Goal: Task Accomplishment & Management: Manage account settings

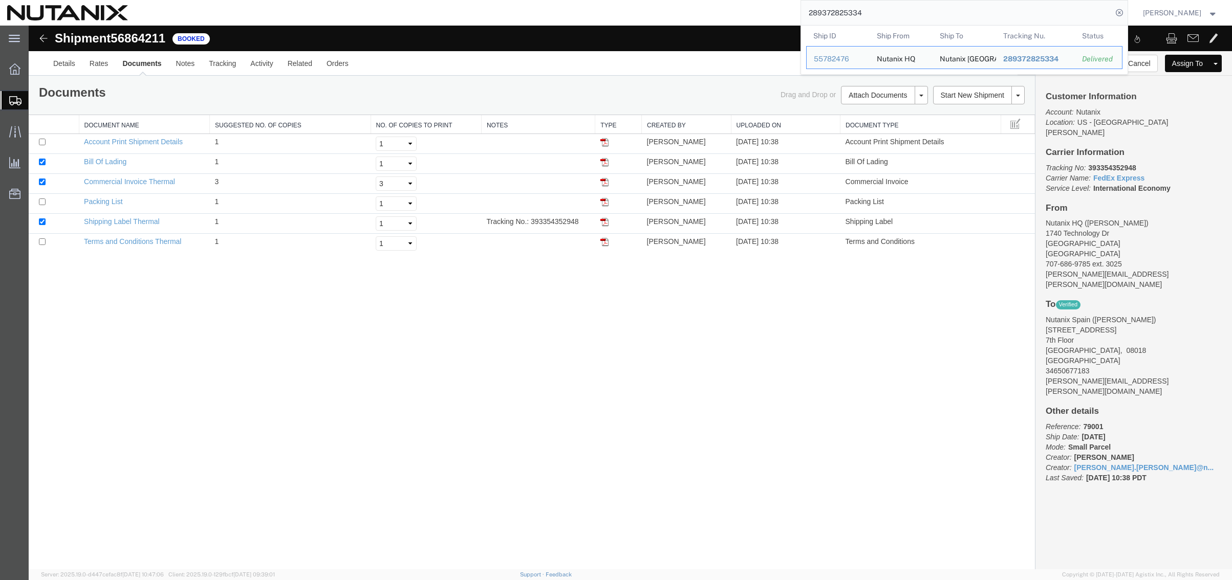
drag, startPoint x: 860, startPoint y: 16, endPoint x: 623, endPoint y: -8, distance: 238.6
click at [623, 0] on html "main_menu Created with Sketch. Collapse Menu Overview Shipments Shipment Manage…" at bounding box center [616, 290] width 1232 height 580
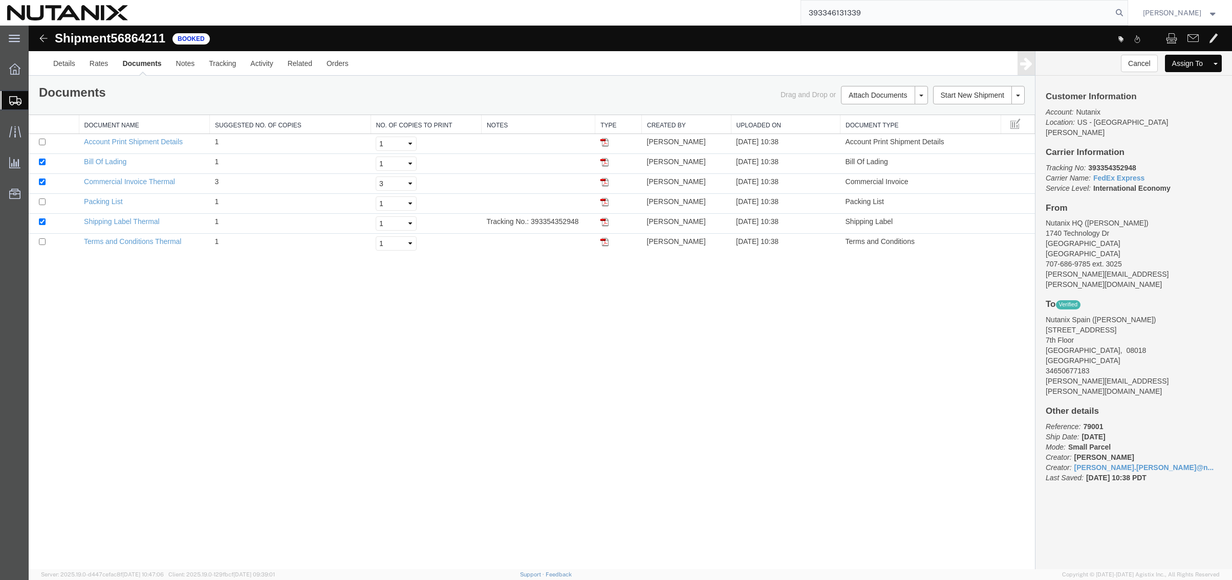
type input "393346131339"
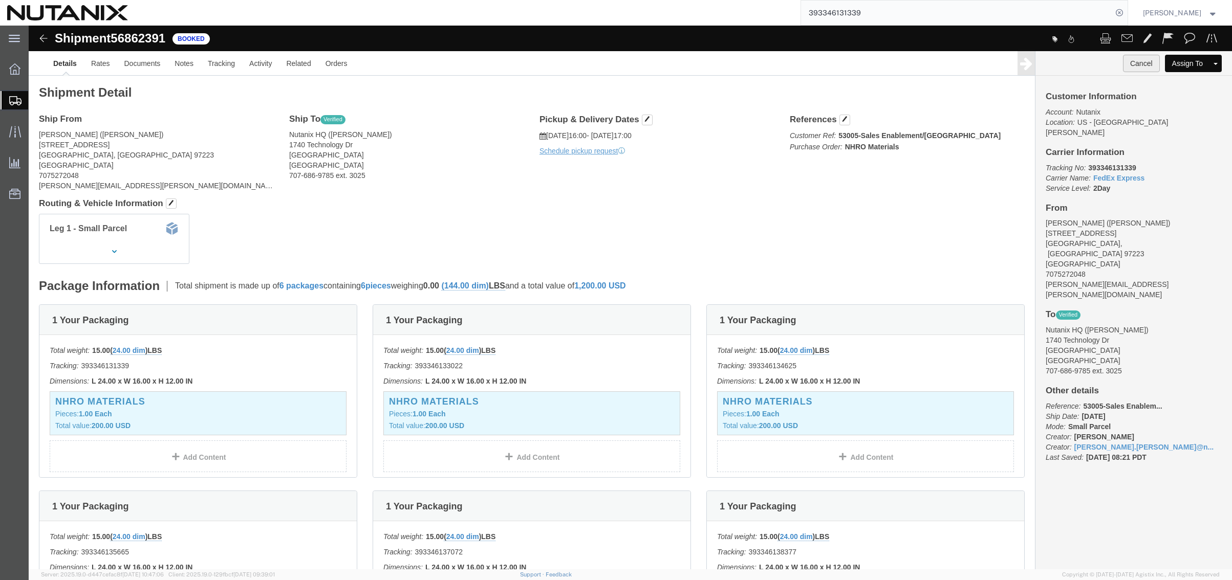
click button "Cancel"
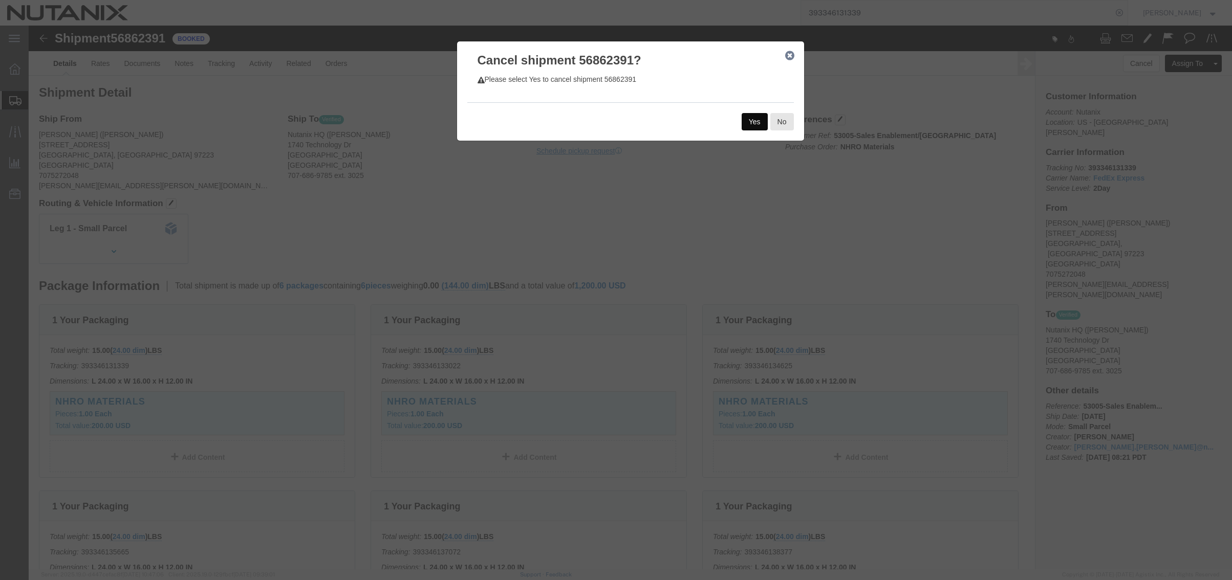
click button "Yes"
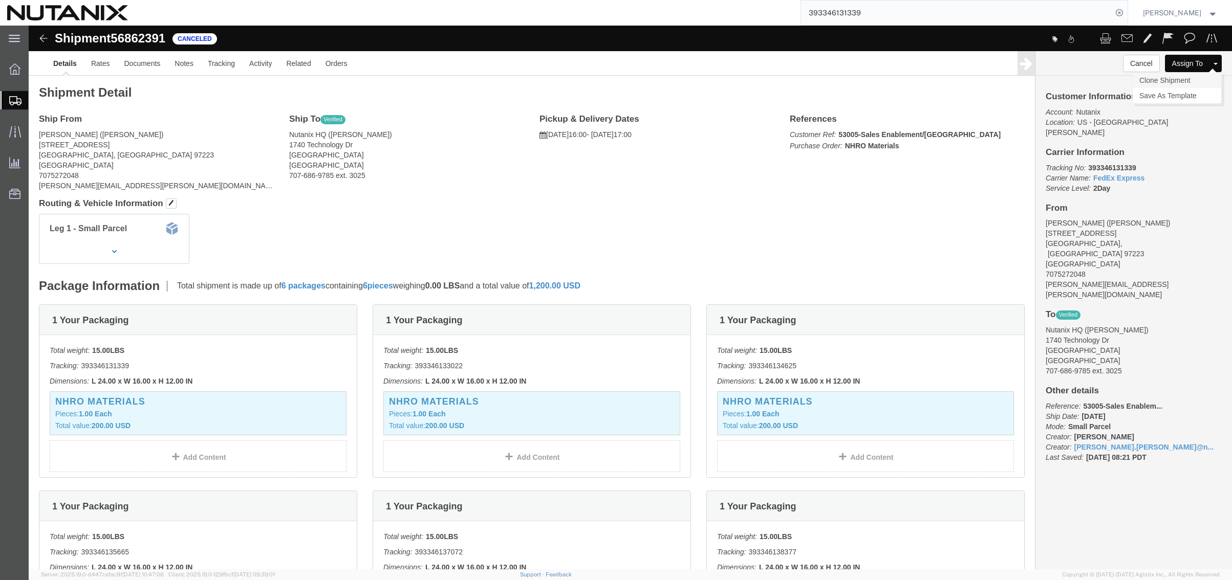
click link "Clone Shipment"
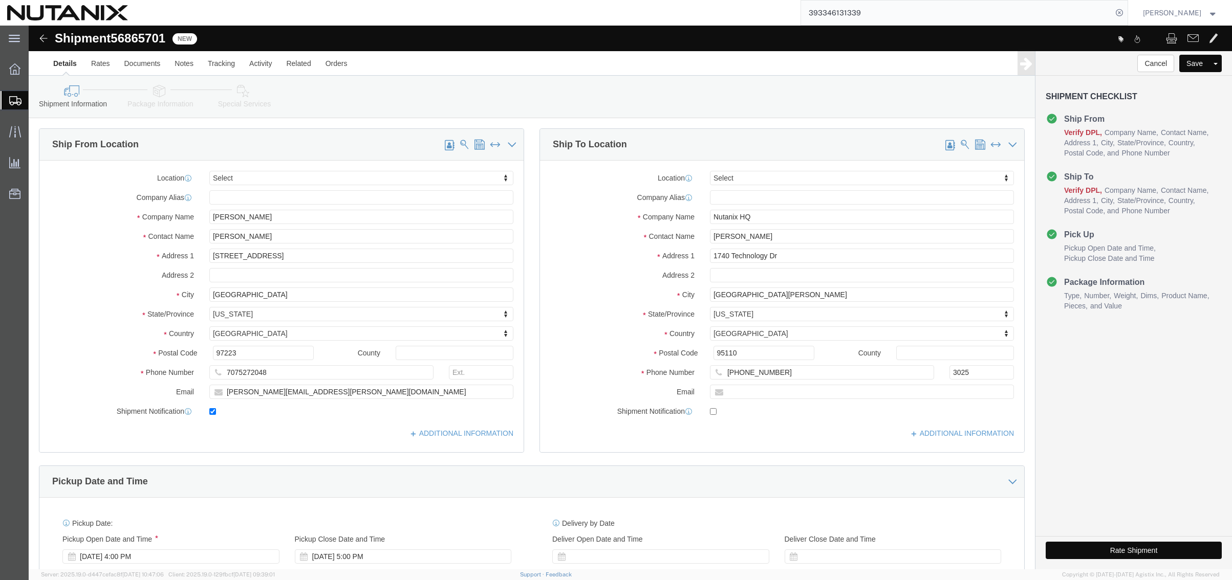
click icon
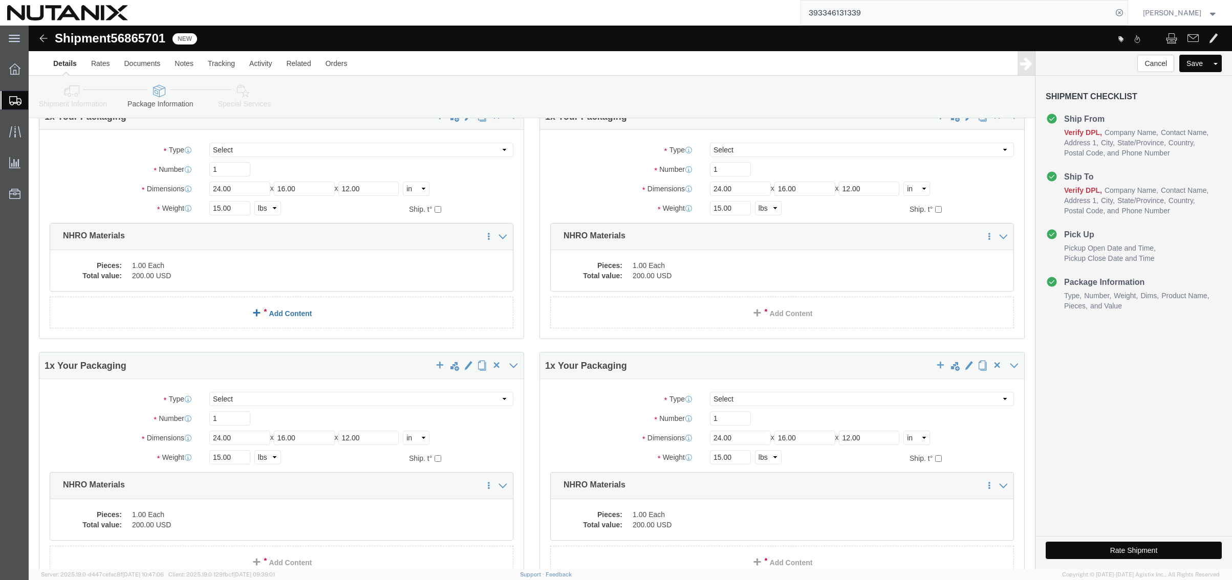
scroll to position [51, 0]
click span "button"
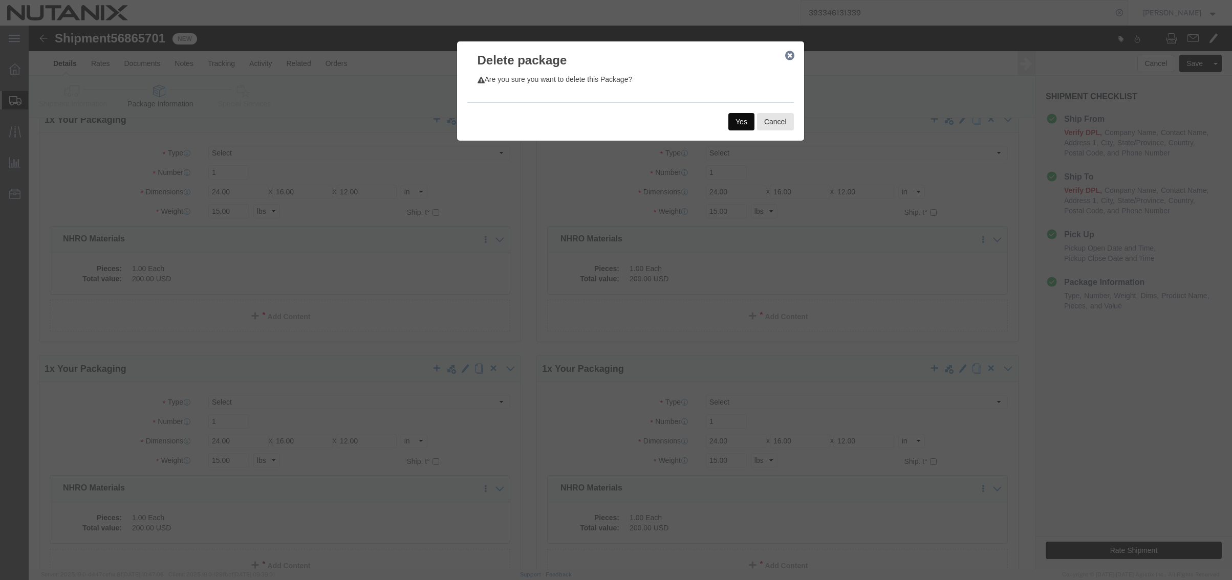
click button "Yes"
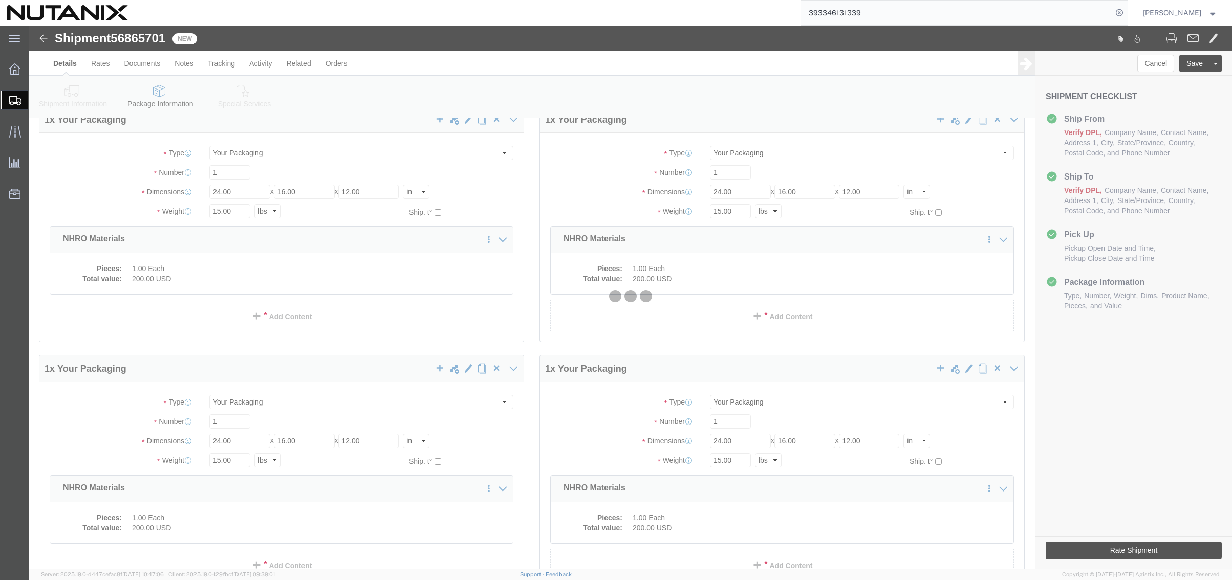
scroll to position [0, 0]
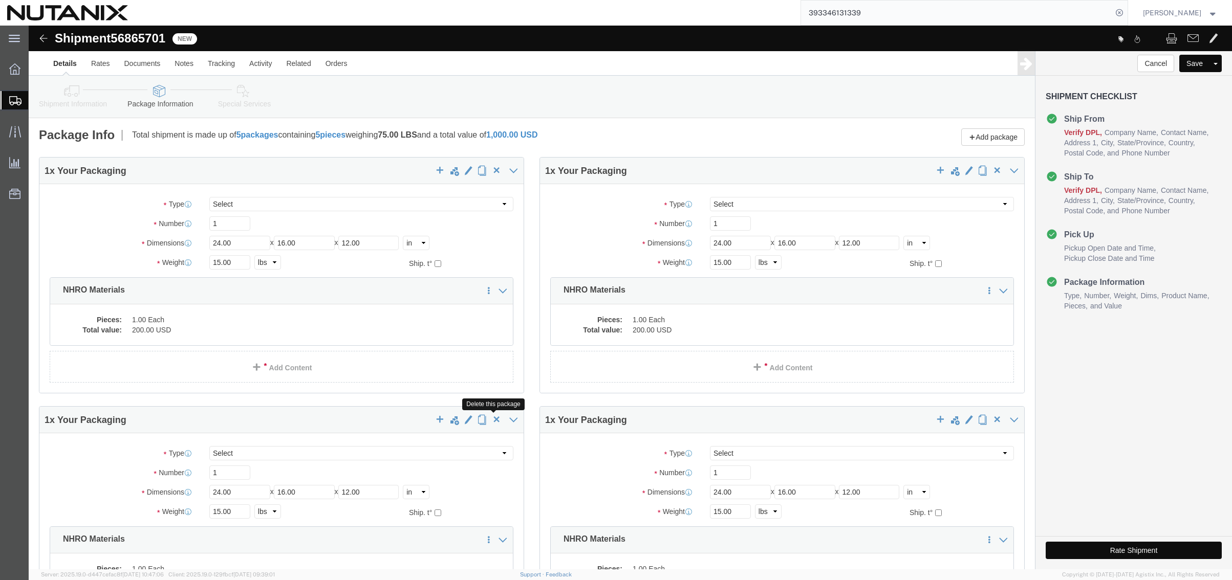
click span "button"
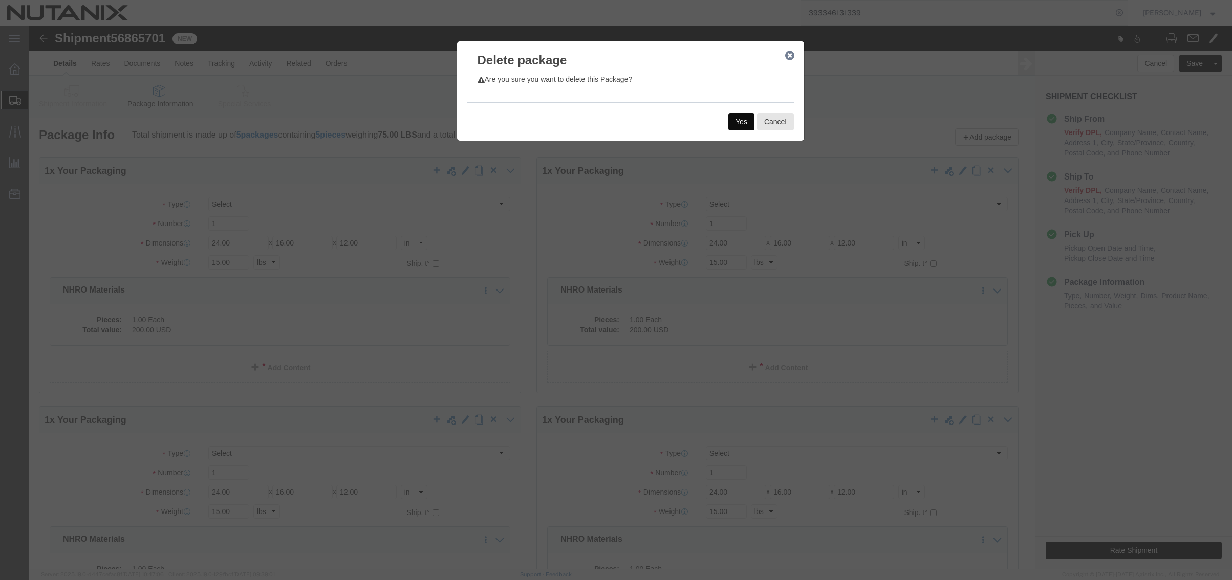
click button "Yes"
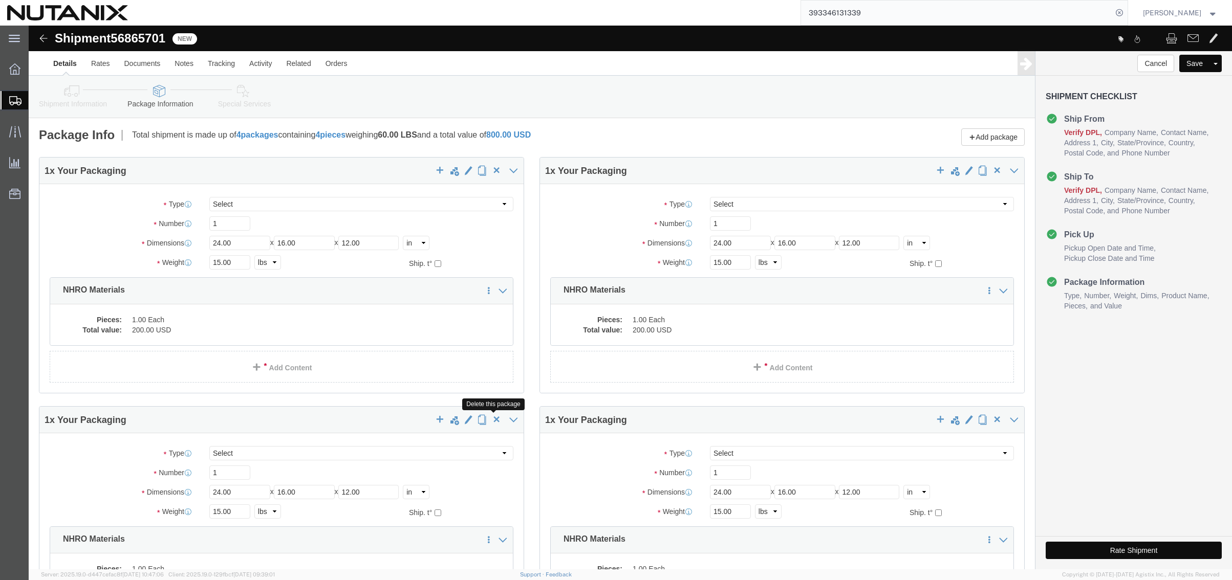
click span "button"
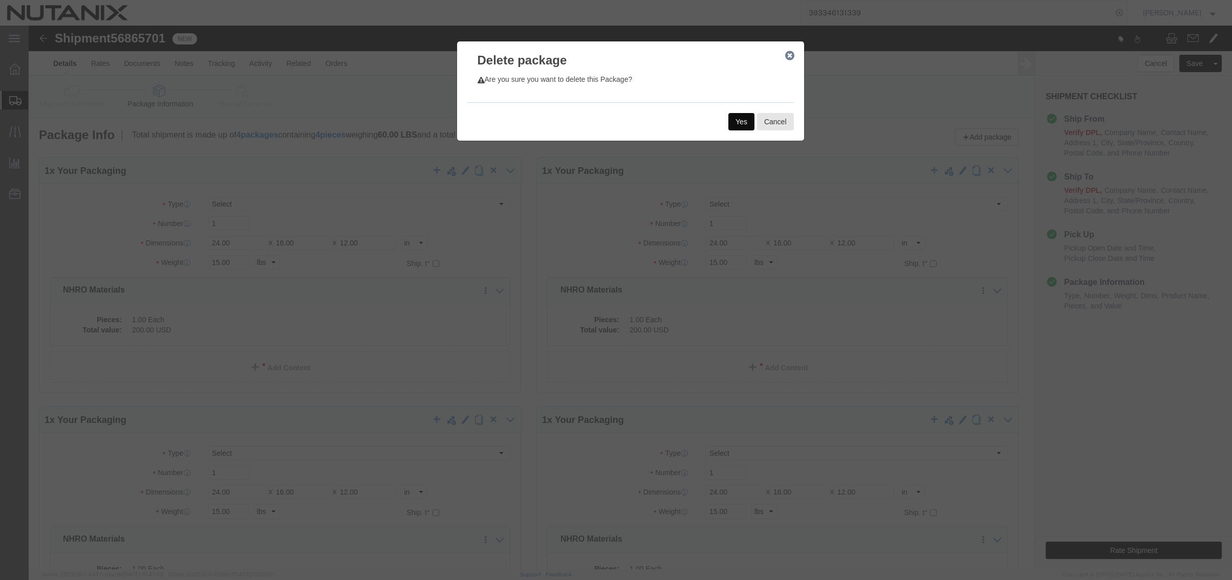
click button "Yes"
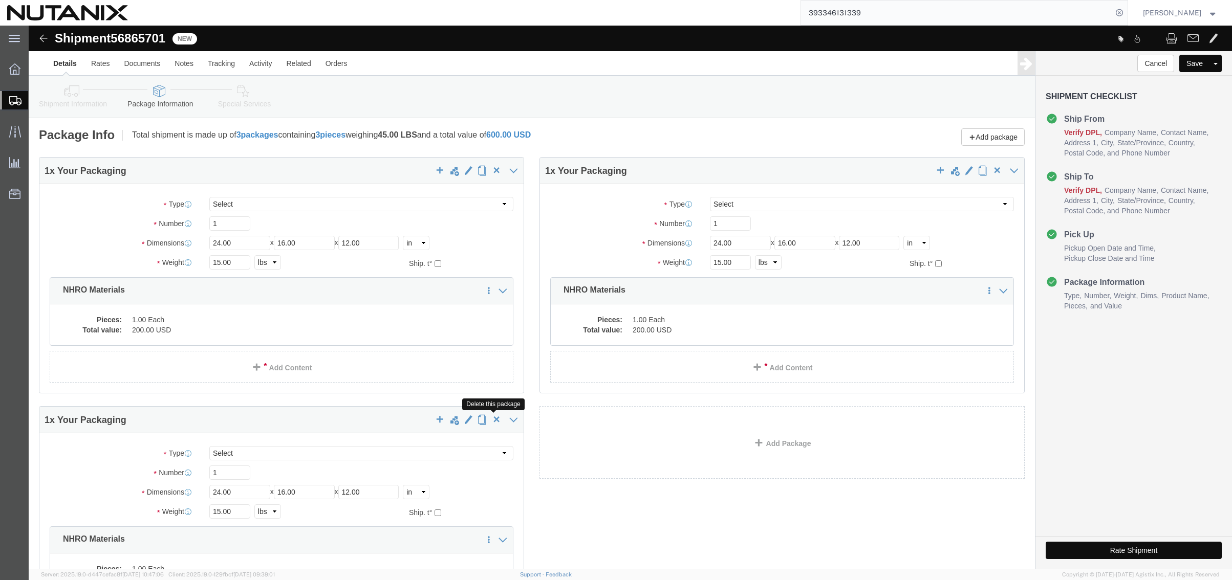
click span "button"
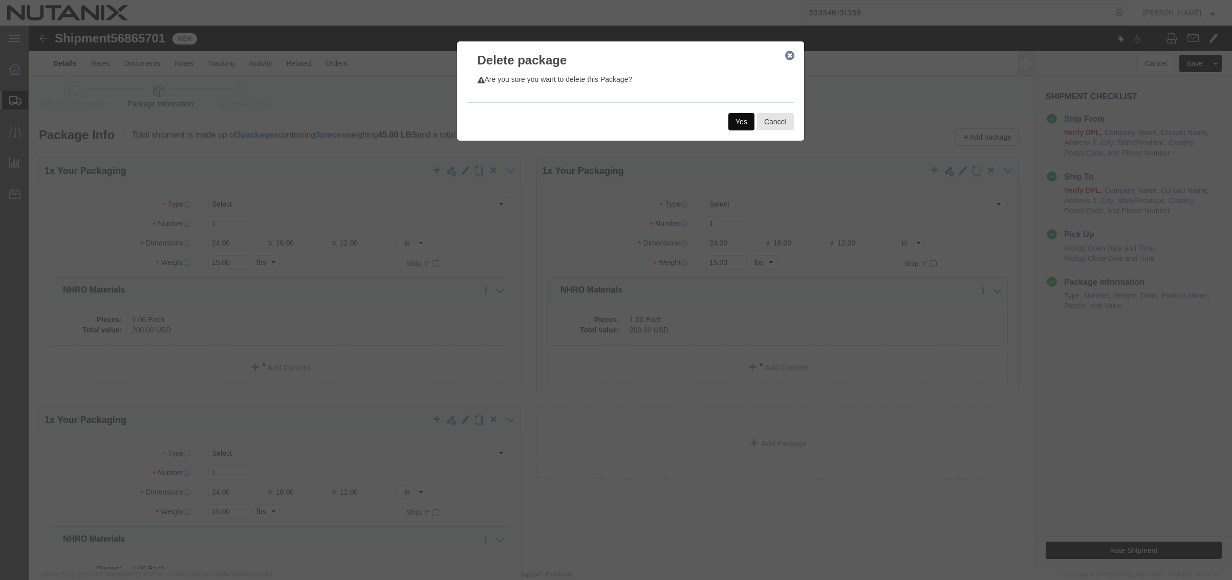
click button "Yes"
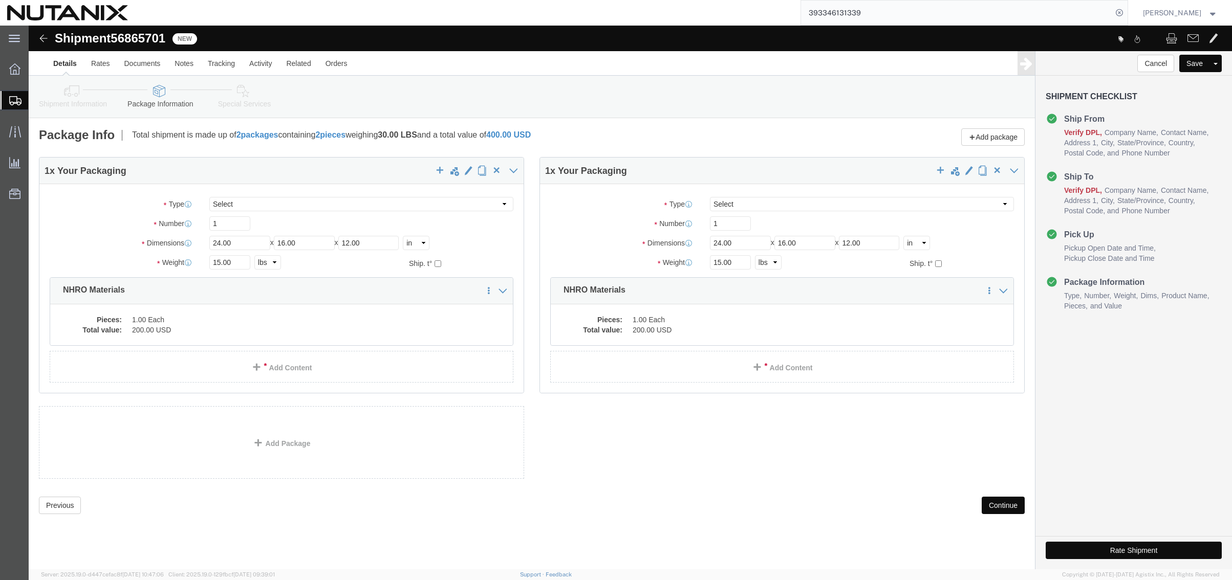
click button "Rate Shipment"
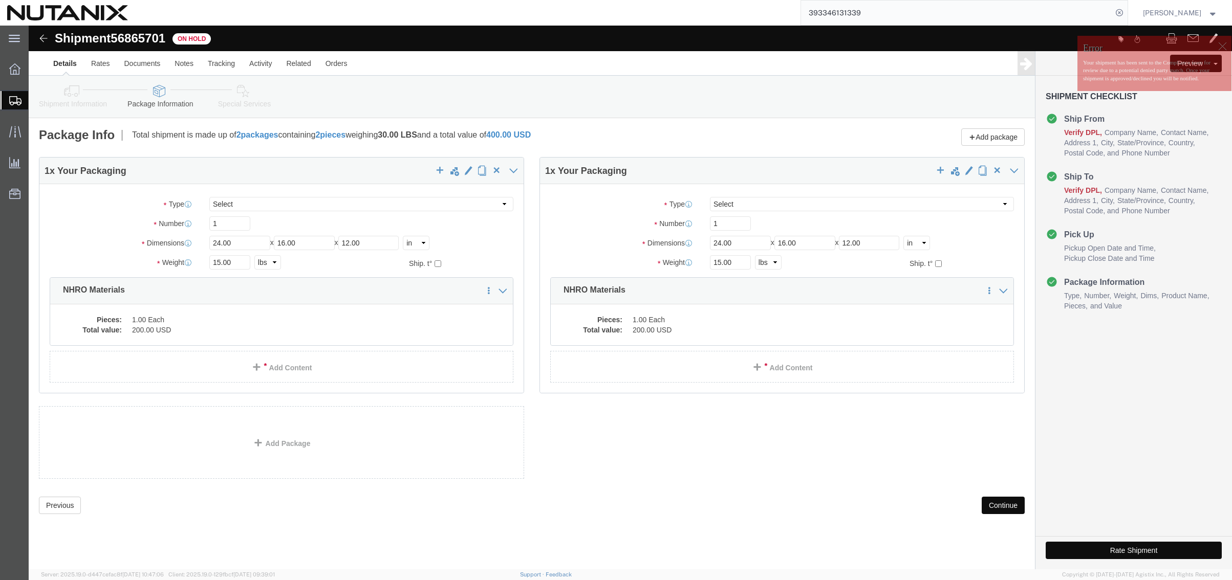
click button "Rate Shipment"
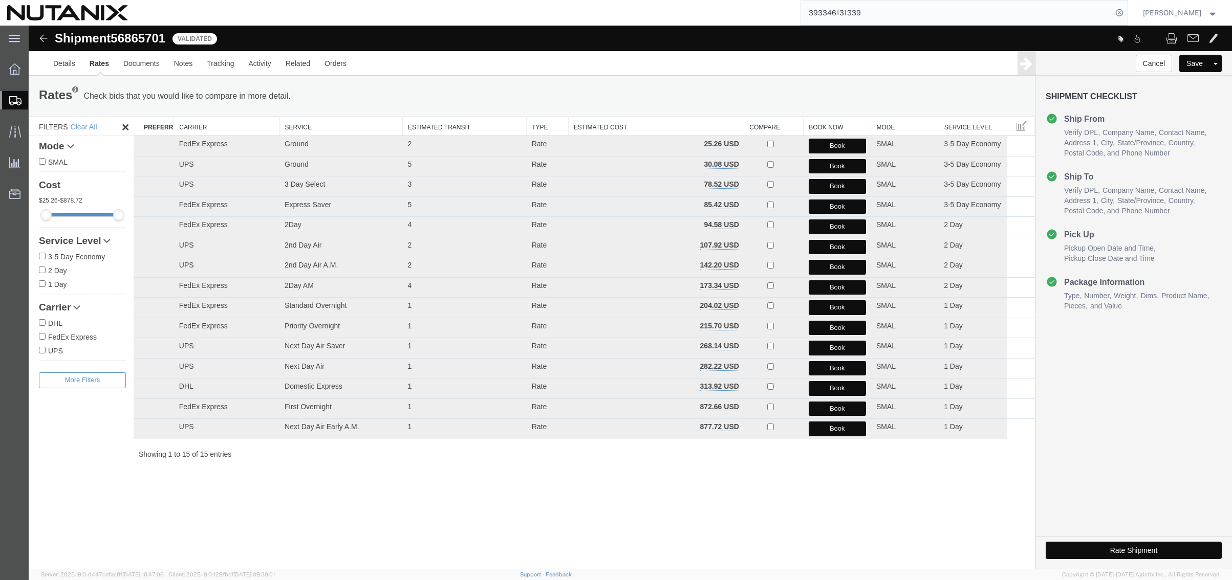
click at [307, 513] on div "Shipment 56865701 15 of 15 Validated Details Rates Documents Notes Tracking Act…" at bounding box center [630, 298] width 1203 height 544
click at [831, 143] on button "Book" at bounding box center [837, 146] width 57 height 15
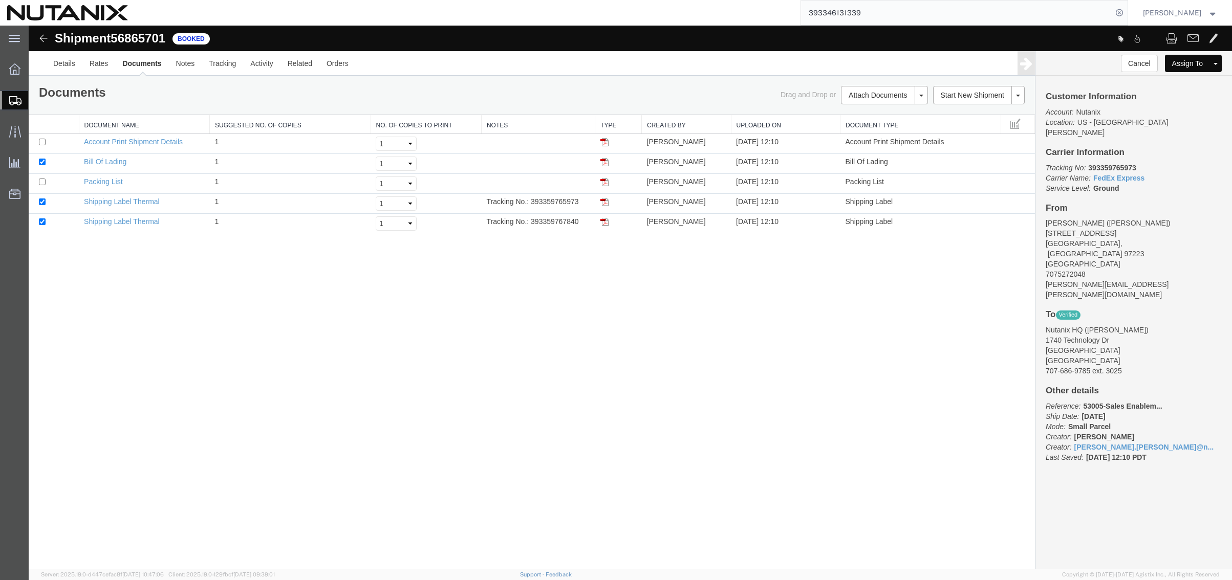
click at [258, 316] on div "Shipment 56865701 5 of 5 Booked Details Rates Documents Notes Tracking Activity…" at bounding box center [630, 298] width 1203 height 544
click at [0, 0] on span "Create from Template" at bounding box center [0, 0] width 0 height 0
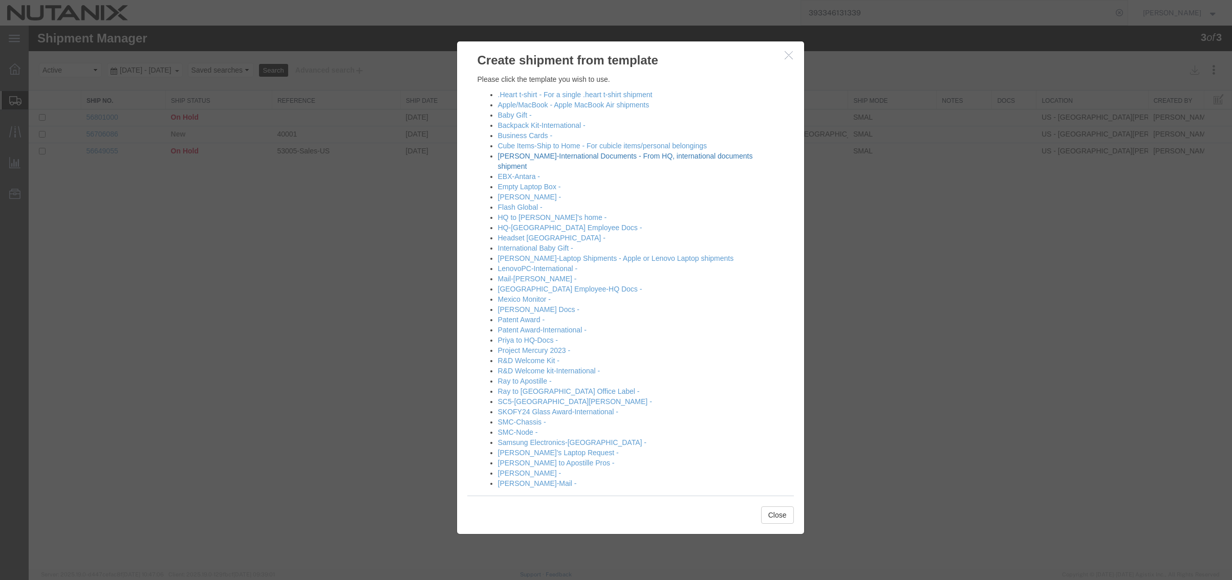
click at [541, 155] on link "[PERSON_NAME]-International Documents - From HQ, international documents shipme…" at bounding box center [625, 161] width 255 height 18
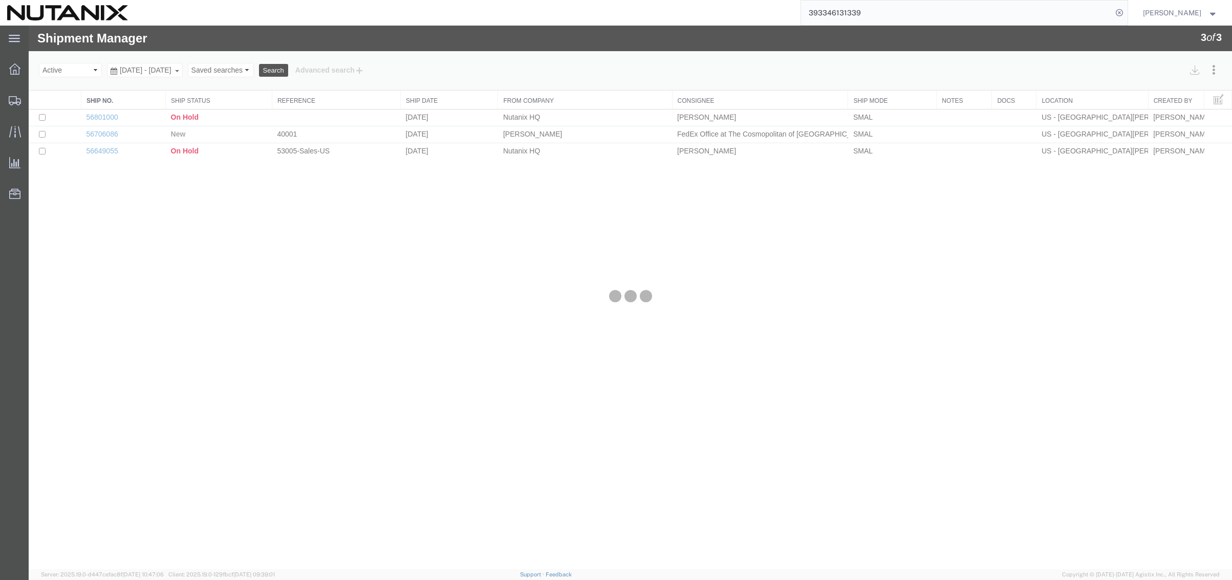
select select "36123"
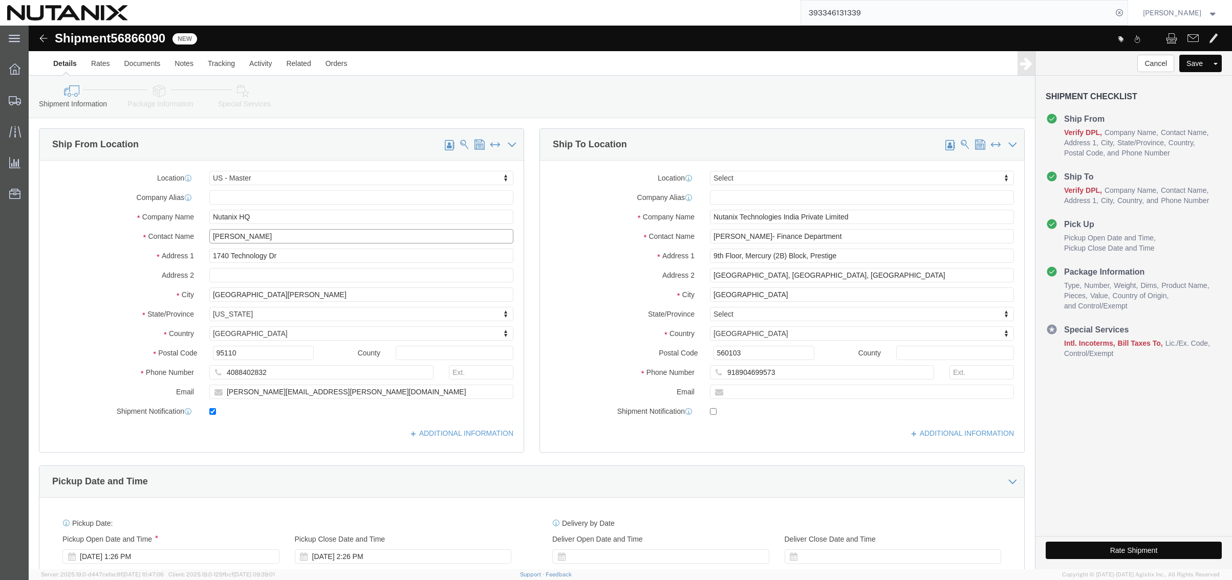
drag, startPoint x: 228, startPoint y: 207, endPoint x: 79, endPoint y: 201, distance: 149.6
click div "Location US - Master Select My Profile Location AE - Dubai City AU - Australia …"
paste input " Khang"
type input " Khang Tran"
click input " Khang Tran"
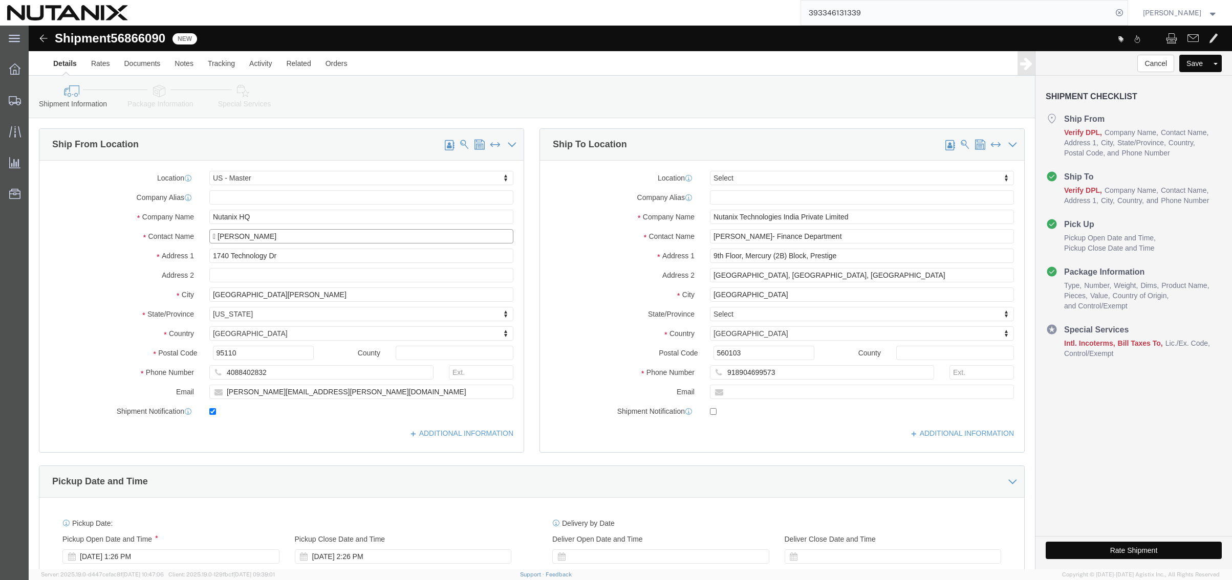
drag, startPoint x: 247, startPoint y: 213, endPoint x: 14, endPoint y: 166, distance: 237.1
click div "Location US - Master Select My Profile Location AE - Dubai City AU - Australia …"
type input "Khang Tran"
drag, startPoint x: 323, startPoint y: 368, endPoint x: 51, endPoint y: 362, distance: 272.4
click div "Email deanna.tran@nutanix.com"
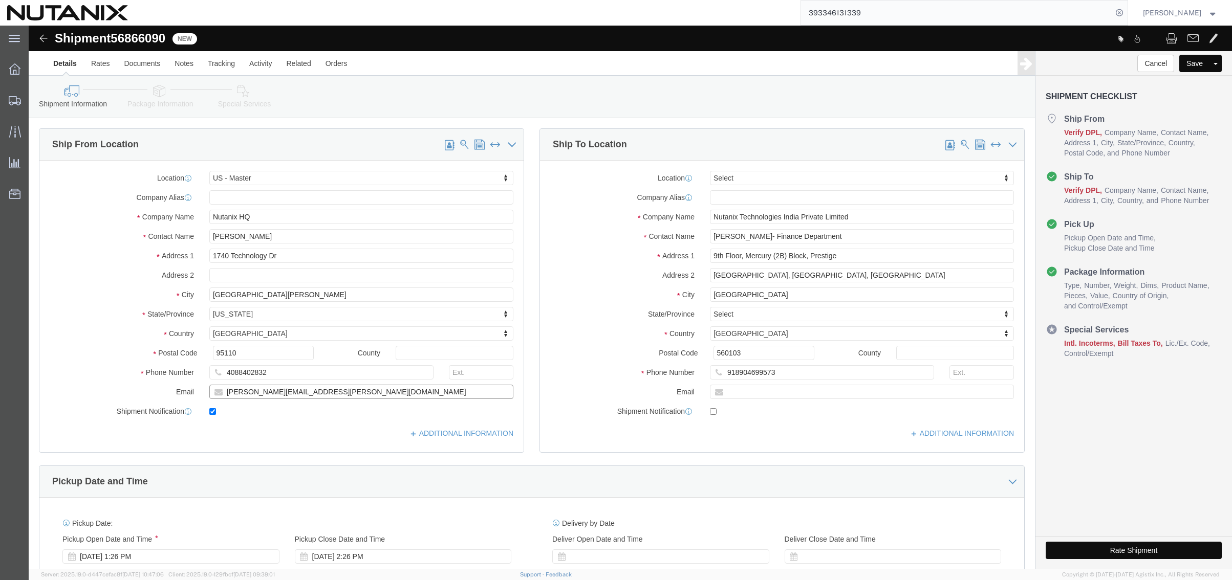
paste input "khang"
type input "[PERSON_NAME][EMAIL_ADDRESS][PERSON_NAME][DOMAIN_NAME]"
click div "Ship From Location Location US - Master Select My Profile Location AE - Dubai C…"
drag, startPoint x: 769, startPoint y: 215, endPoint x: 676, endPoint y: 214, distance: 93.2
click div "Mahesh Sankaran- Finance Department"
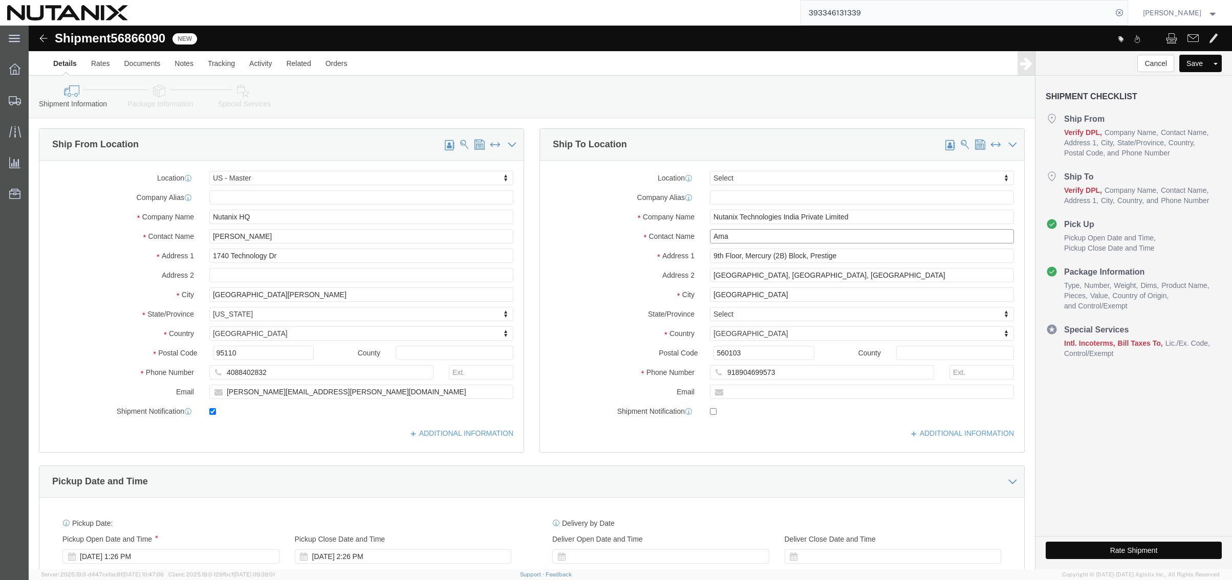
type input "Amal"
click p "- NUTANIX Dubai - (Amal Fakih) Jumeirah Business Center 4, JLT, 37th Floor, Dub…"
type input "NUTANIX Dubai"
type input "Amal Fakih"
type input "Jumeirah Business Center 4"
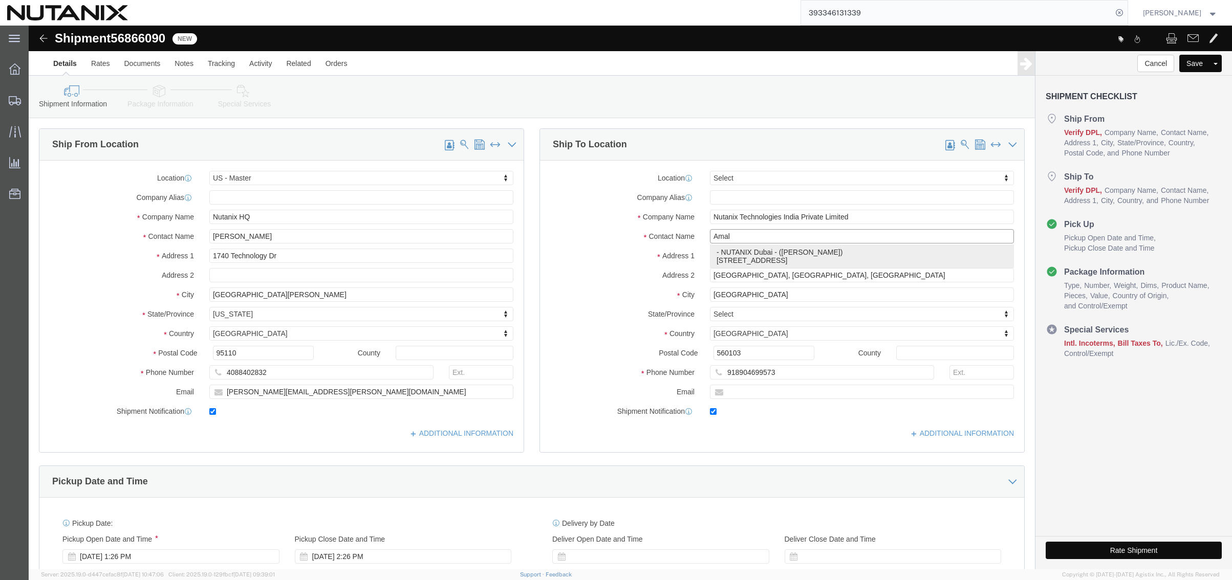
type input "JLT, 37th Floor"
type input "Dubai"
select select "AE"
type input "971529855771"
type input "amal.fakih@nutanix.com"
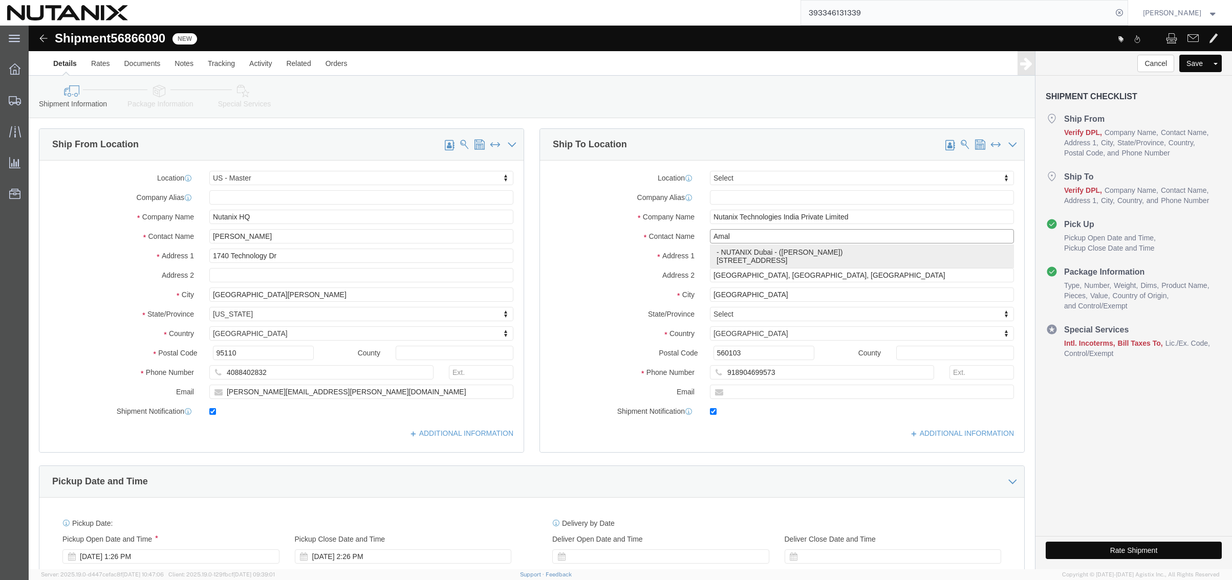
checkbox input "true"
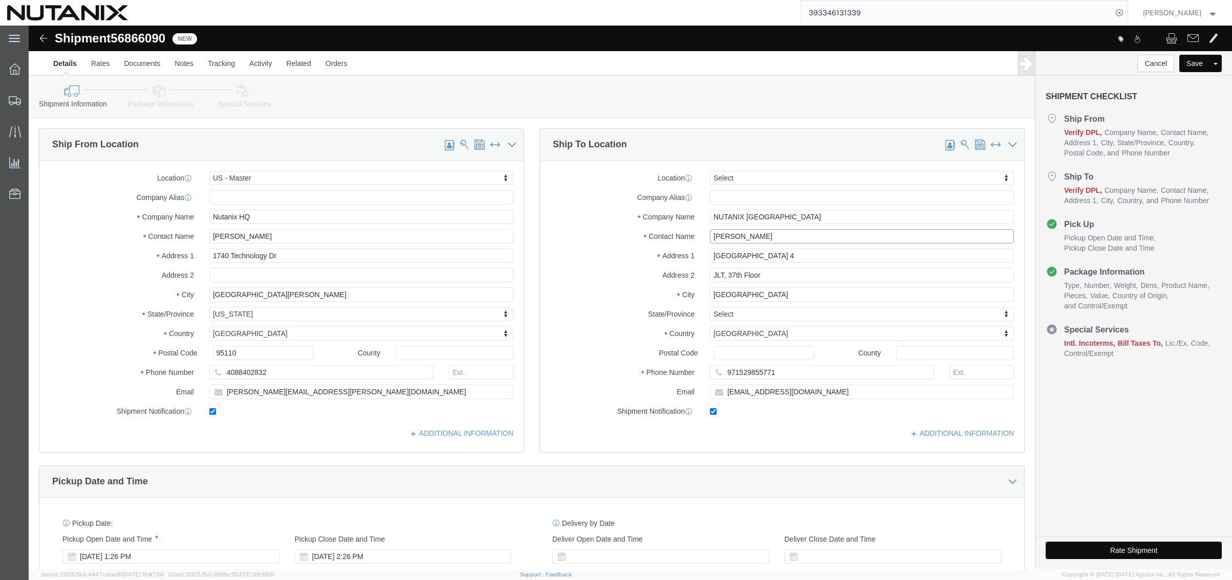
type input "Amal Fakih"
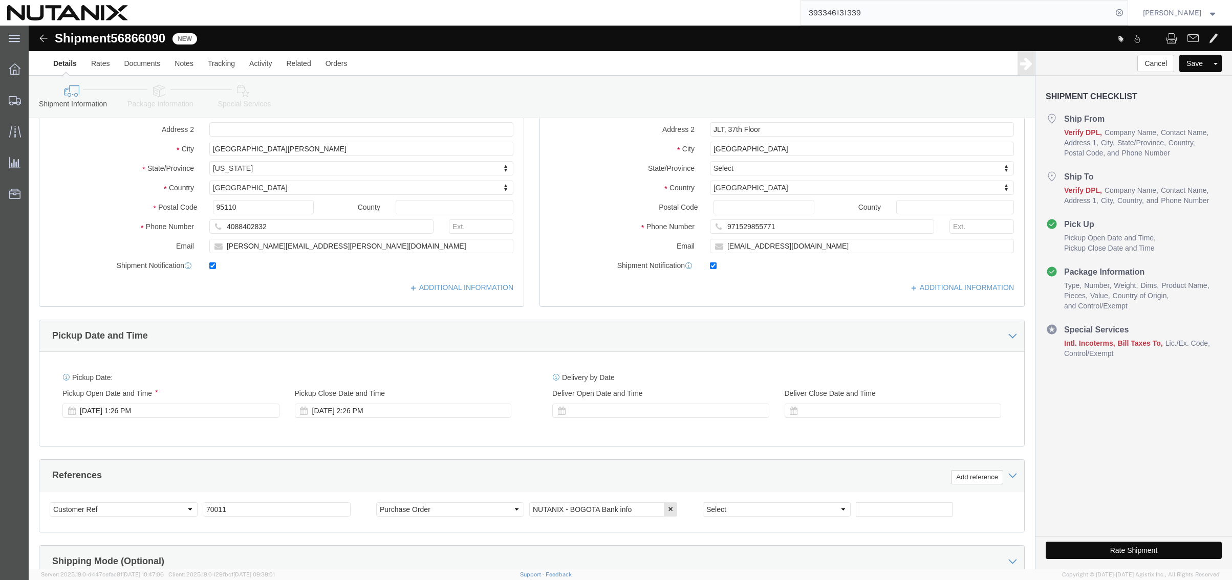
scroll to position [205, 0]
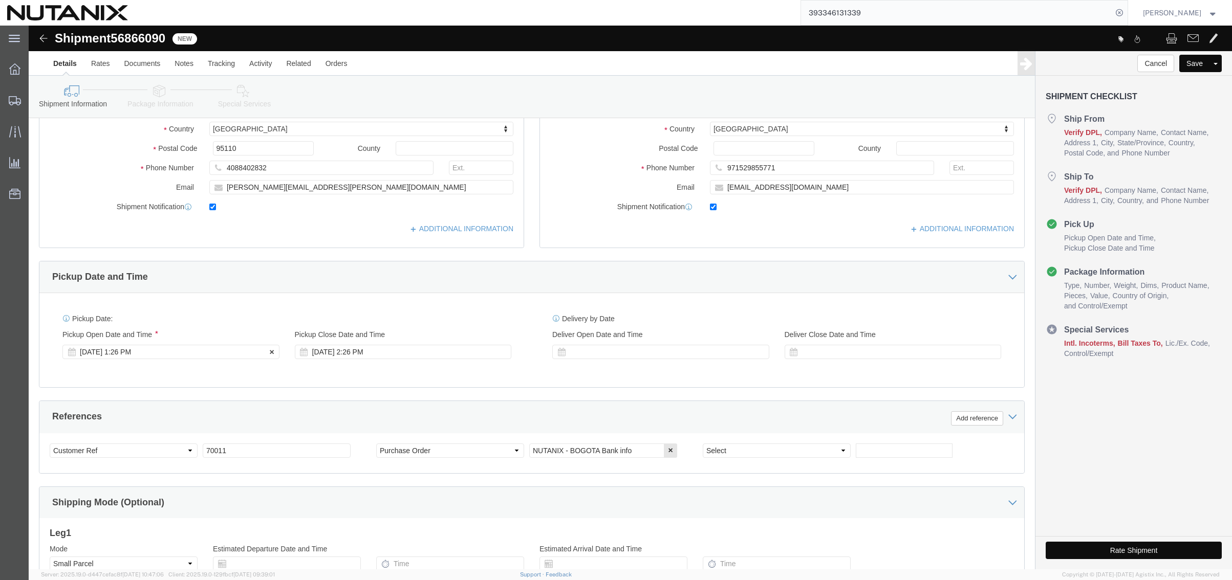
click div "Sep 18 2025 1:26 PM"
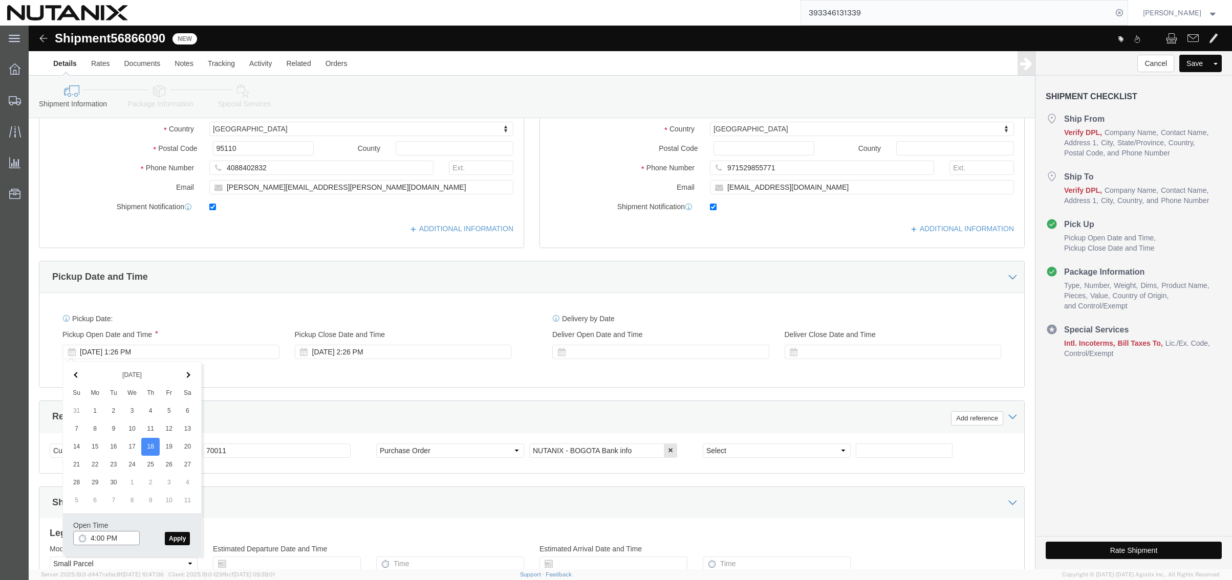
type input "4:00 PM"
click button "Apply"
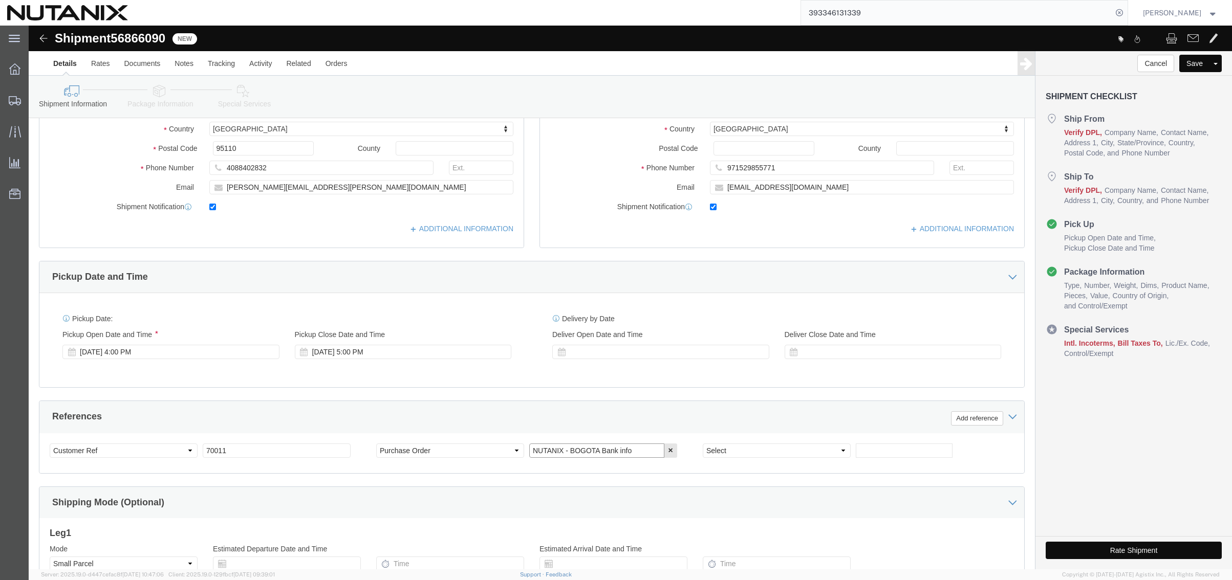
drag, startPoint x: 611, startPoint y: 424, endPoint x: 211, endPoint y: 380, distance: 401.7
click div "References Add reference Select Account Type Activity ID Airline Appointment Nu…"
paste input "NX | UAE | HR signatory"
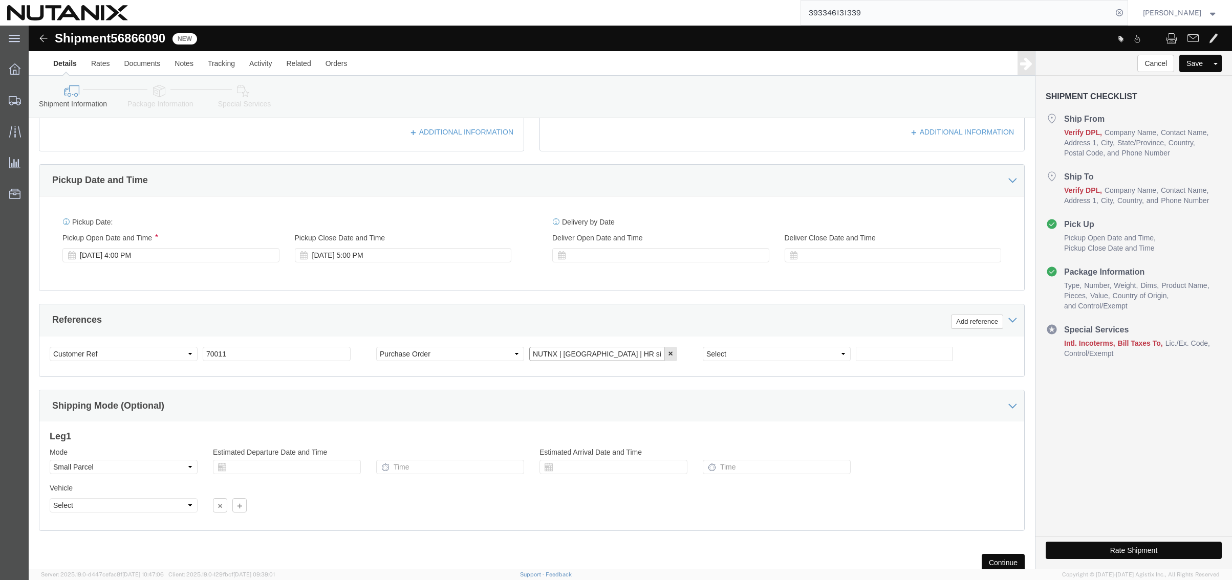
scroll to position [335, 0]
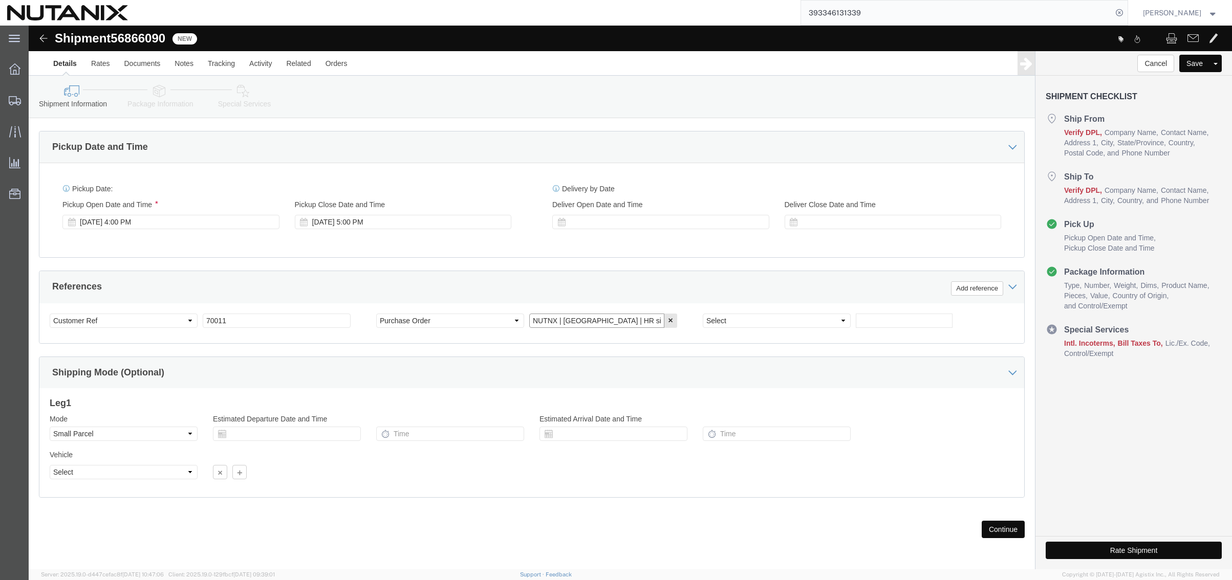
type input "NUTNX | UAE | HR signatory"
click button "Continue"
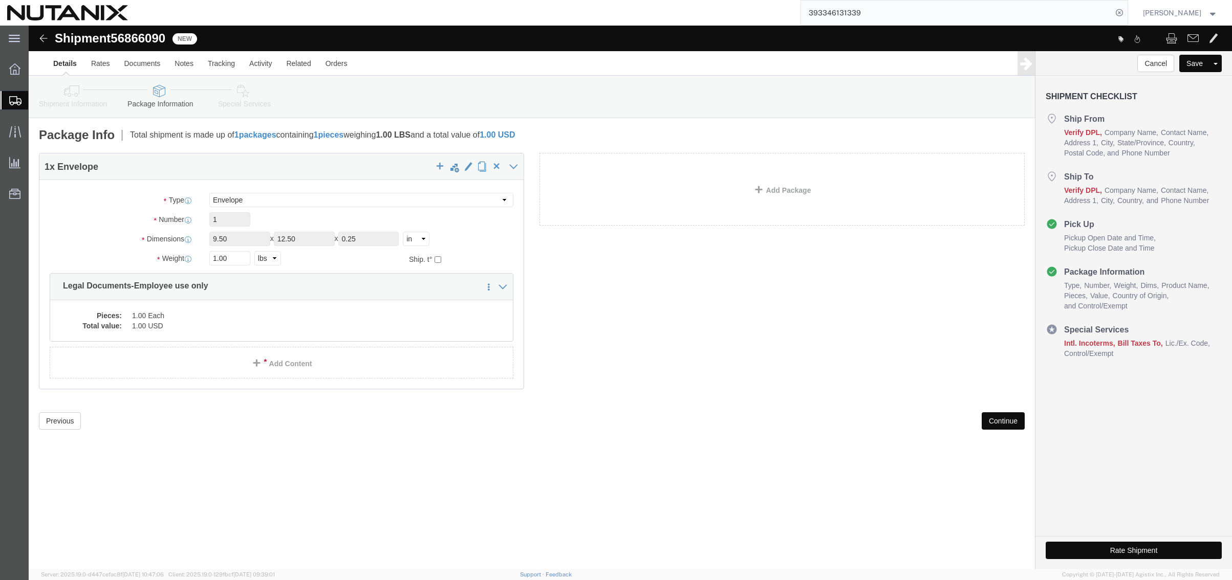
click button "Continue"
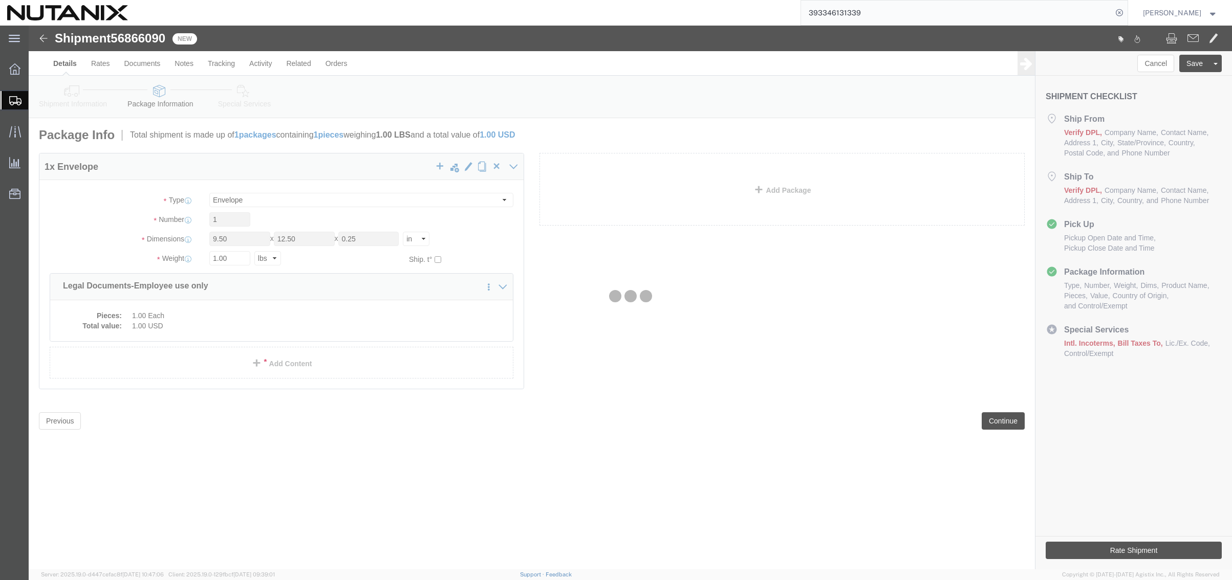
select select
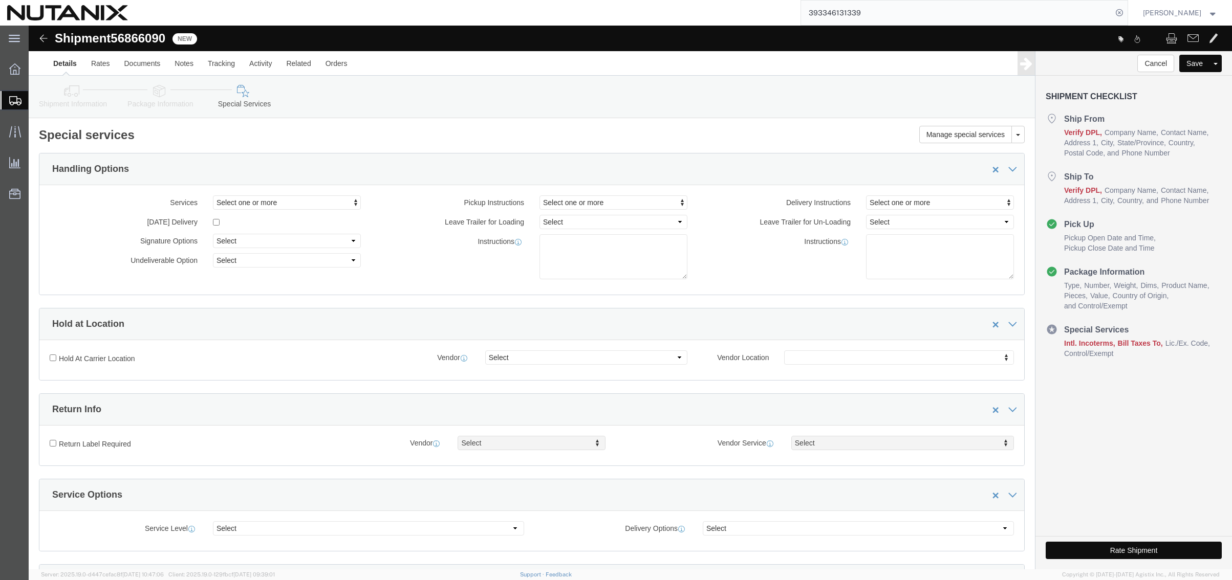
select select "COSTCENTER"
select select "48694"
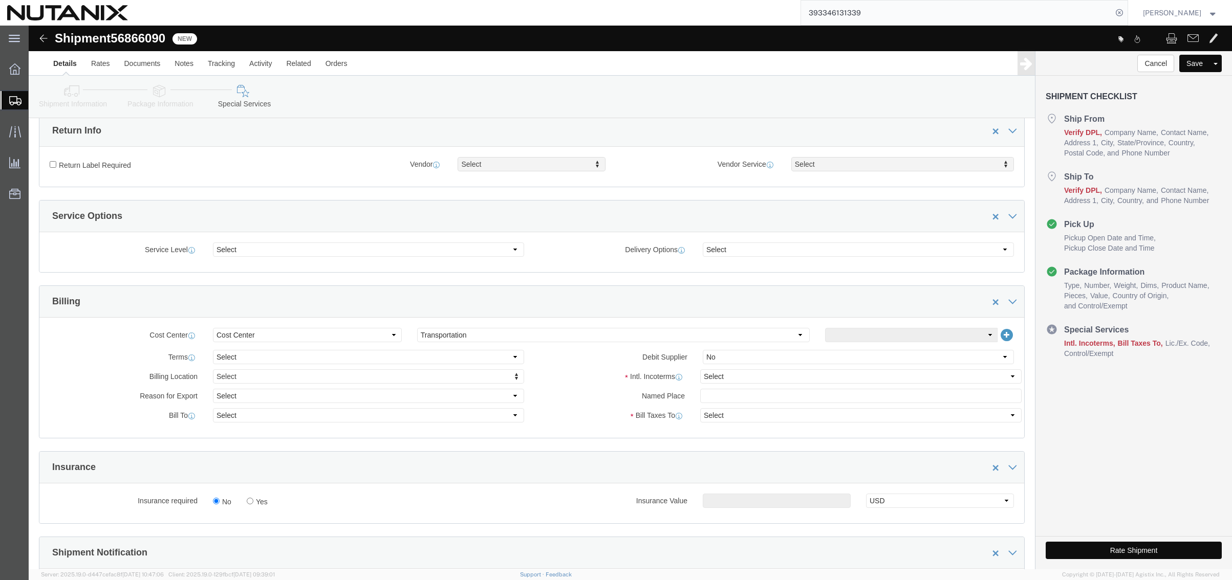
scroll to position [307, 0]
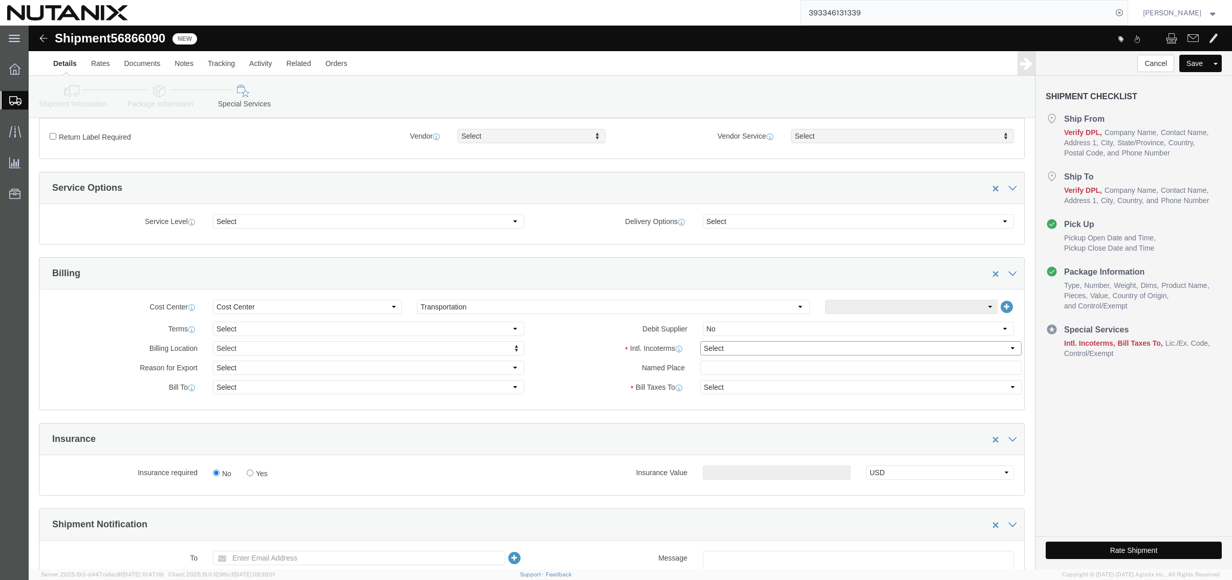
click select "Select Carriage Insurance Paid Carriage Paid To Cost and Freight Cost Insurance…"
click icon
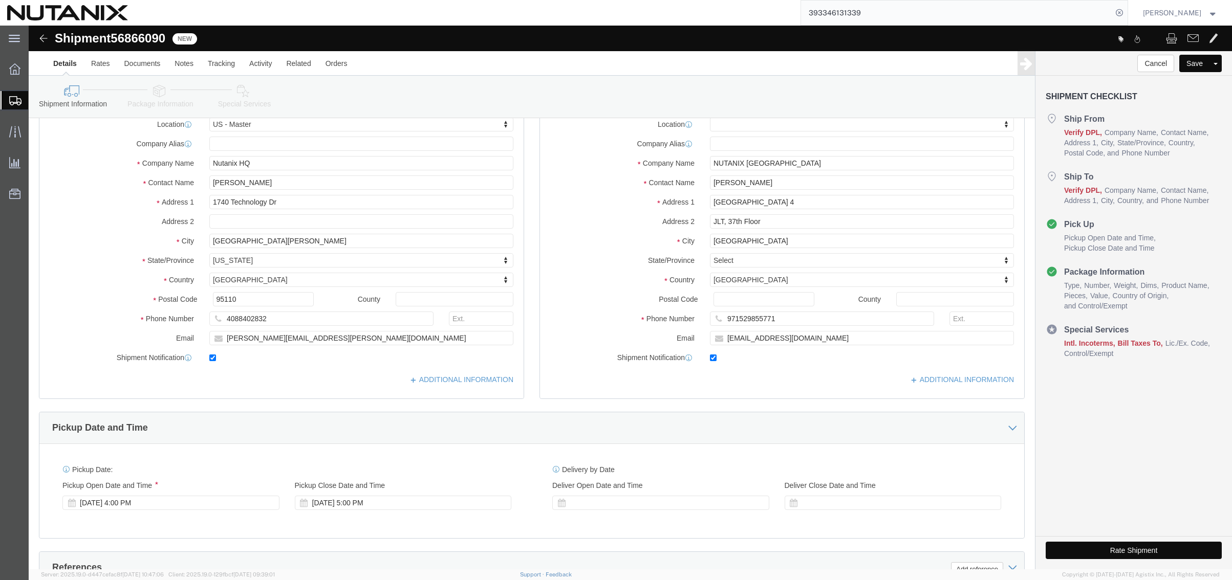
scroll to position [51, 0]
click div "Shipment Information Package Information Special Services"
click icon
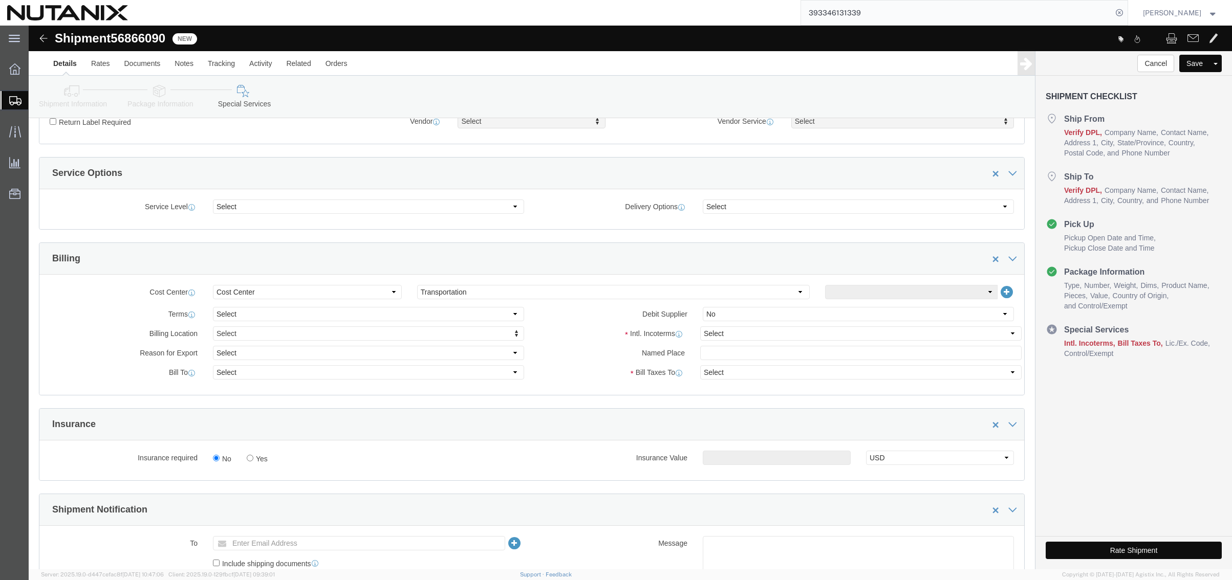
scroll to position [358, 0]
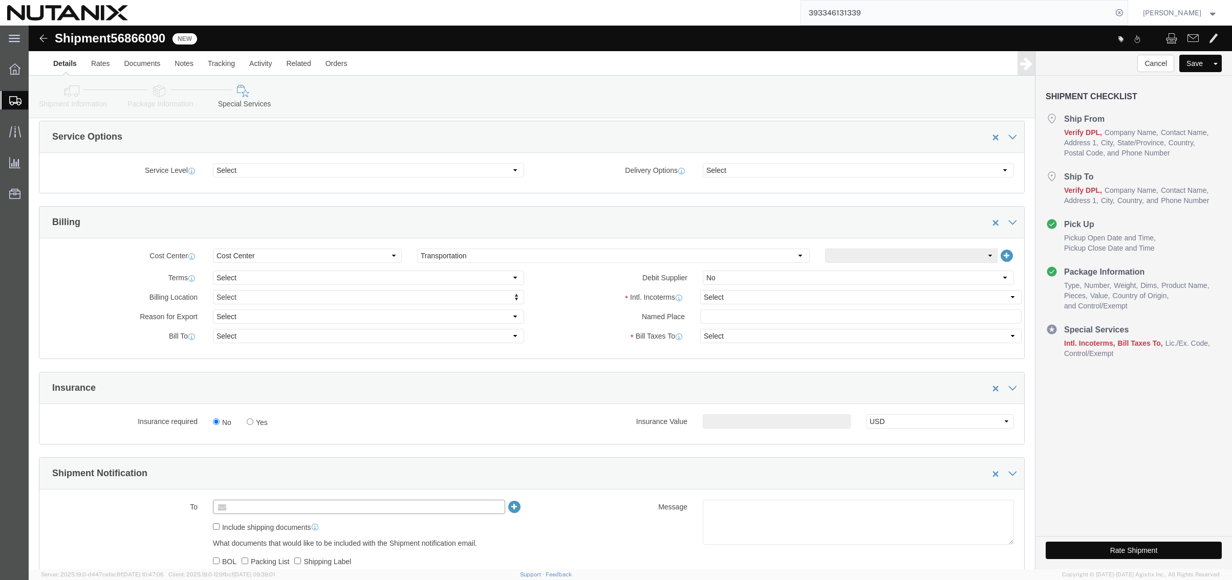
click input "text"
paste input "[PERSON_NAME][EMAIL_ADDRESS][PERSON_NAME][DOMAIN_NAME]"
type input "[PERSON_NAME][EMAIL_ADDRESS][PERSON_NAME][DOMAIN_NAME]"
drag, startPoint x: 206, startPoint y: 496, endPoint x: 218, endPoint y: 494, distance: 11.5
type input "[PERSON_NAME][EMAIL_ADDRESS][PERSON_NAME][DOMAIN_NAME]"
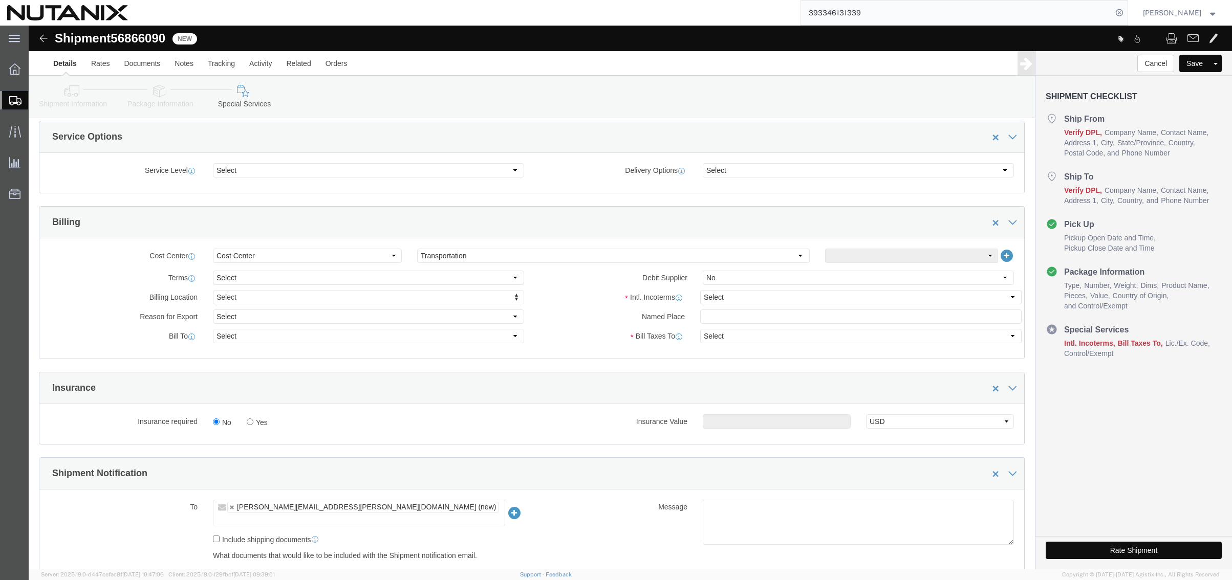
click ul "[PERSON_NAME][EMAIL_ADDRESS][PERSON_NAME][DOMAIN_NAME] (new)"
paste input "[PERSON_NAME][EMAIL_ADDRESS][PERSON_NAME][DOMAIN_NAME]"
type input "[PERSON_NAME][EMAIL_ADDRESS][PERSON_NAME][DOMAIN_NAME]"
type input "deanna.tran@nutanix.com,kasey.souza@nutanix.com"
click icon
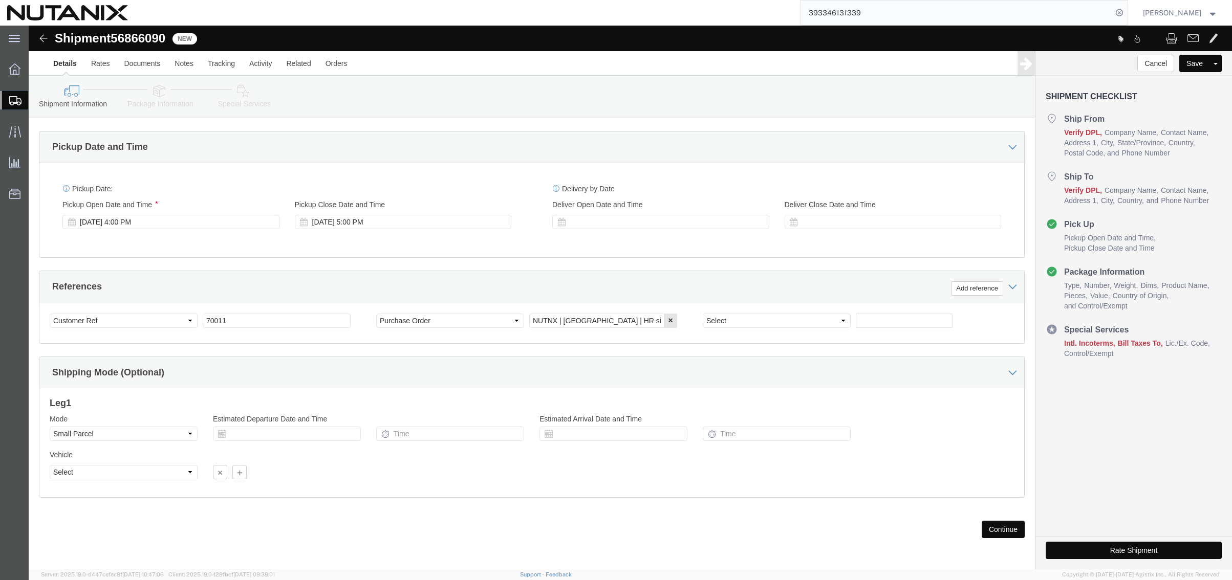
scroll to position [79, 0]
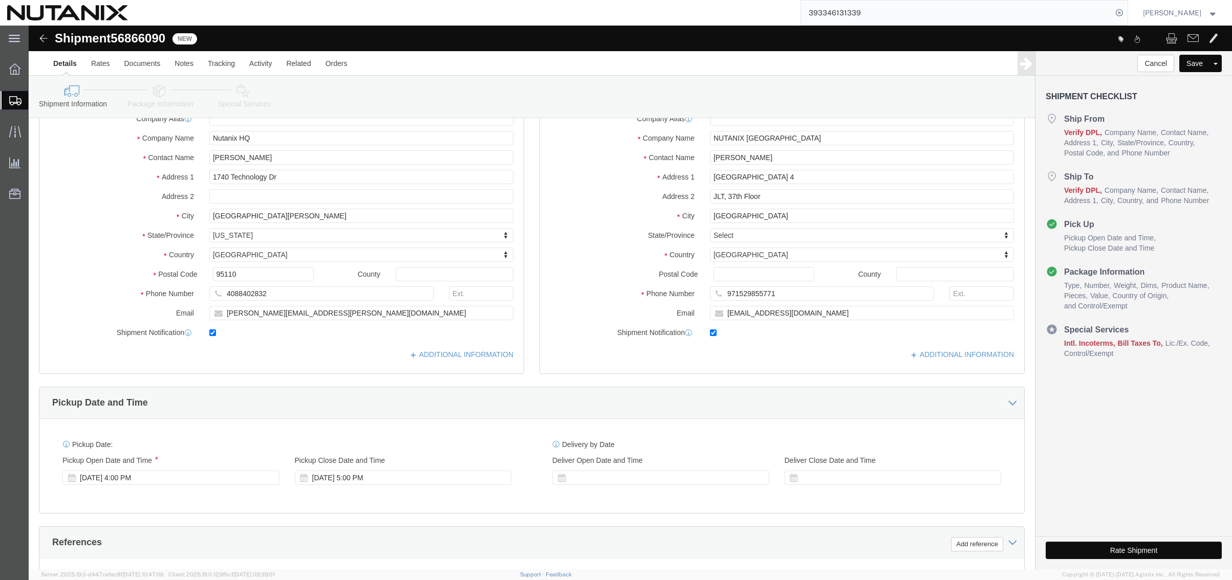
click button "Rate Shipment"
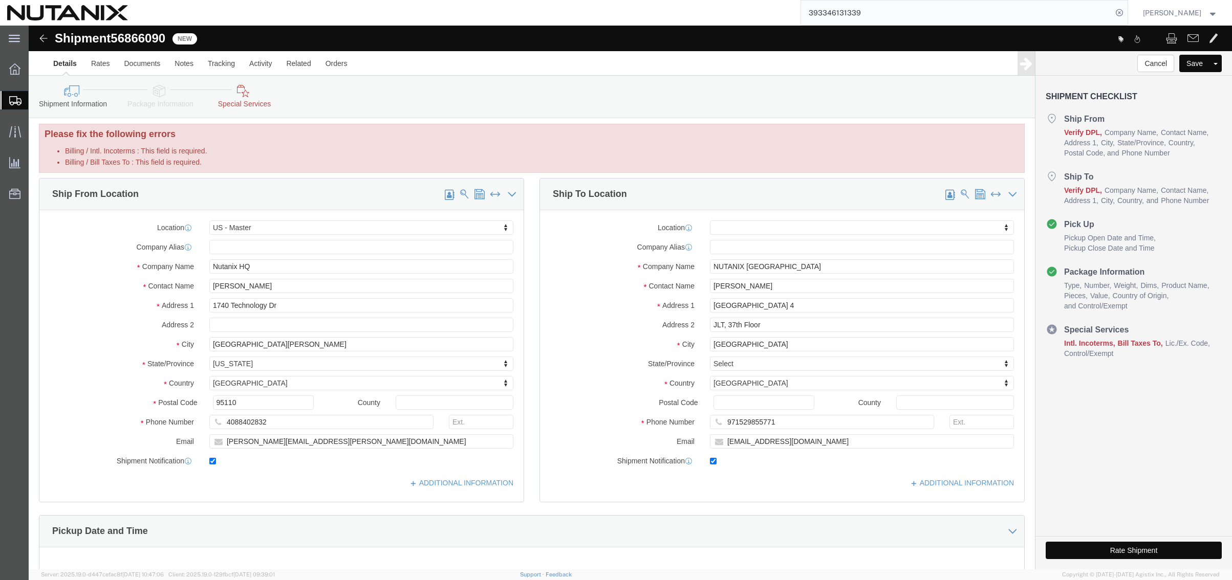
scroll to position [0, 0]
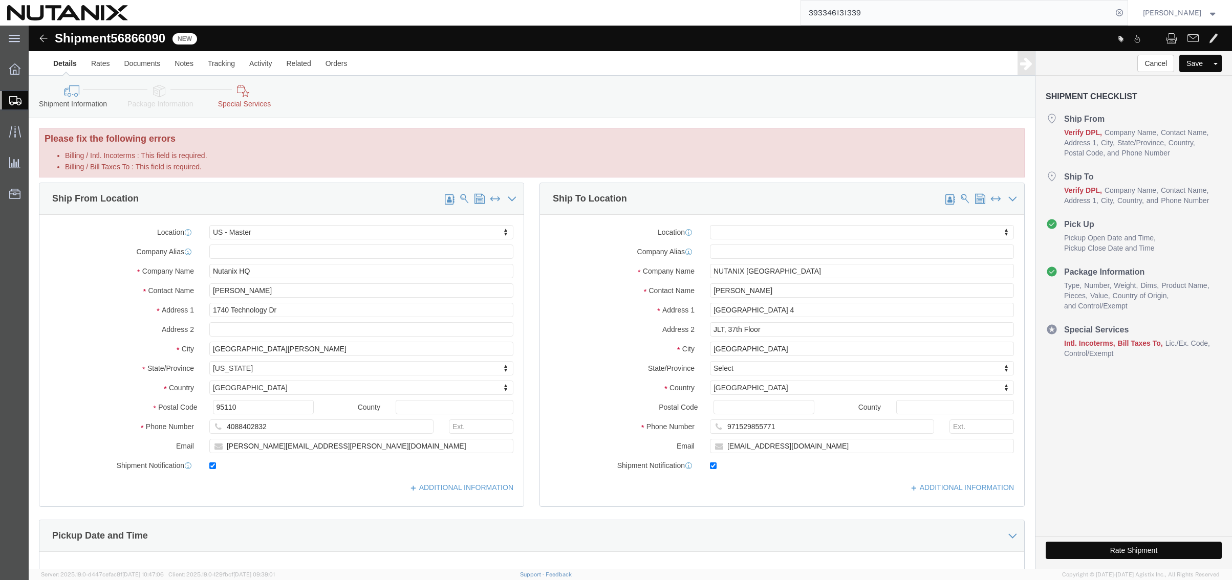
click div "Shipment Information Package Information Special Services"
click icon
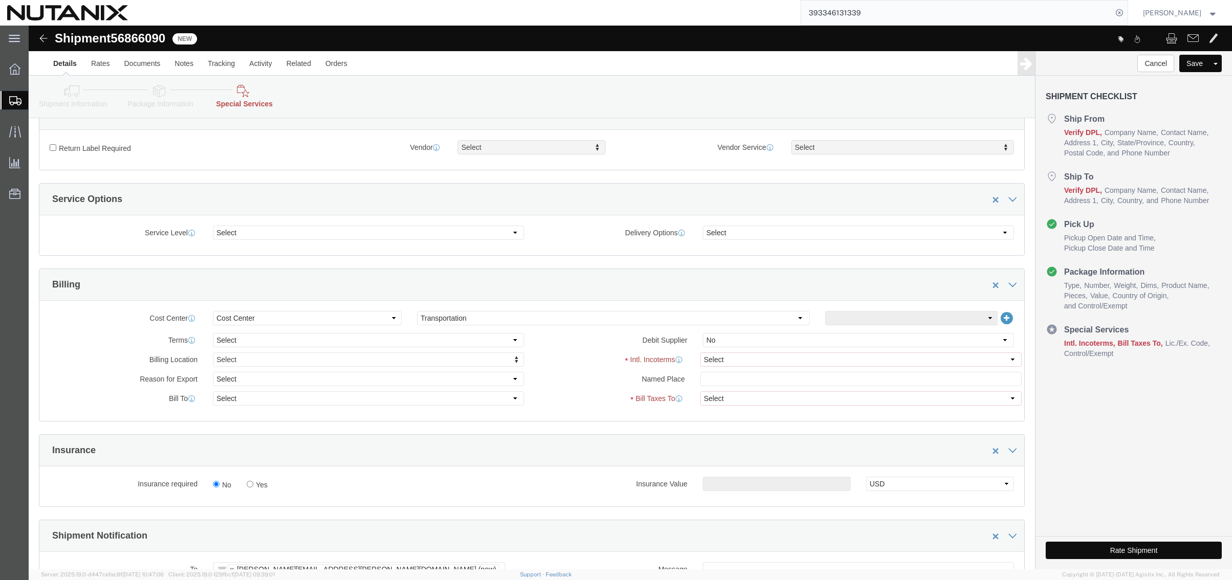
scroll to position [461, 0]
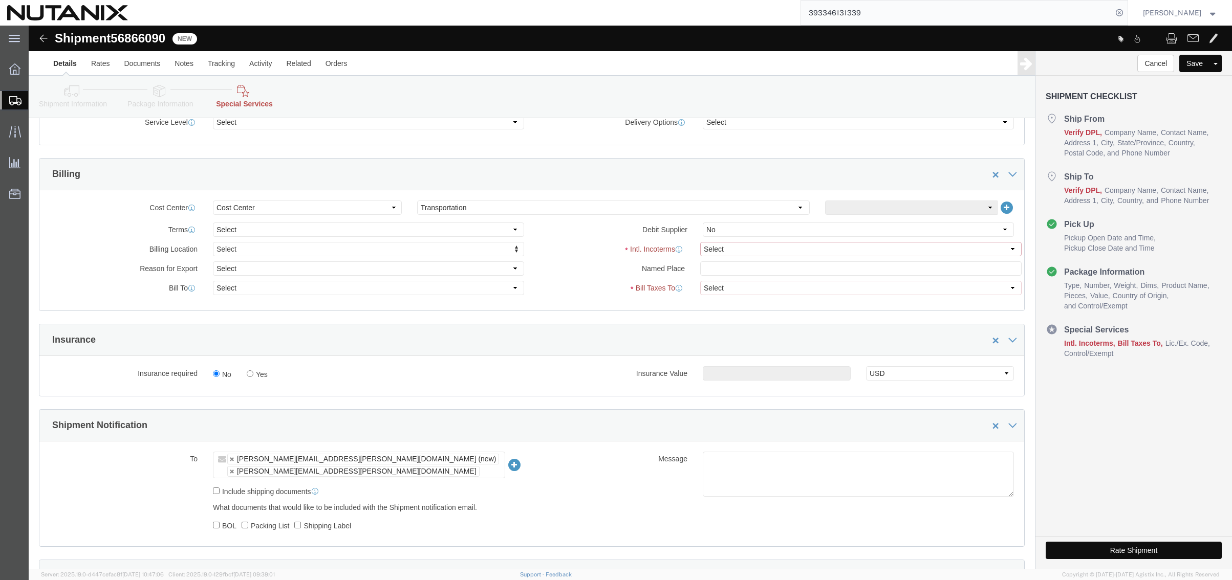
click select "Select Carriage Insurance Paid Carriage Paid To Cost and Freight Cost Insurance…"
select select "DDP"
click select "Select Carriage Insurance Paid Carriage Paid To Cost and Freight Cost Insurance…"
select select "SHIP"
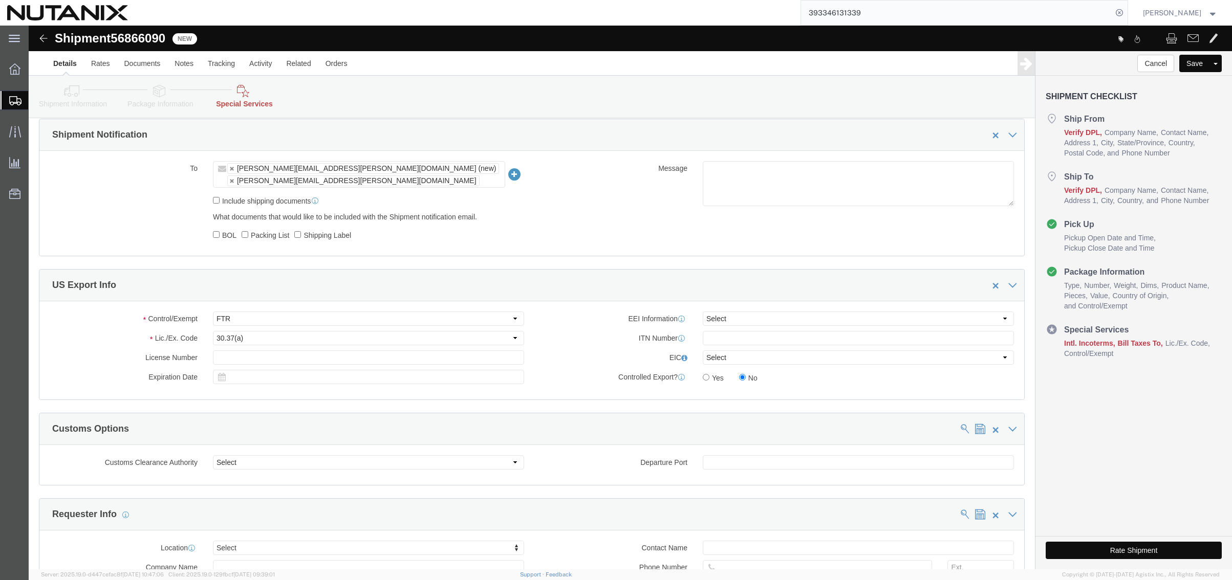
scroll to position [756, 0]
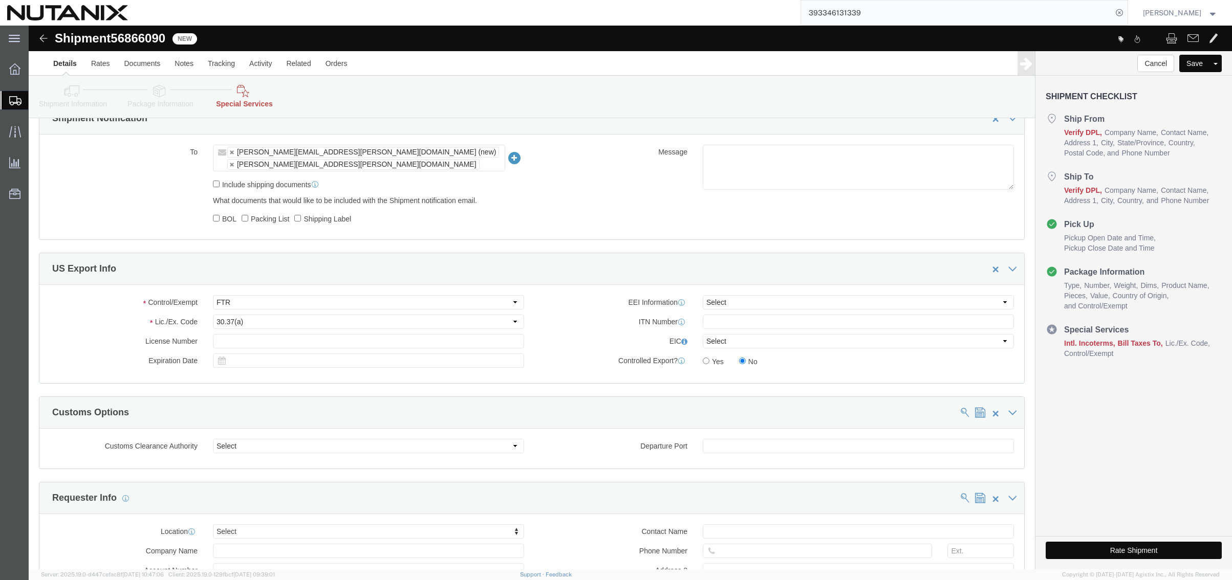
click button "Rate Shipment"
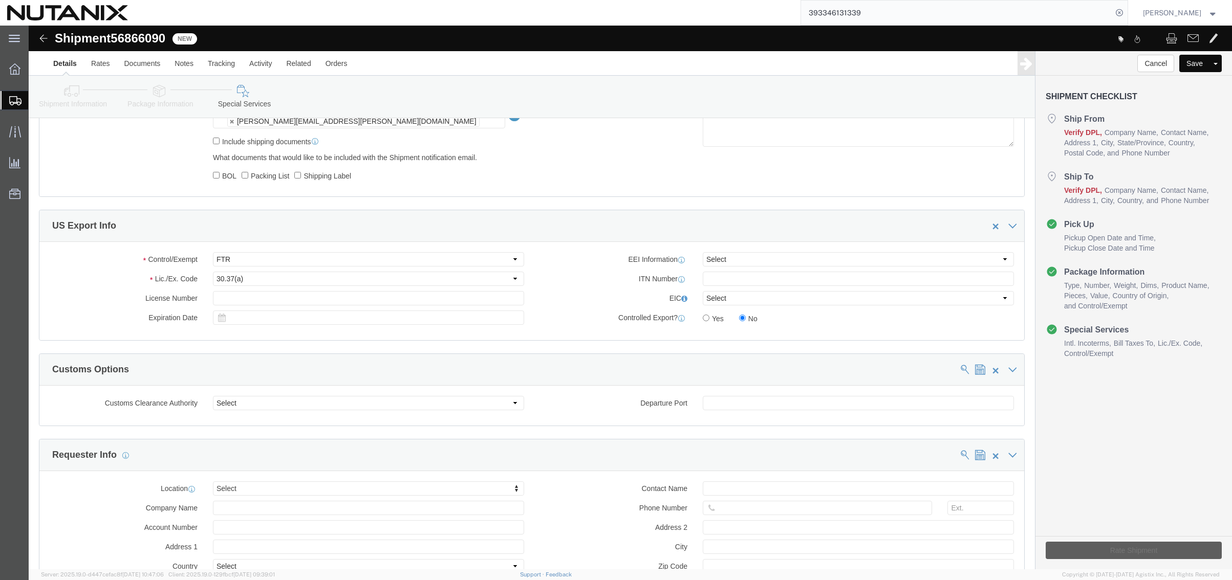
scroll to position [713, 0]
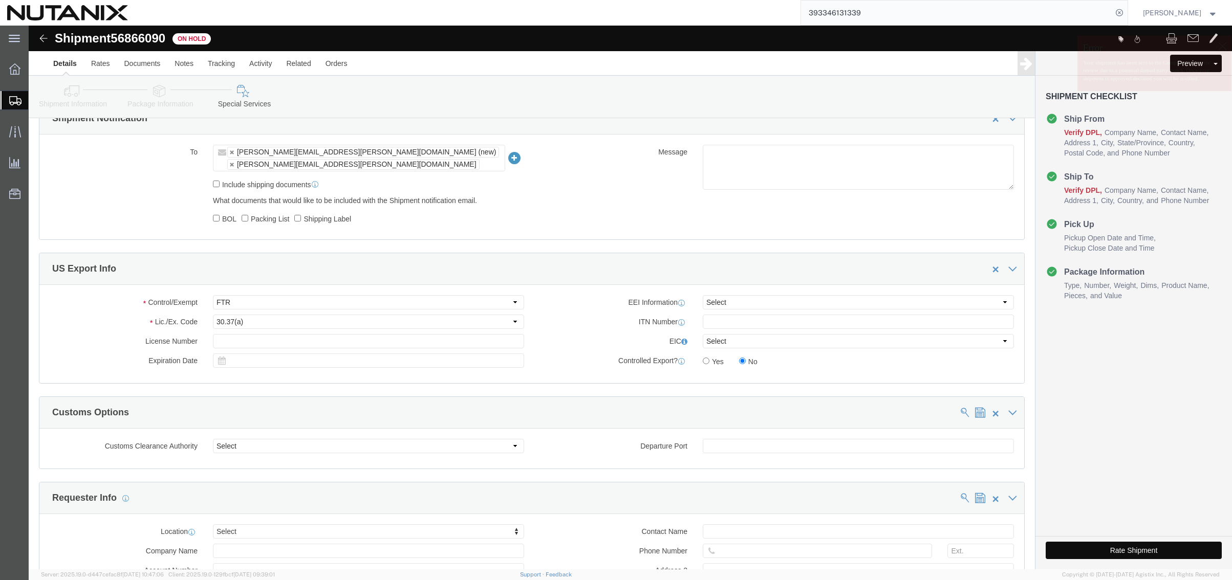
click button "Rate Shipment"
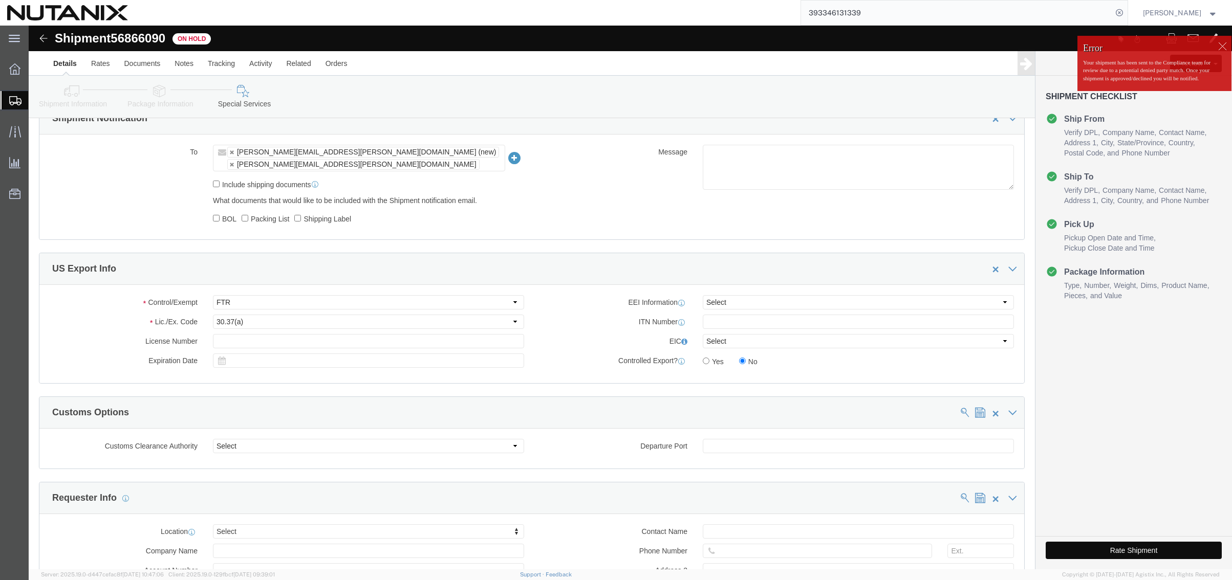
click button "Rate Shipment"
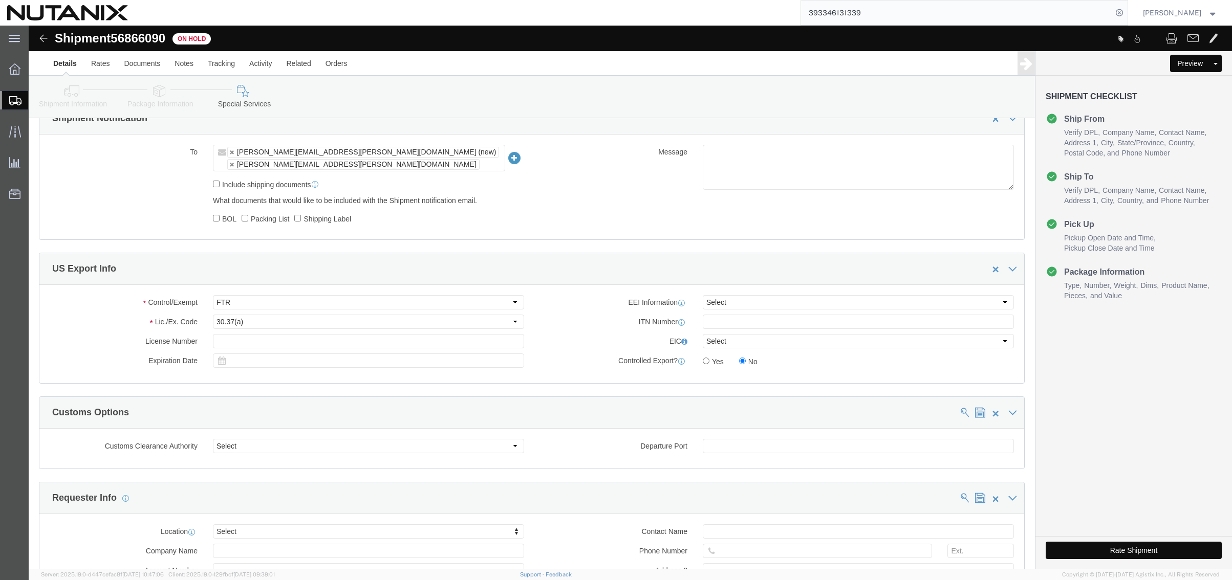
click button "Rate Shipment"
click div "US Export Info"
click button "Rate Shipment"
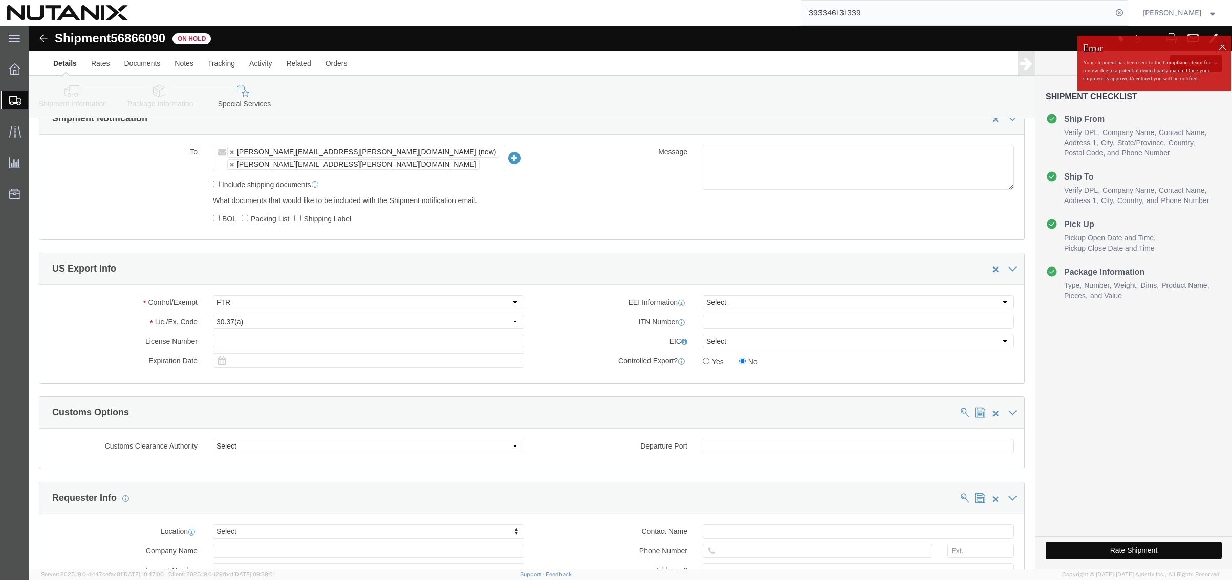
click button "Rate Shipment"
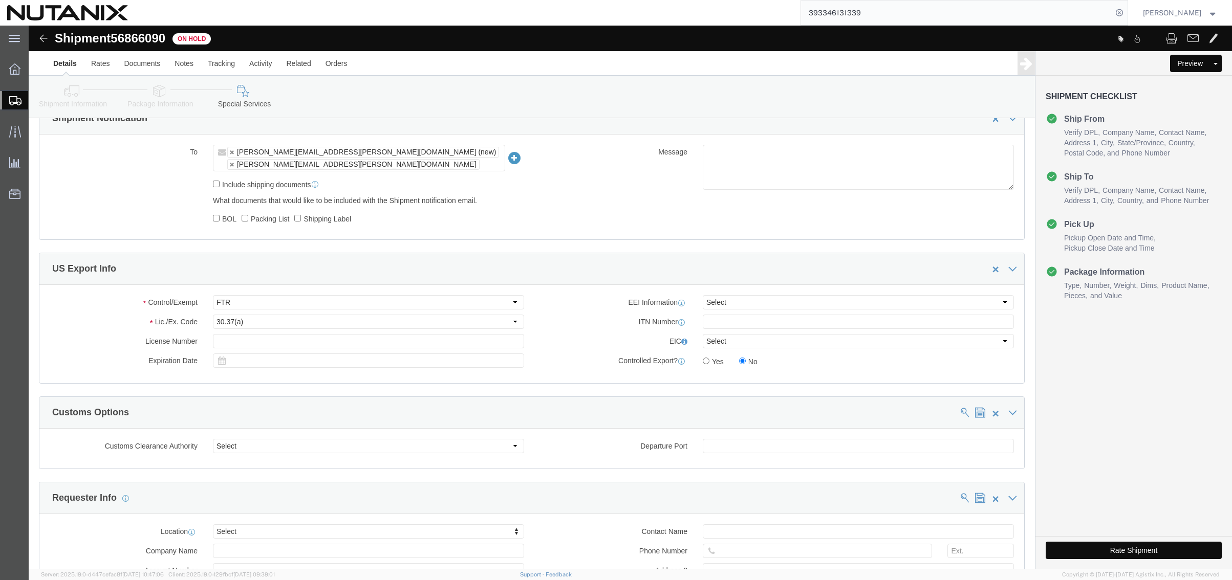
click button "Rate Shipment"
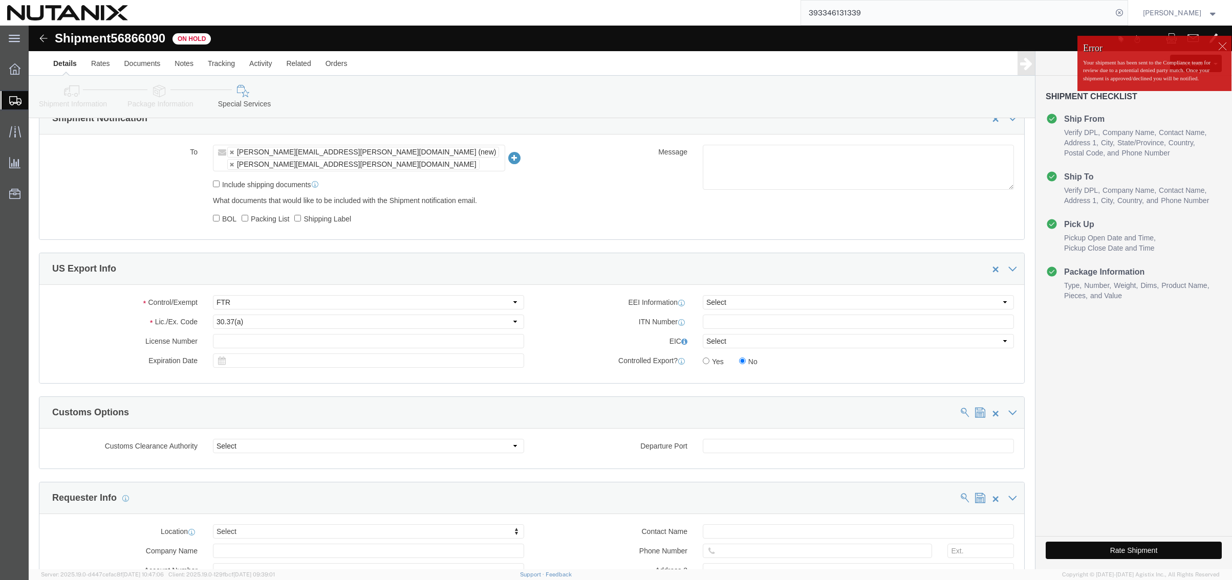
click button "Rate Shipment"
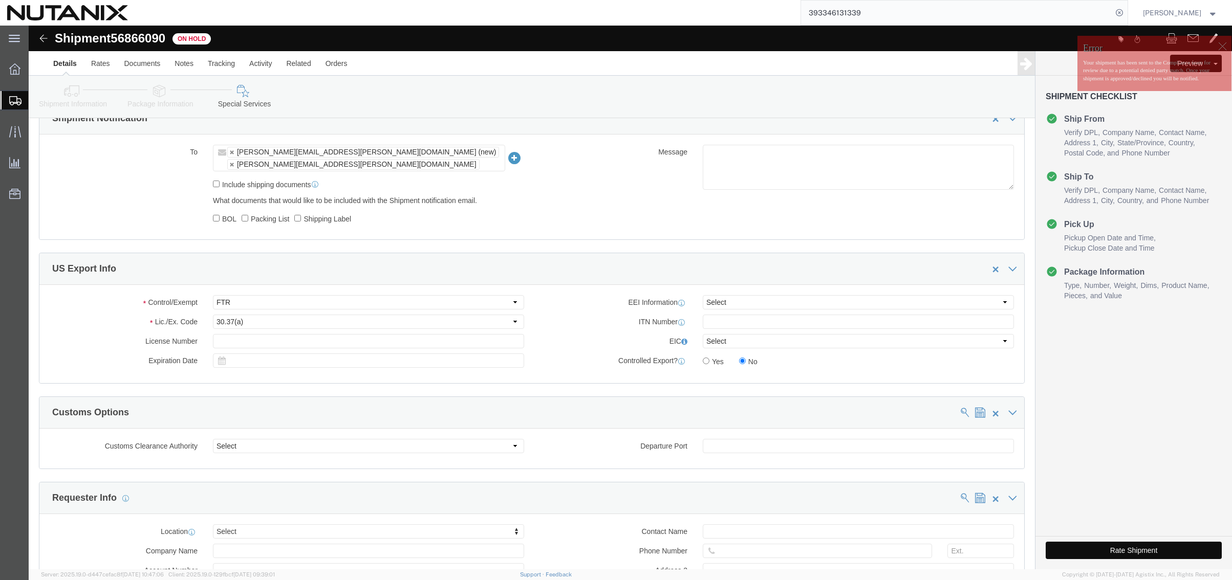
click button "Rate Shipment"
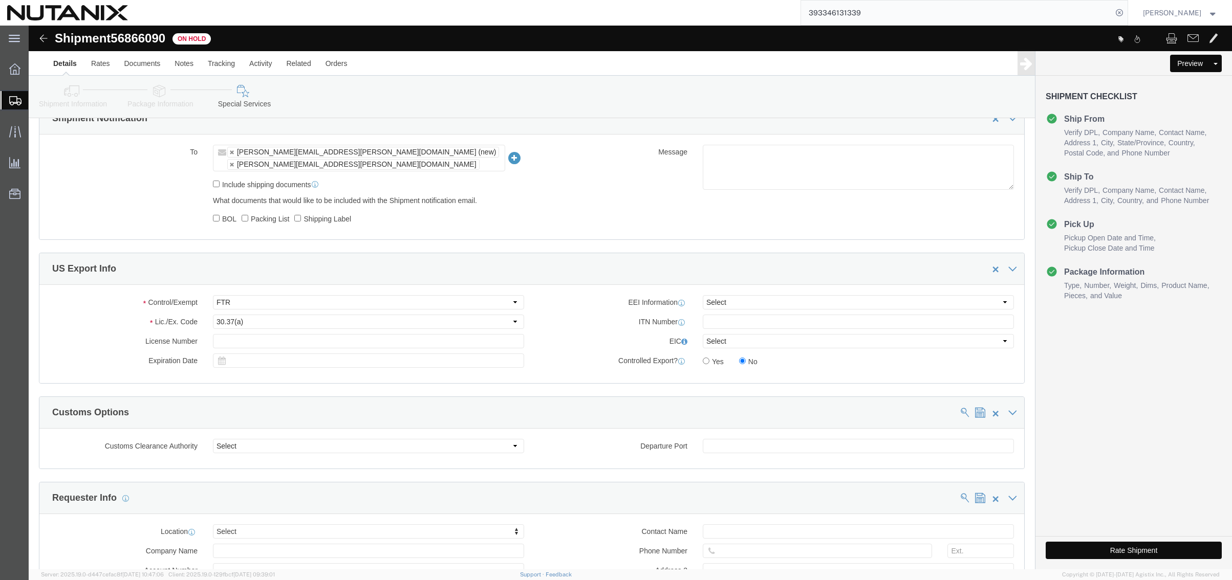
click div "Manage special services Handling Options Hold at Location Return Info Service O…"
click button "Rate Shipment"
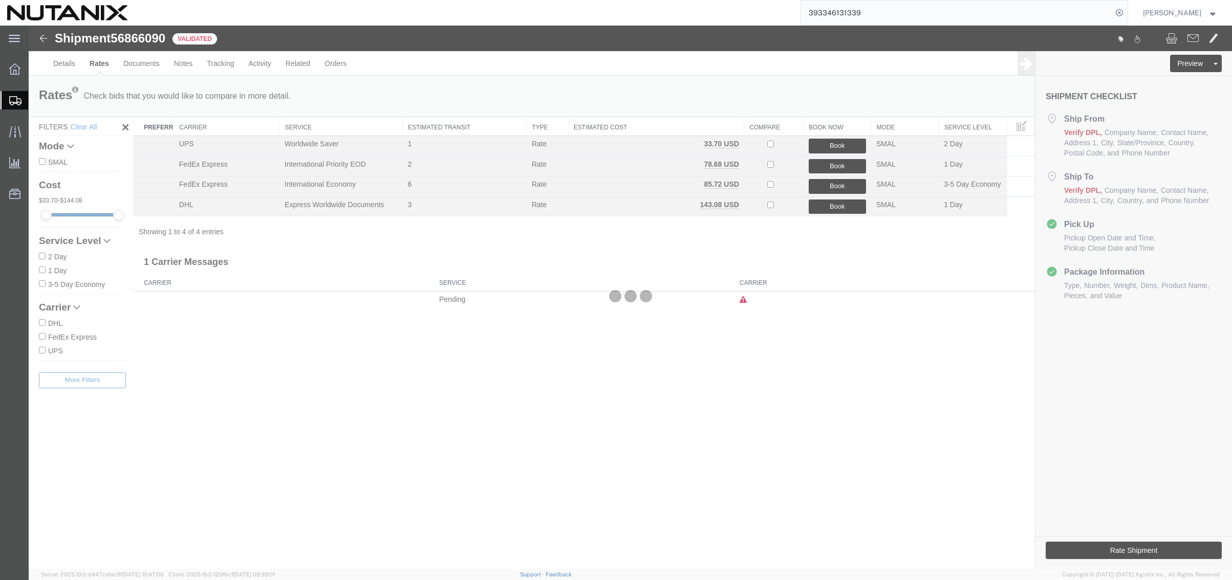
scroll to position [0, 0]
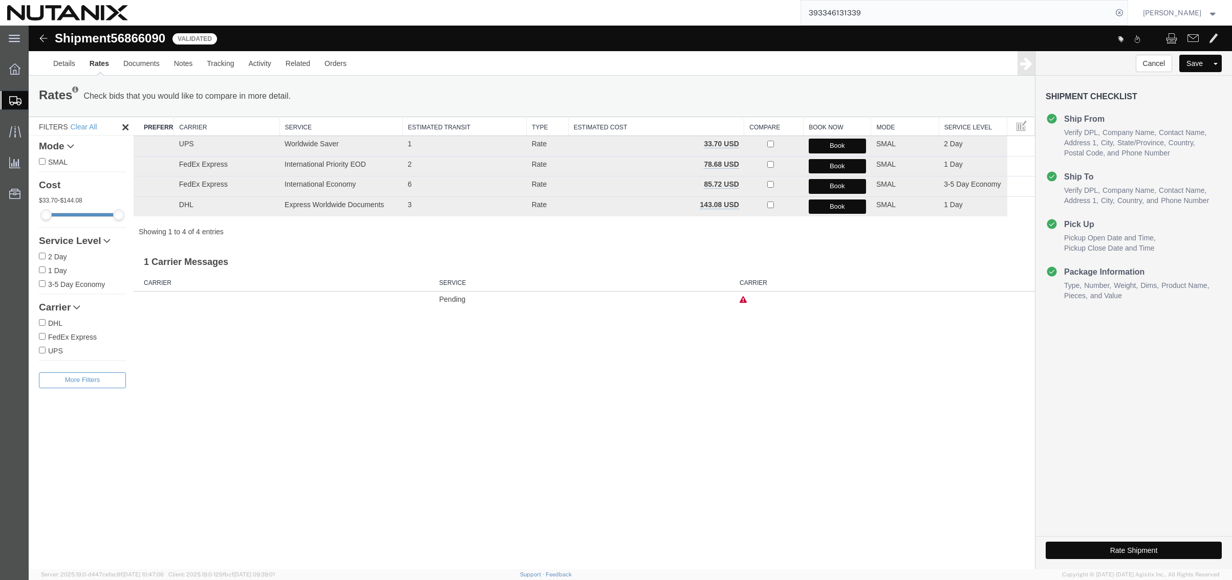
click at [328, 384] on div "Shipment 56866090 4 of 4 Validated Details Rates Documents Notes Tracking Activ…" at bounding box center [630, 298] width 1203 height 544
click at [833, 165] on button "Book" at bounding box center [837, 166] width 57 height 15
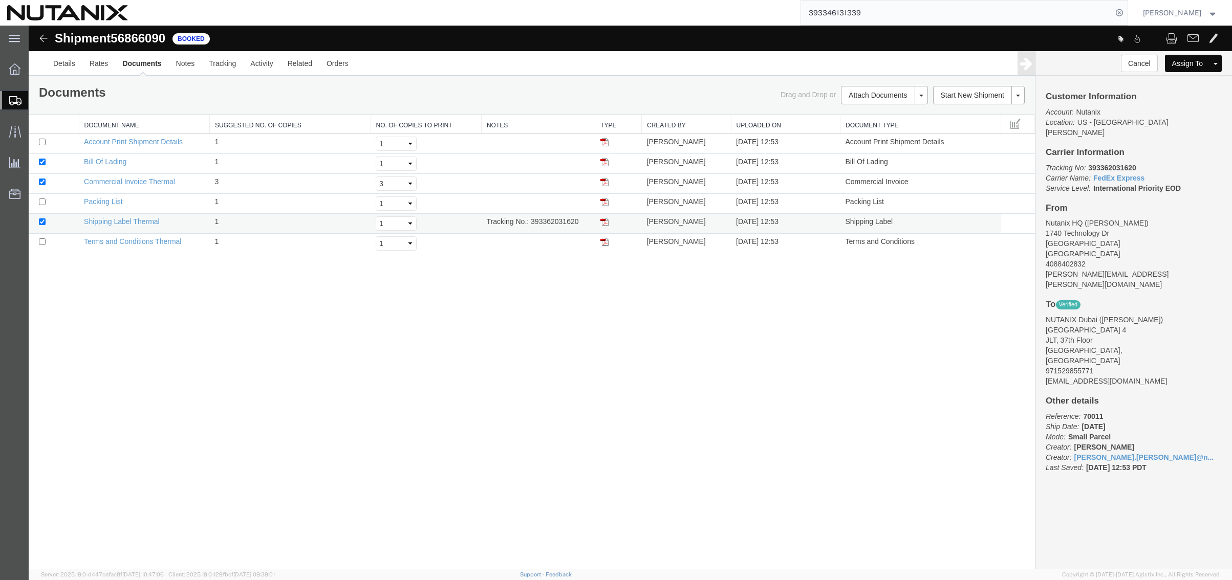
drag, startPoint x: 606, startPoint y: 223, endPoint x: 670, endPoint y: 223, distance: 64.0
click at [606, 223] on img at bounding box center [604, 222] width 8 height 8
click at [579, 88] on div "Drag and Drop or Attach Documents Print Documents Email Documents Remove Docume…" at bounding box center [782, 95] width 501 height 18
click at [305, 378] on div "Shipment 56866090 6 of 6 Booked Details Rates Documents Notes Tracking Activity…" at bounding box center [630, 298] width 1203 height 544
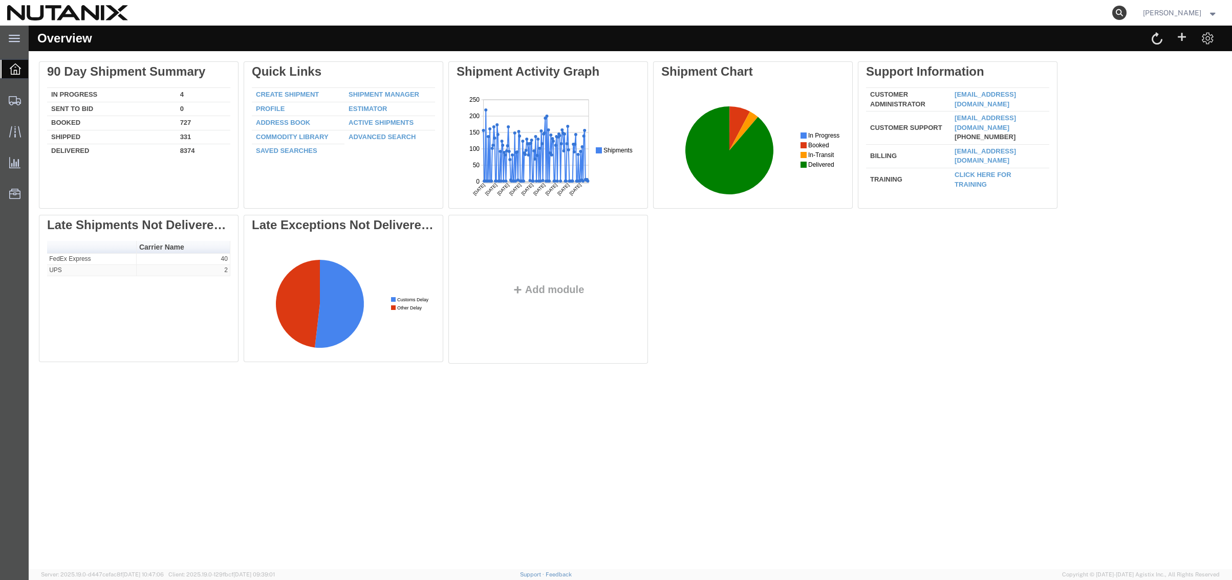
click at [1112, 11] on icon at bounding box center [1119, 13] width 14 height 14
click at [1016, 11] on input "search" at bounding box center [956, 13] width 311 height 25
paste input "393366668228"
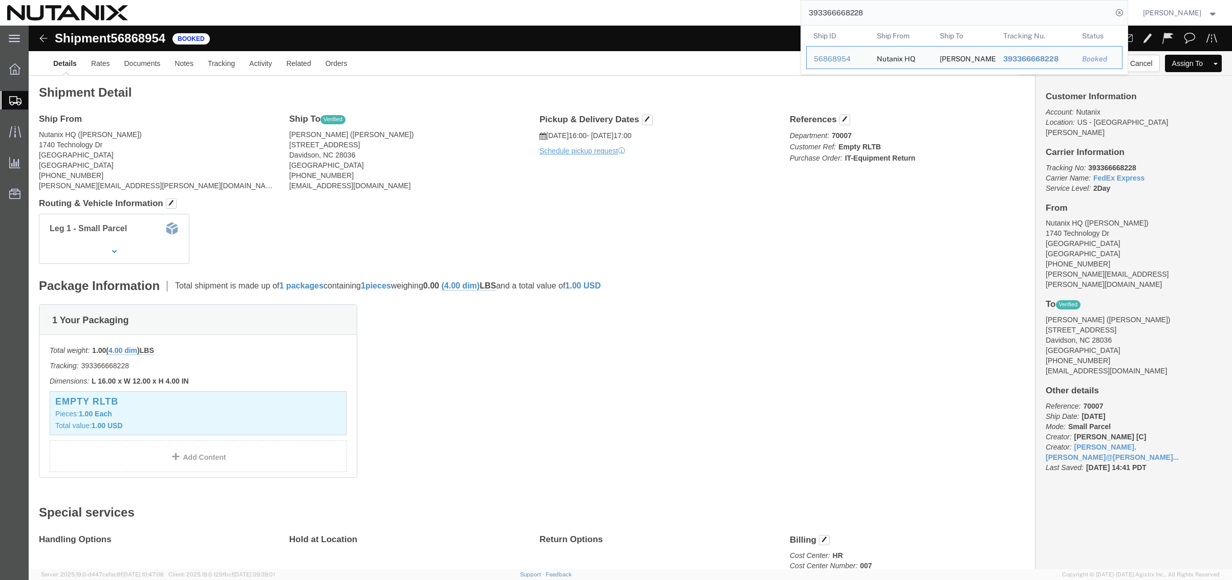
click at [878, 11] on input "393366668228" at bounding box center [956, 13] width 311 height 25
drag, startPoint x: 834, startPoint y: 12, endPoint x: 569, endPoint y: 1, distance: 265.4
click at [569, 1] on div "393366668228 Ship ID Ship From Ship To Tracking Nu. Status Ship ID 56868954 Shi…" at bounding box center [631, 13] width 993 height 26
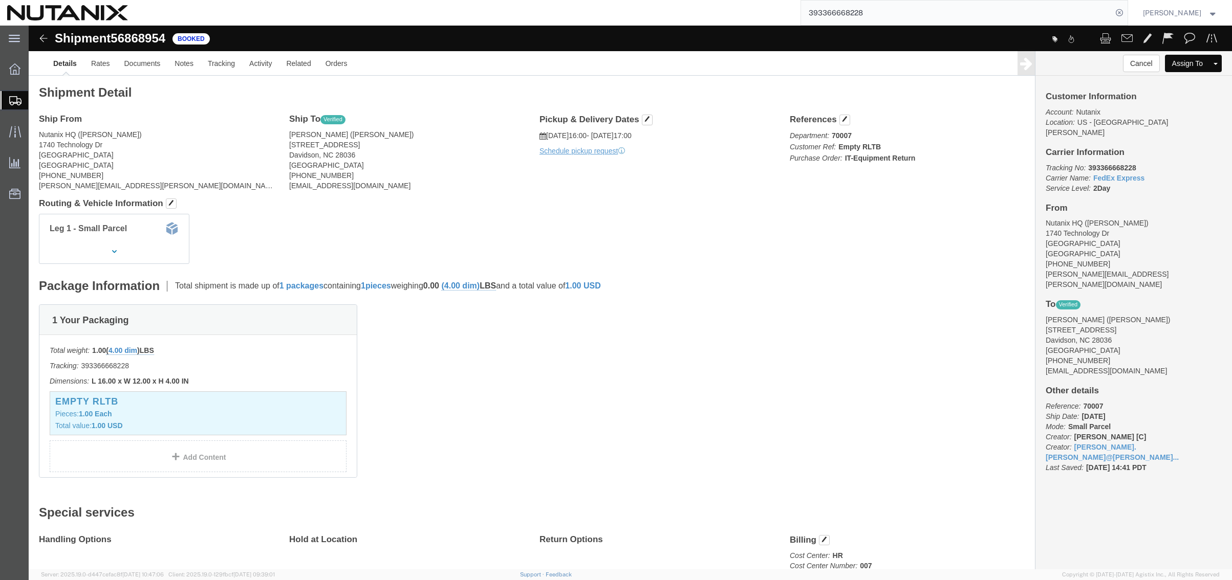
paste input "817174"
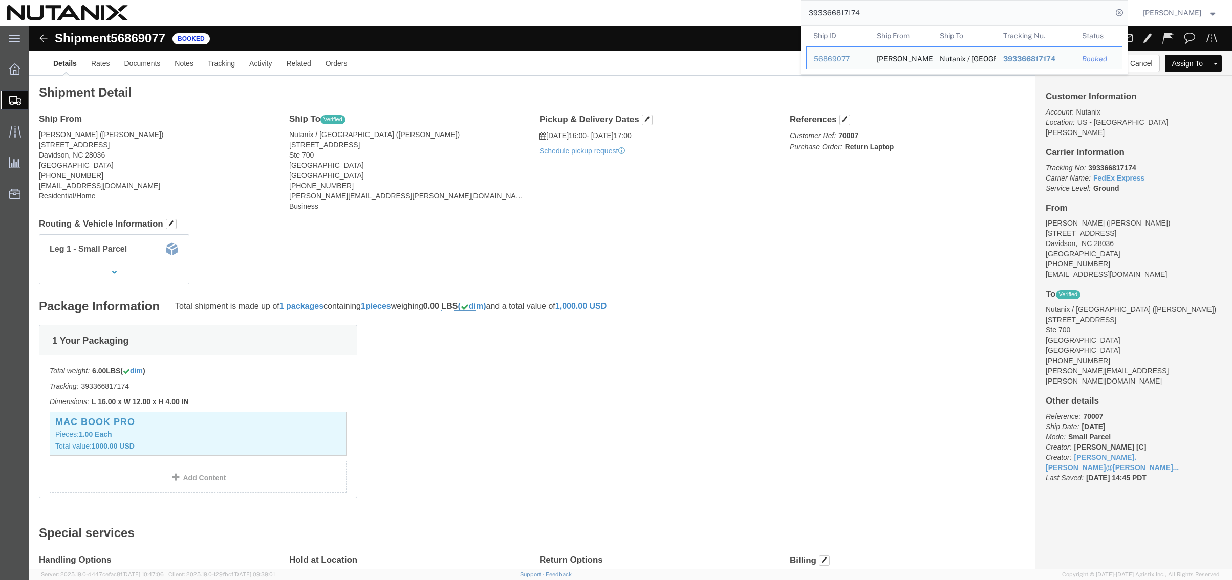
drag, startPoint x: 865, startPoint y: 10, endPoint x: 740, endPoint y: 8, distance: 125.4
click at [741, 8] on div "393366817174 Ship ID Ship From Ship To Tracking Nu. Status Ship ID 56869077 Shi…" at bounding box center [631, 13] width 993 height 26
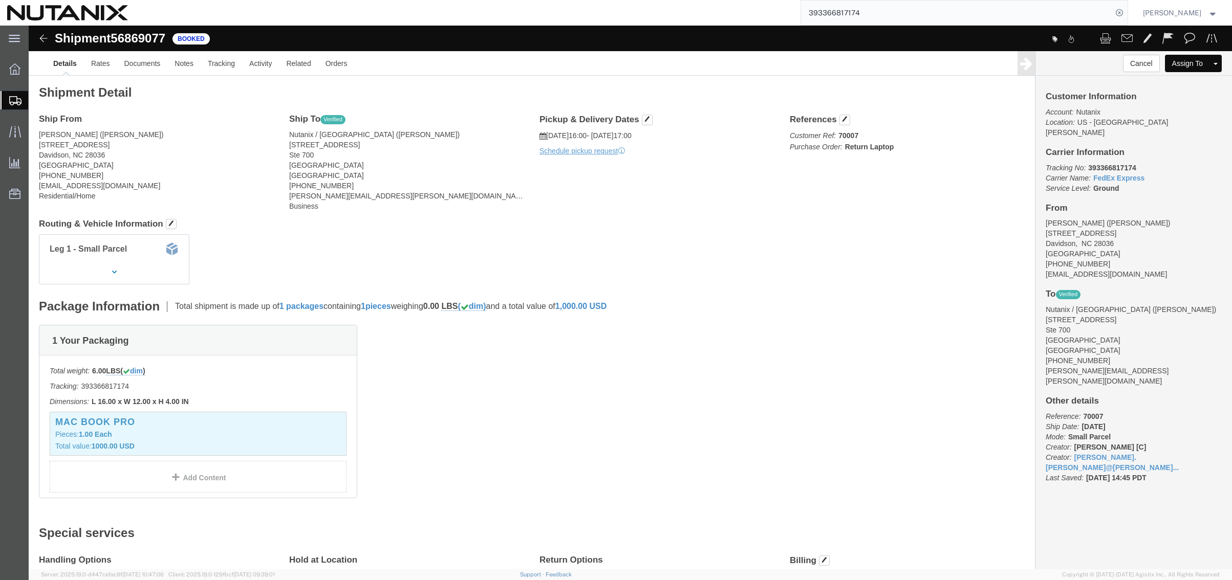
paste input "7058076"
type input "393367058076"
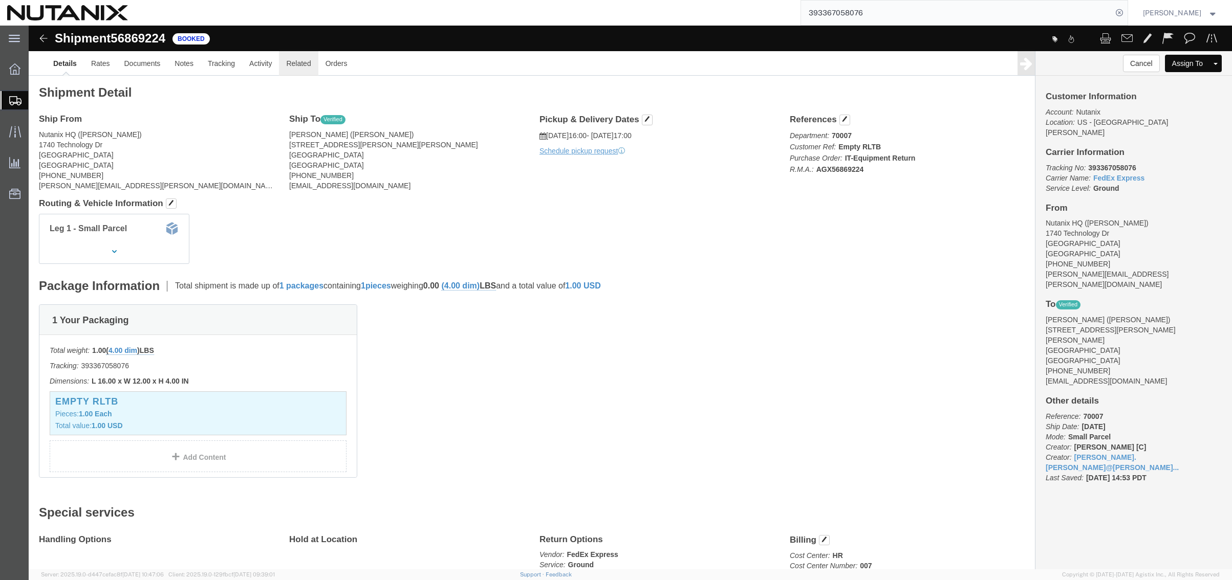
click link "Related"
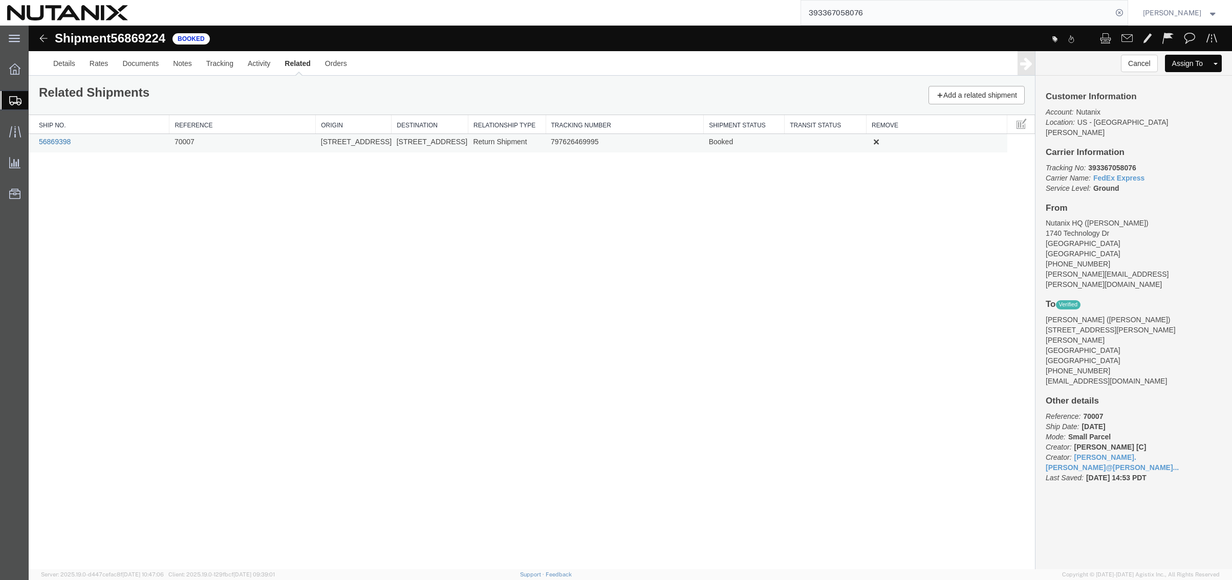
click at [61, 143] on link "56869398" at bounding box center [55, 142] width 32 height 8
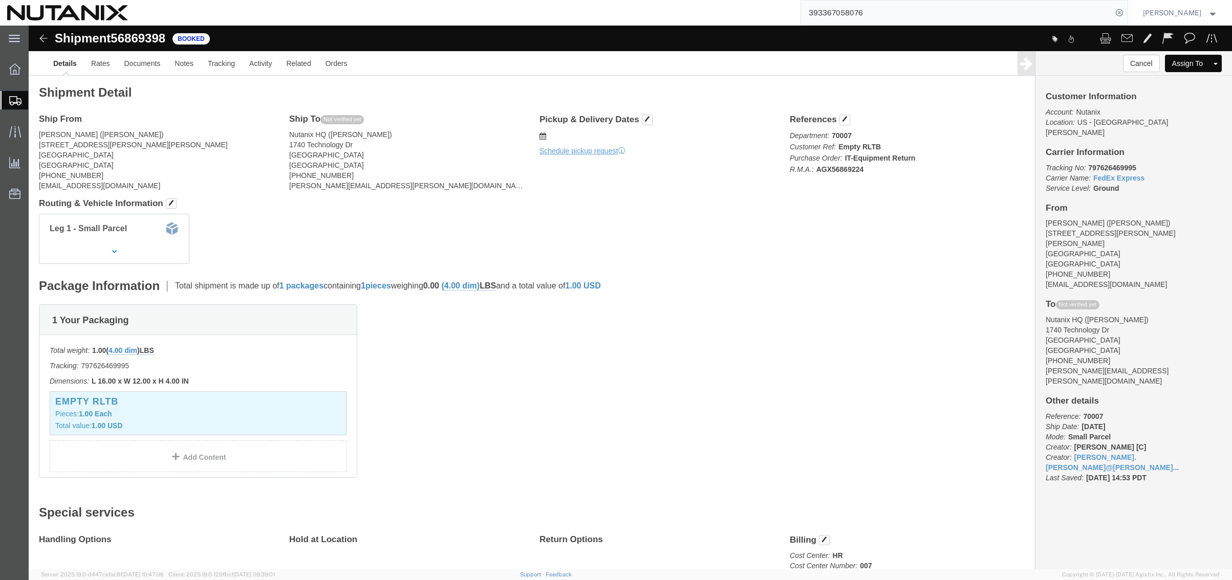
click div "Shipment Detail Ship From [PERSON_NAME] ([PERSON_NAME]) [STREET_ADDRESS][PERSON…"
click at [0, 0] on span "Create from Template" at bounding box center [0, 0] width 0 height 0
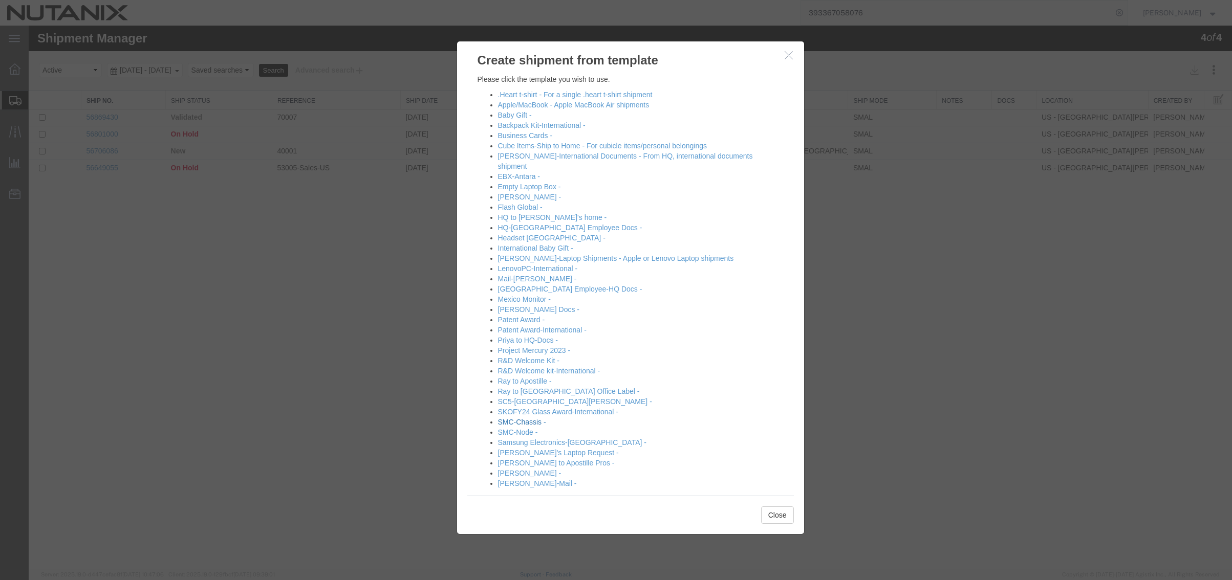
click at [529, 418] on link "SMC-Chassis -" at bounding box center [522, 422] width 48 height 8
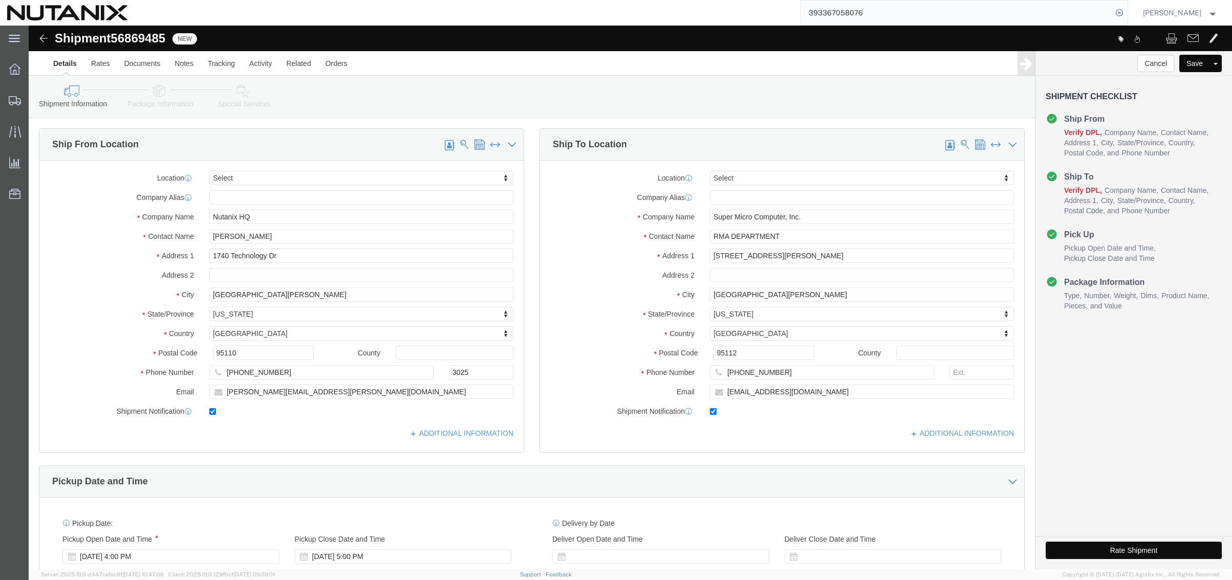
select select
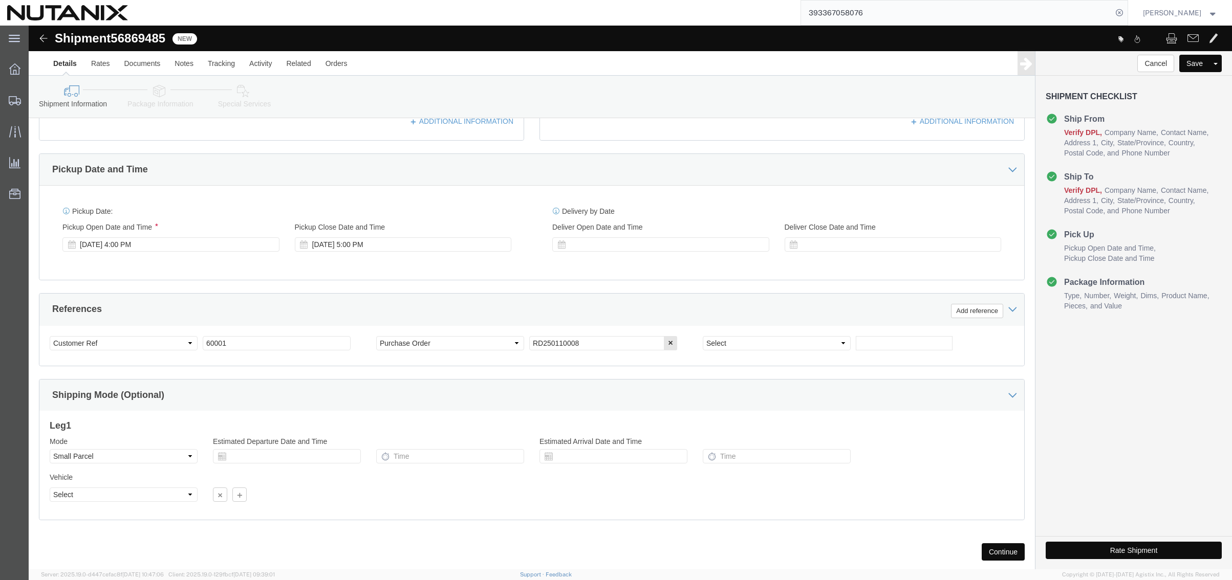
scroll to position [335, 0]
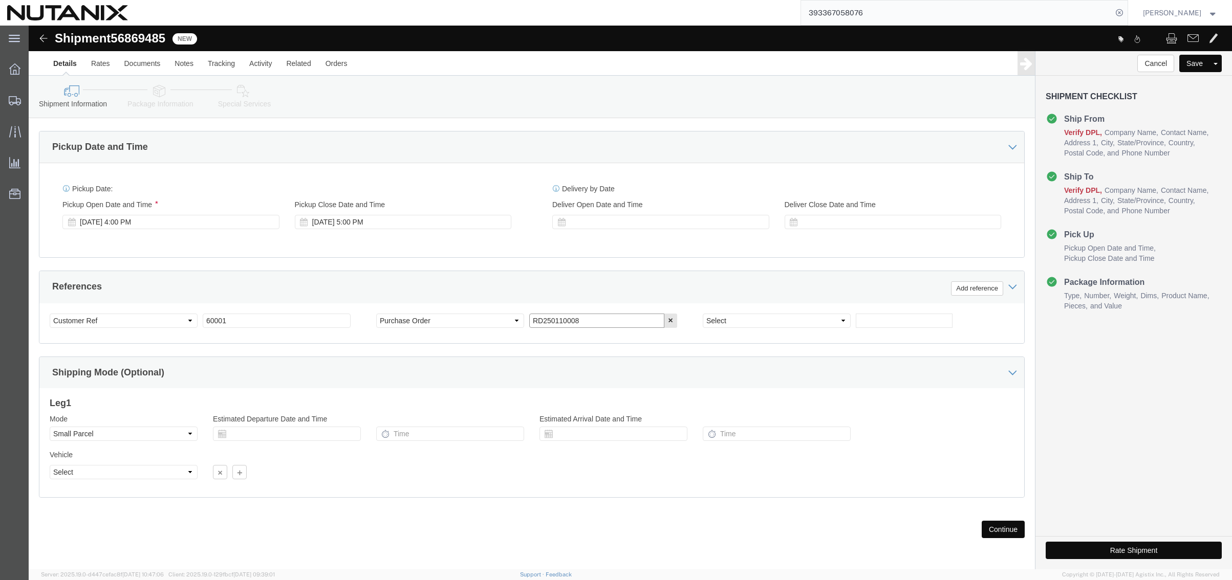
drag, startPoint x: 562, startPoint y: 295, endPoint x: 453, endPoint y: 292, distance: 109.1
click div "Select Account Type Activity ID Airline Appointment Number ASN Batch Request # …"
type input "RD250917097"
click button "Continue"
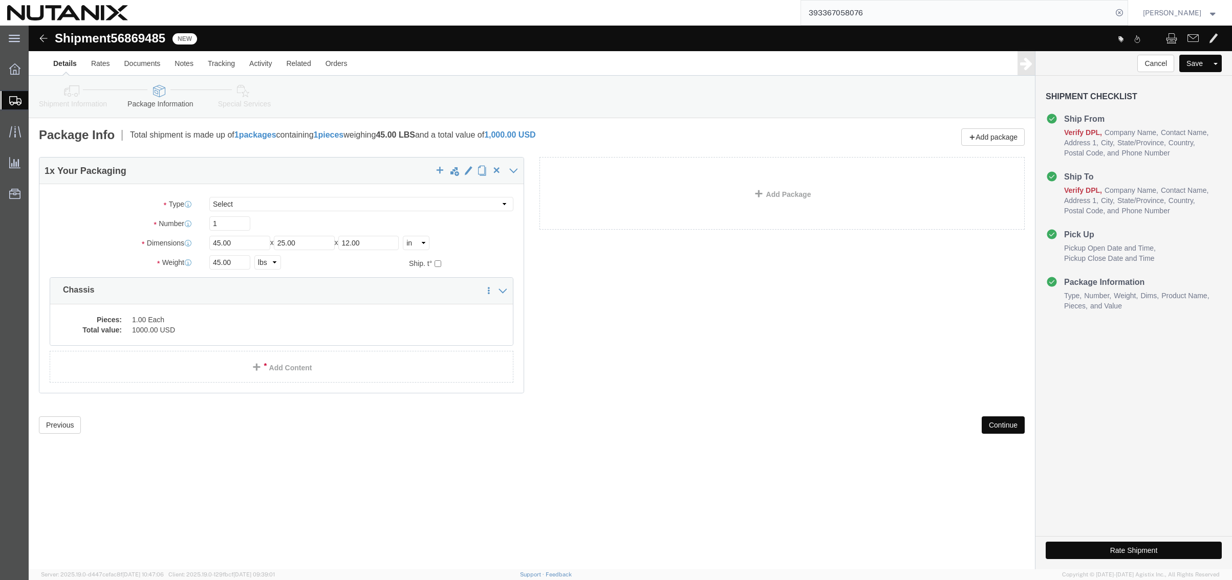
click button "Continue"
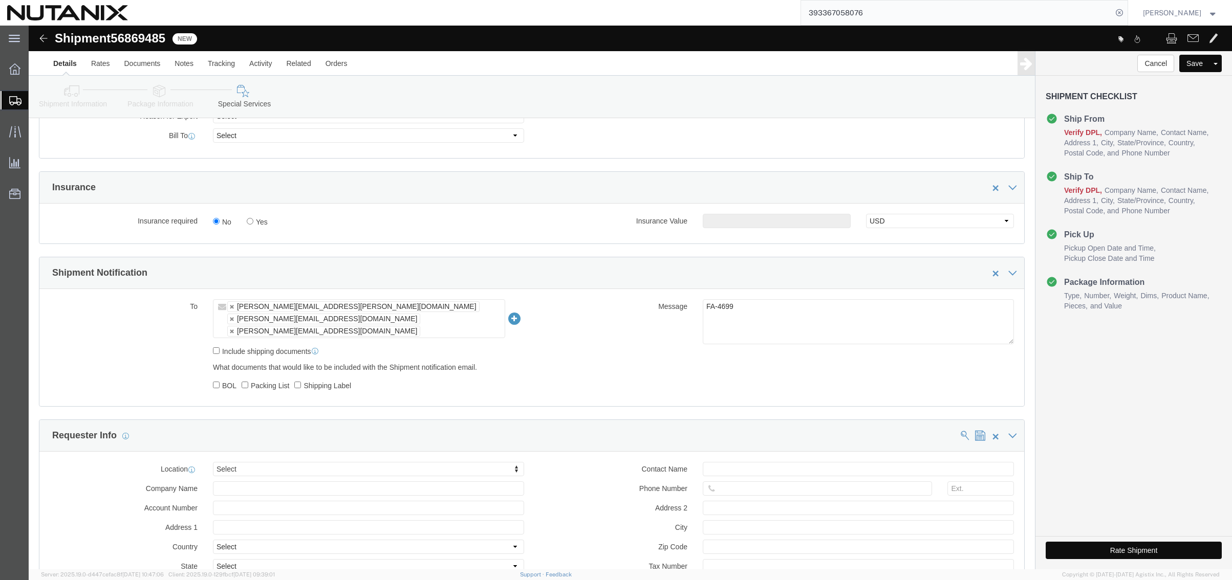
scroll to position [563, 0]
click textarea "FA-4699"
type textarea "FA-4824"
click ul "[PERSON_NAME][EMAIL_ADDRESS][PERSON_NAME][DOMAIN_NAME] [PERSON_NAME][EMAIL_ADDR…"
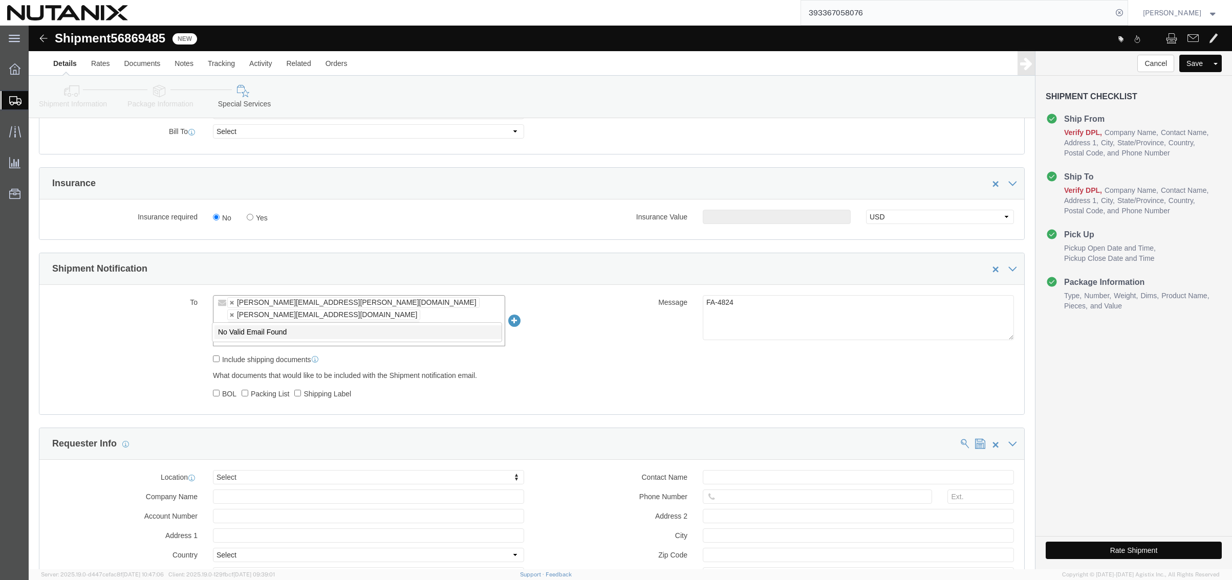
type input "ravi"
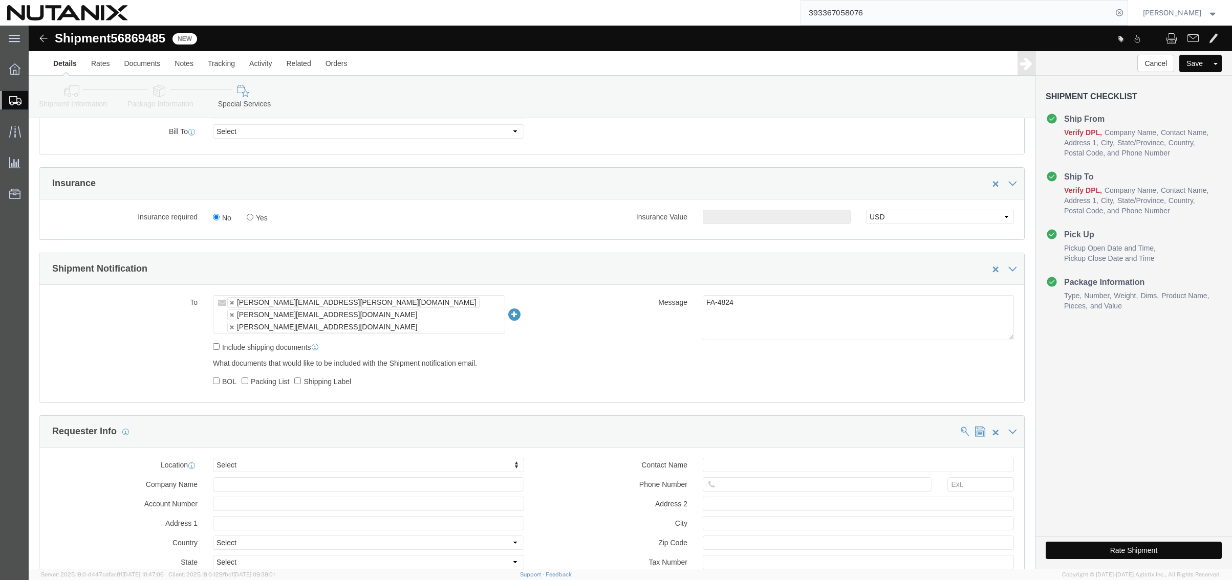
click button "Rate Shipment"
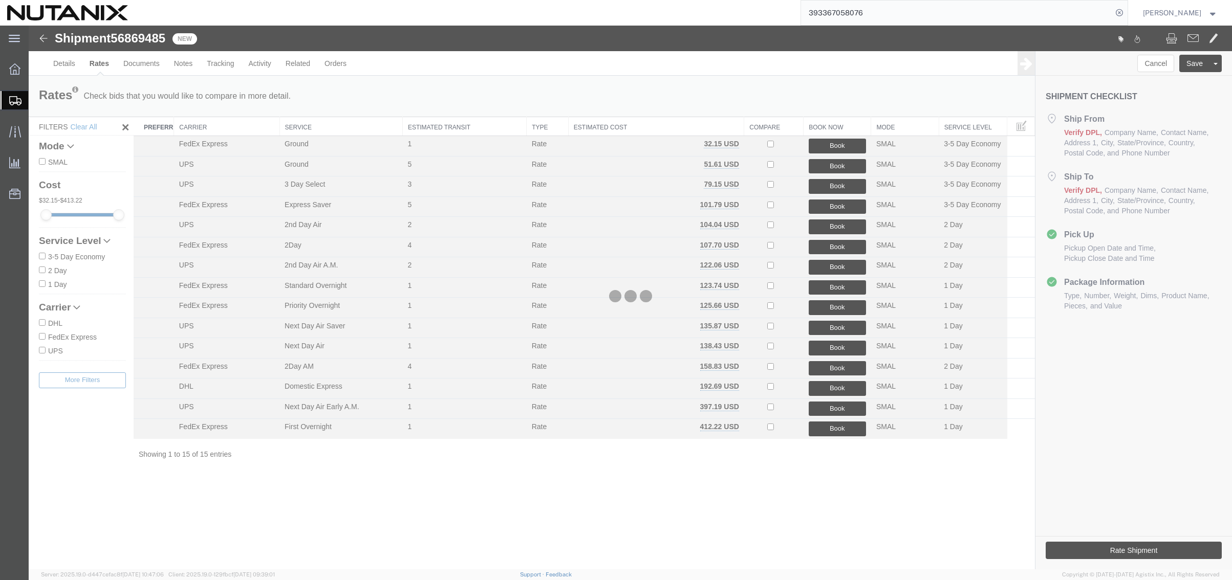
scroll to position [0, 0]
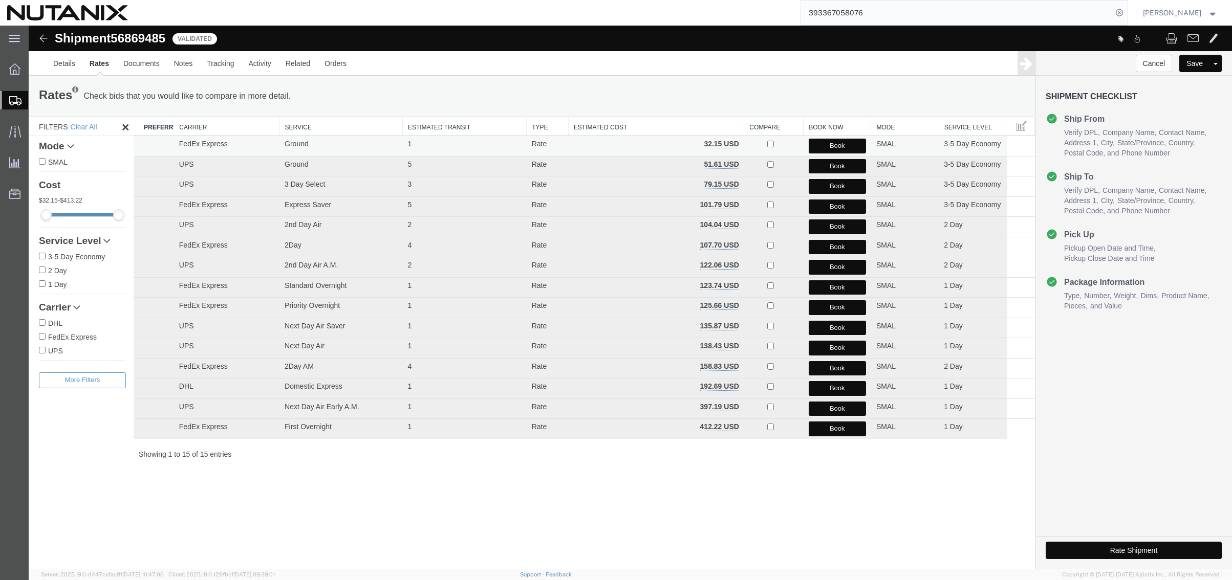
click at [831, 144] on button "Book" at bounding box center [837, 146] width 57 height 15
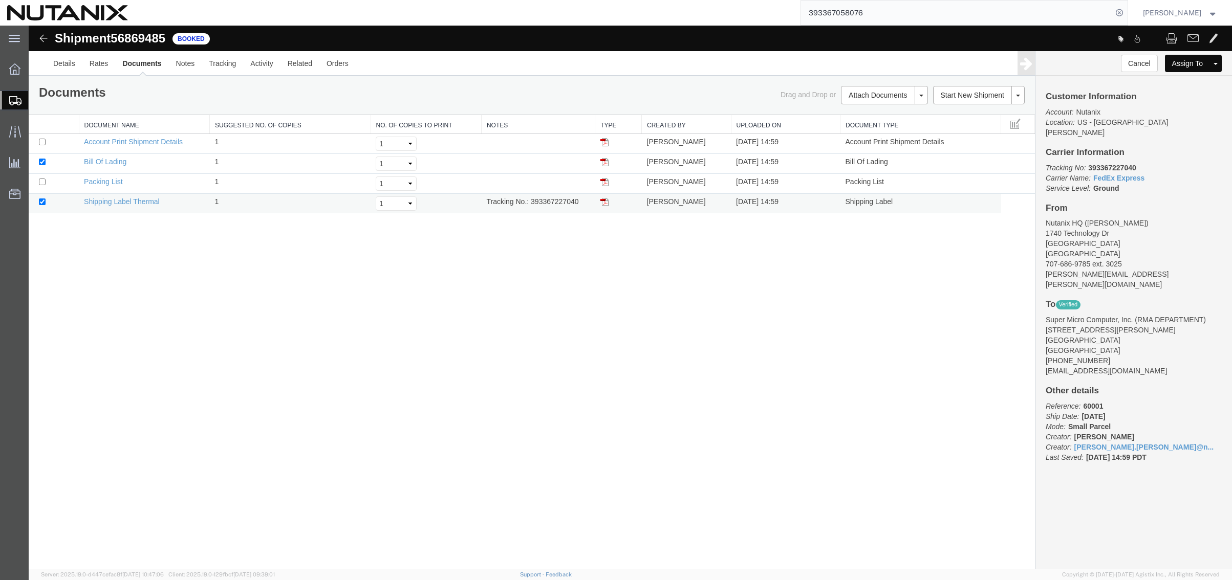
click at [604, 200] on img at bounding box center [604, 202] width 8 height 8
click at [958, 111] on link "Clone Shipment" at bounding box center [980, 112] width 89 height 15
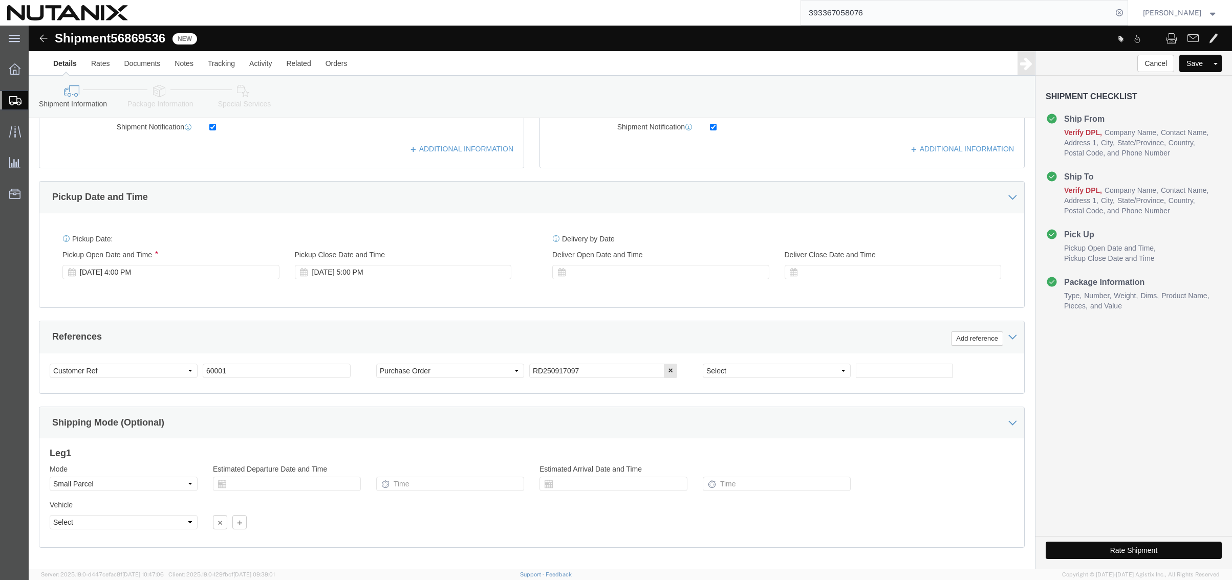
scroll to position [335, 0]
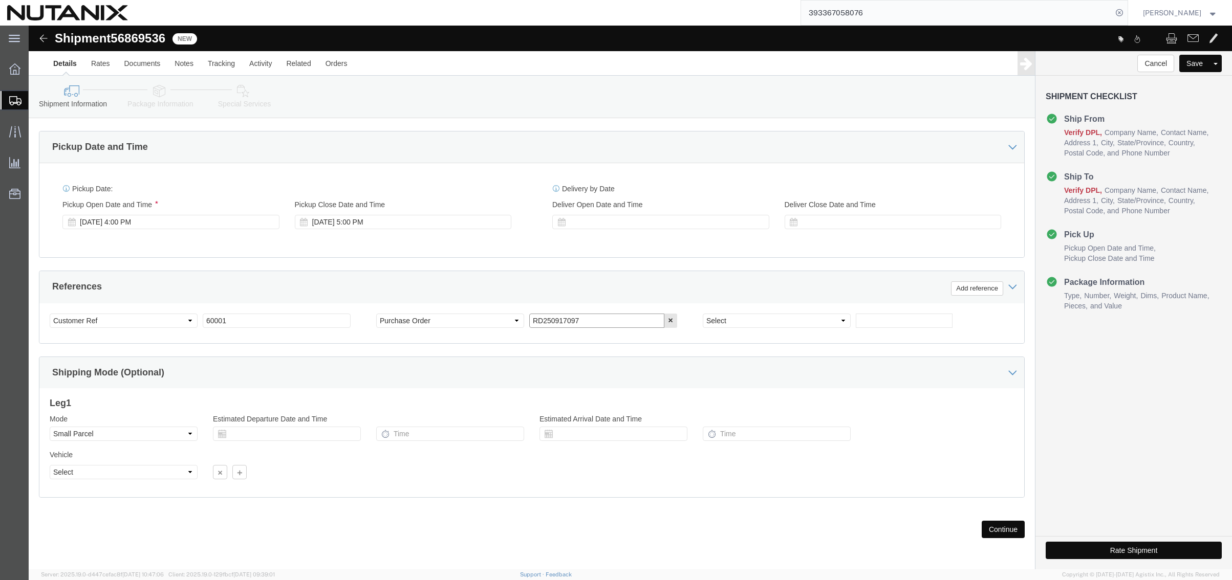
click input "RD250917097"
type input "RD250917099"
click icon
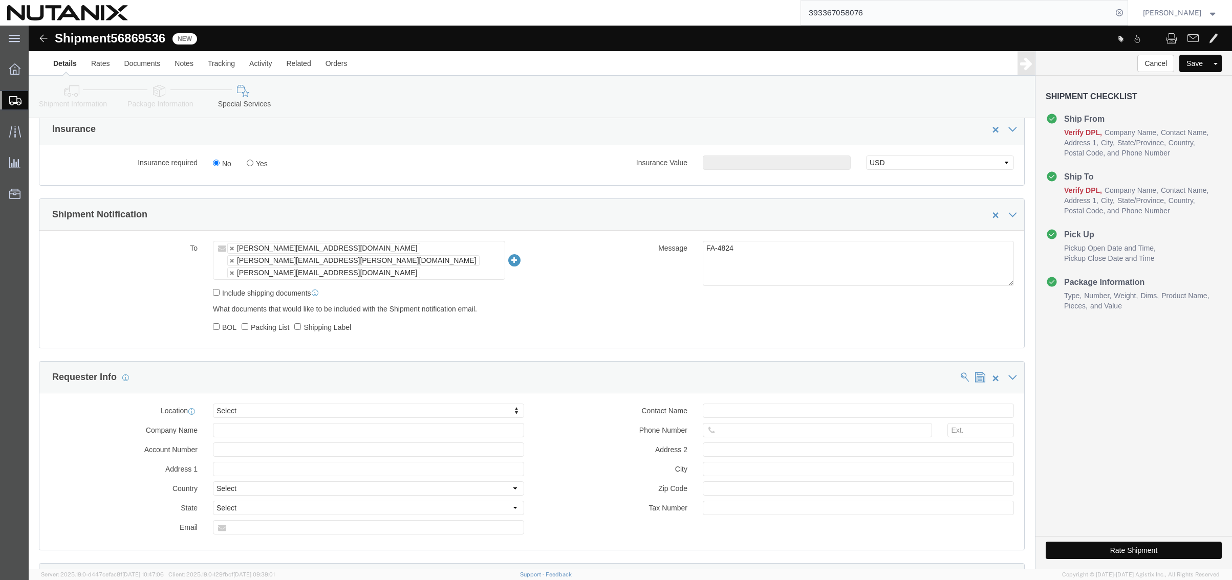
scroll to position [568, 0]
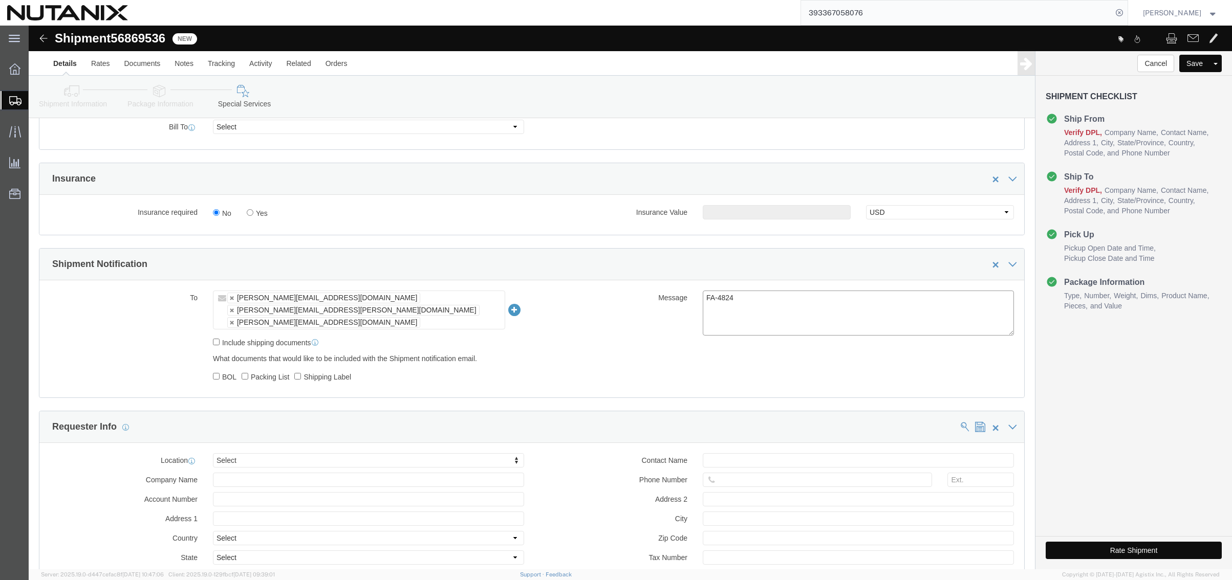
click textarea "FA-4824"
type textarea "FA-4908"
click button "Rate Shipment"
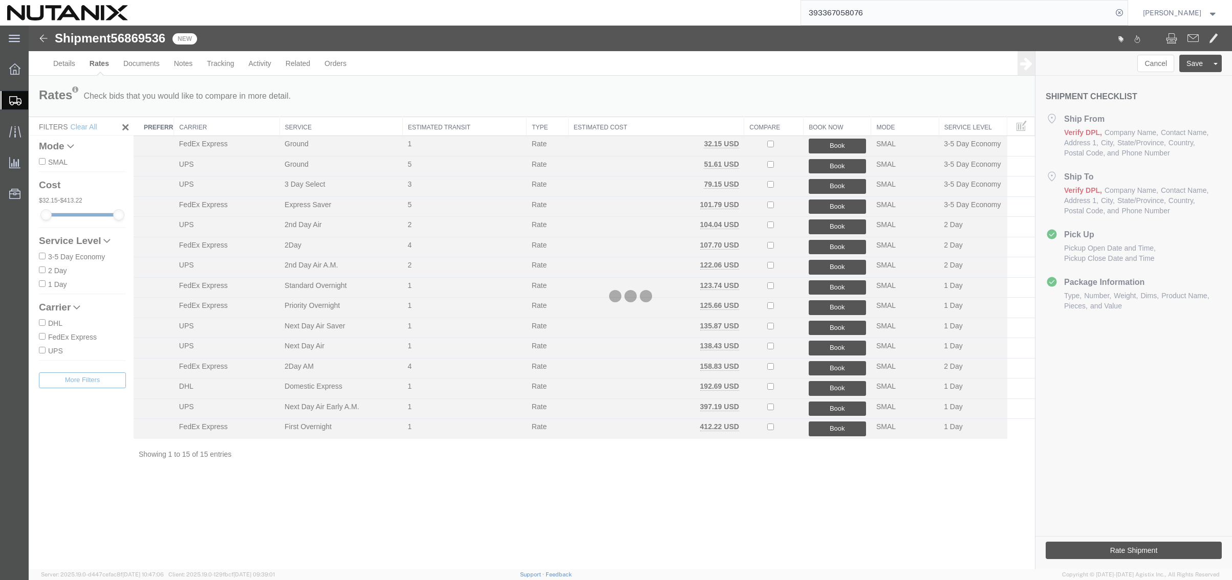
scroll to position [0, 0]
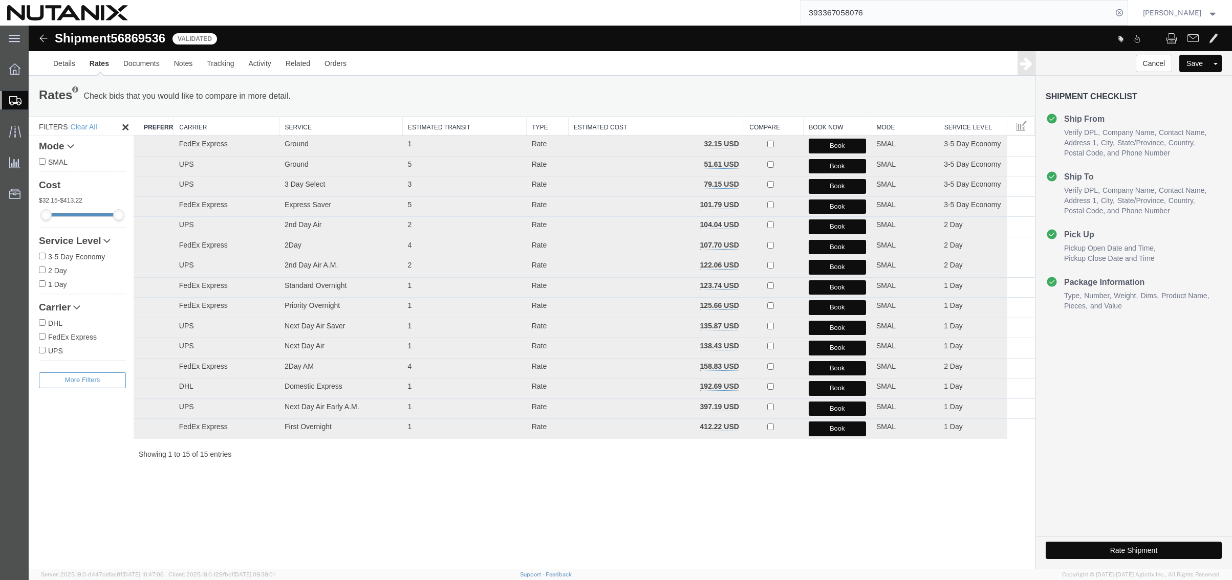
click at [315, 538] on div "Shipment 56869536 15 of 15 Validated Details Rates Documents Notes Tracking Act…" at bounding box center [630, 298] width 1203 height 544
click at [831, 146] on button "Book" at bounding box center [837, 146] width 57 height 15
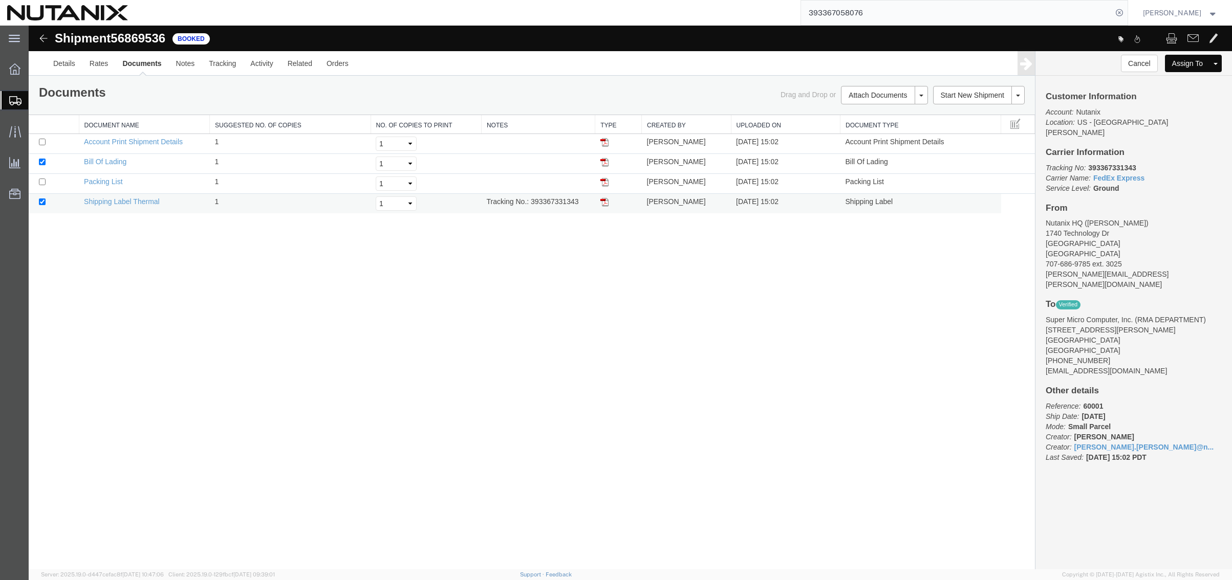
click at [605, 203] on img at bounding box center [604, 202] width 8 height 8
click at [973, 115] on link "Clone Shipment" at bounding box center [980, 112] width 89 height 15
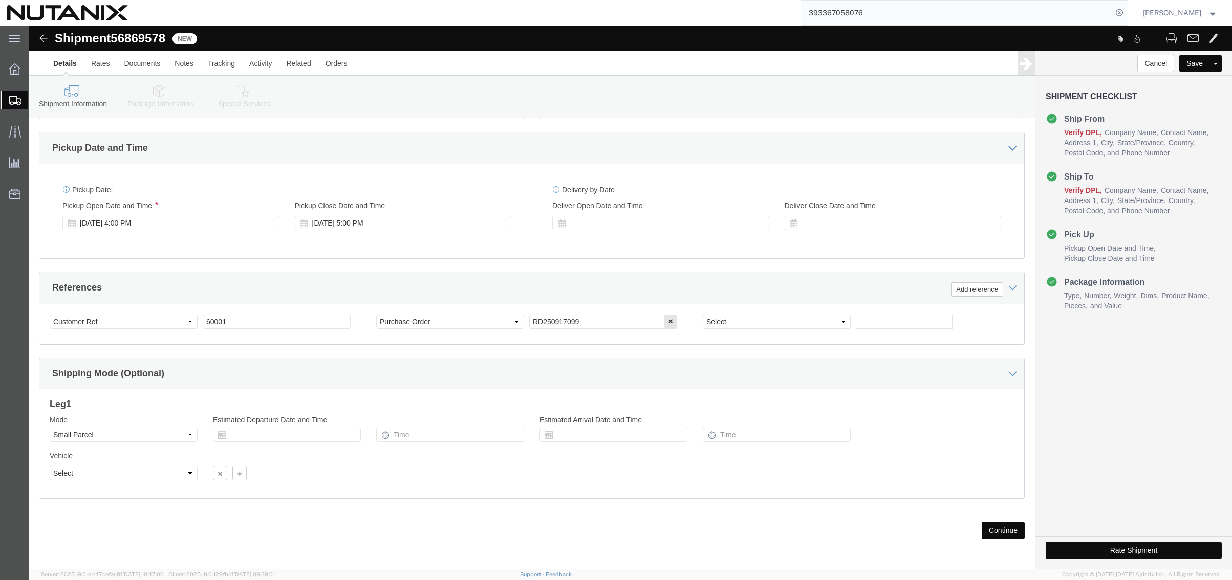
scroll to position [335, 0]
click input "RD250917099"
type input "RD250917096"
click icon
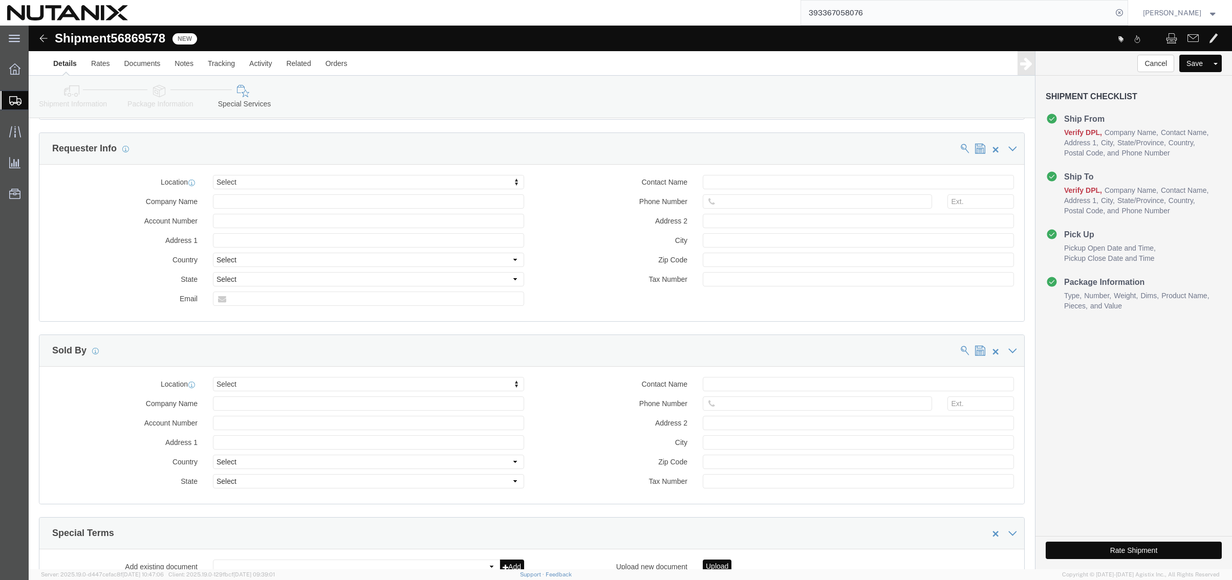
scroll to position [721, 0]
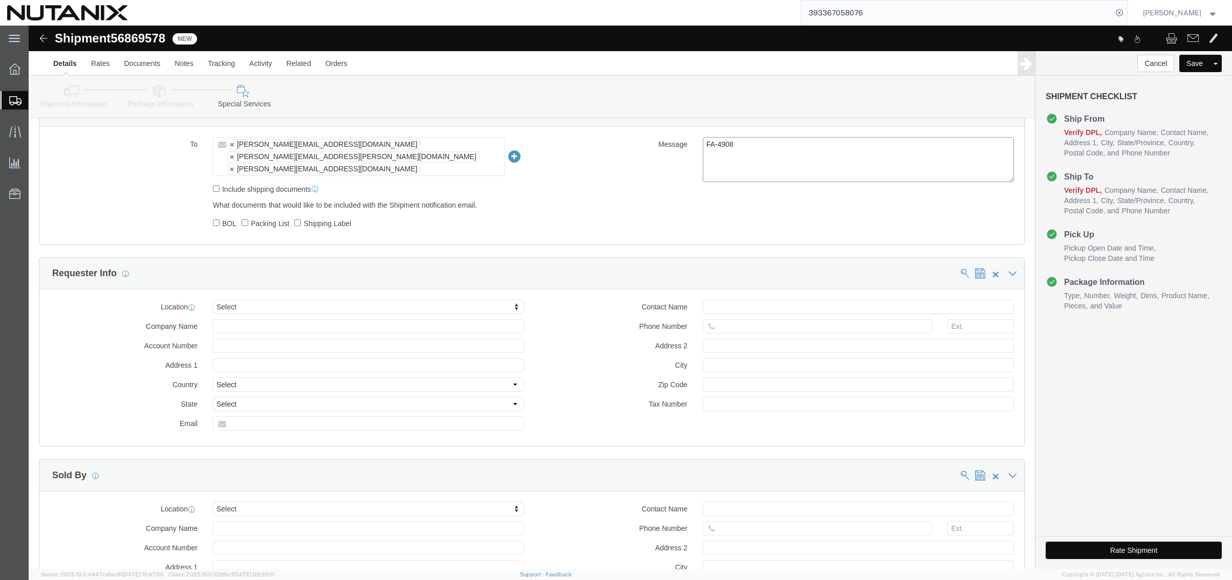
click textarea "FA-4908"
type textarea "FA-4903"
click button "Rate Shipment"
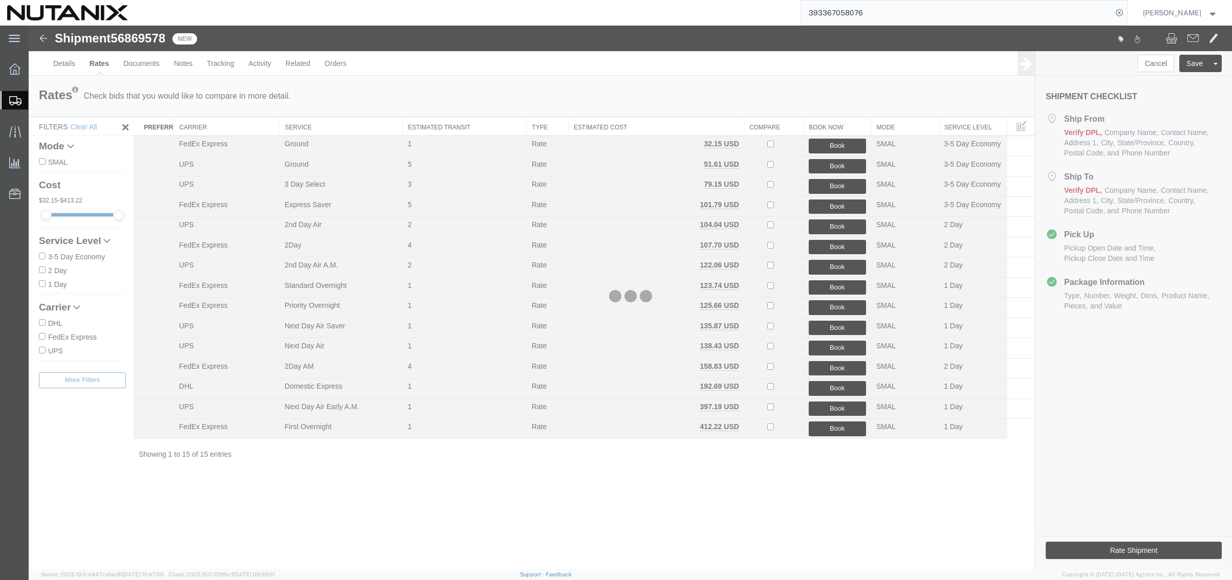
scroll to position [0, 0]
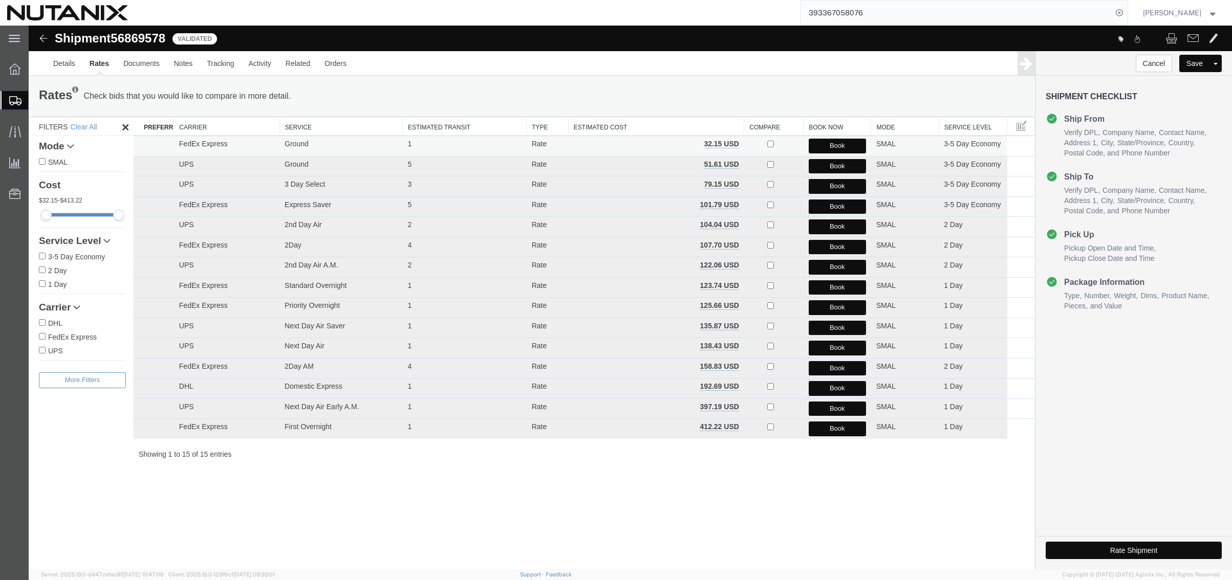
click at [837, 147] on button "Book" at bounding box center [837, 146] width 57 height 15
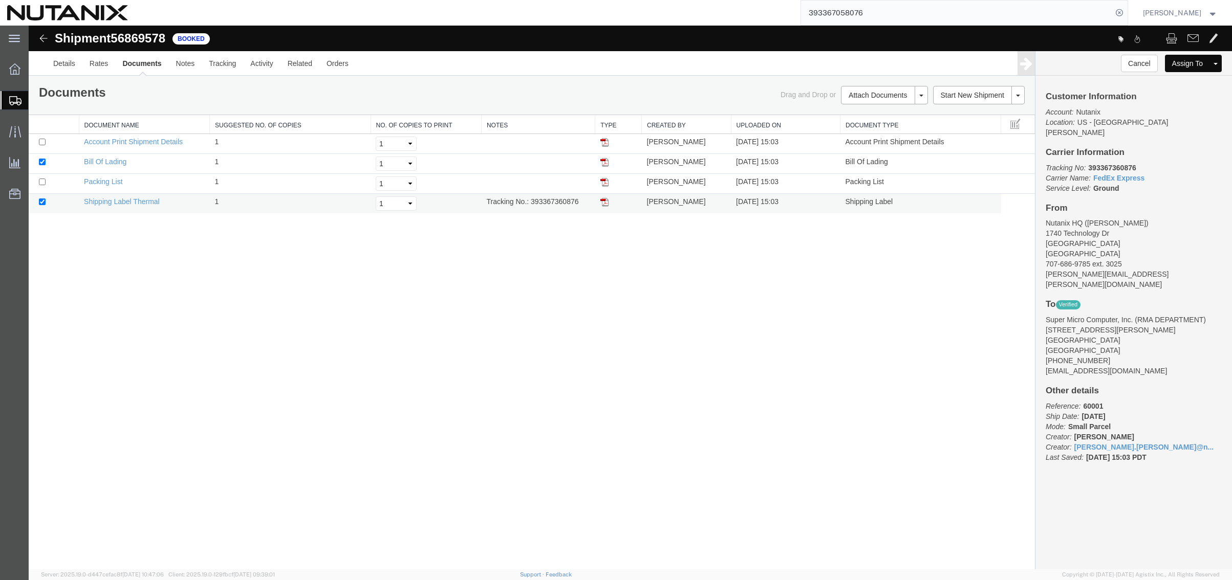
drag, startPoint x: 605, startPoint y: 203, endPoint x: 620, endPoint y: 198, distance: 16.2
click at [605, 203] on img at bounding box center [604, 202] width 8 height 8
click at [977, 115] on link "Clone Shipment" at bounding box center [980, 112] width 89 height 15
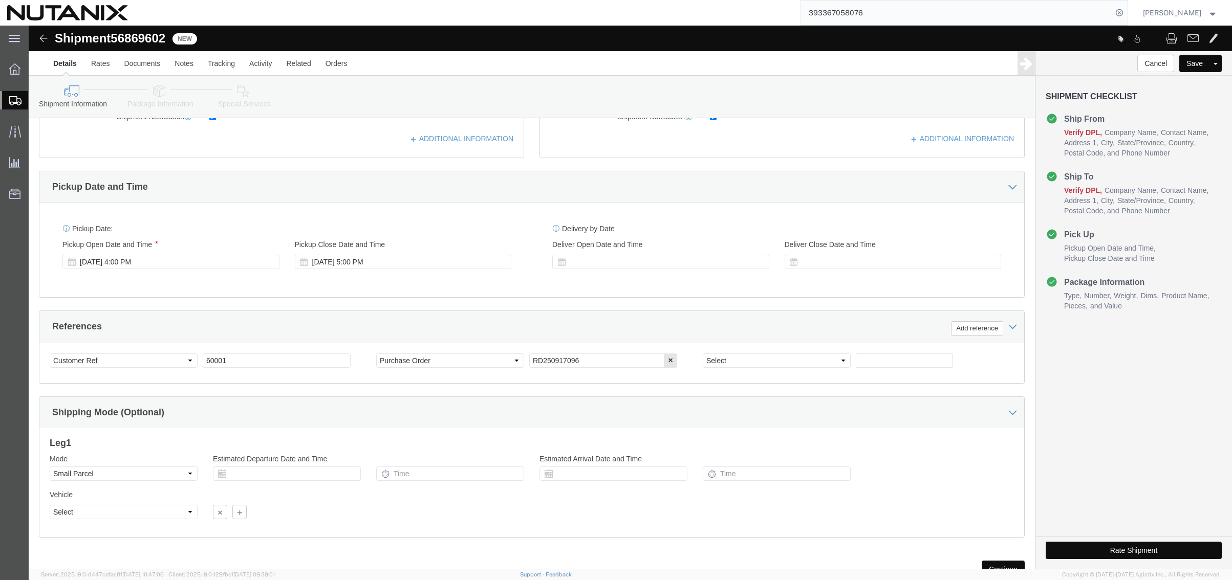
scroll to position [335, 0]
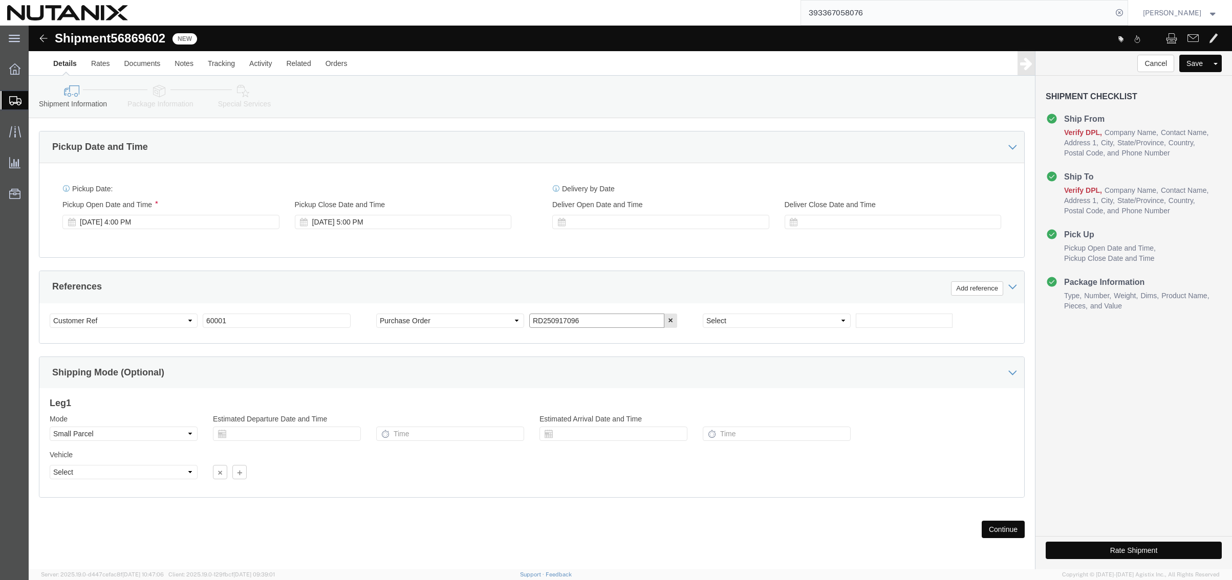
click input "RD250917096"
type input "RD250917098"
click icon
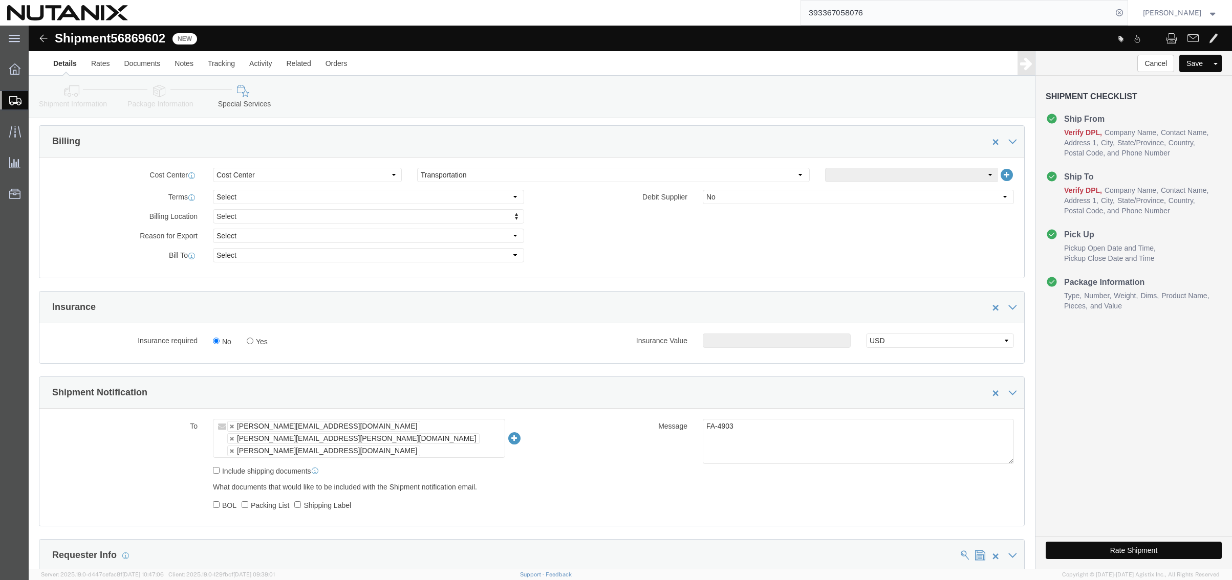
scroll to position [512, 0]
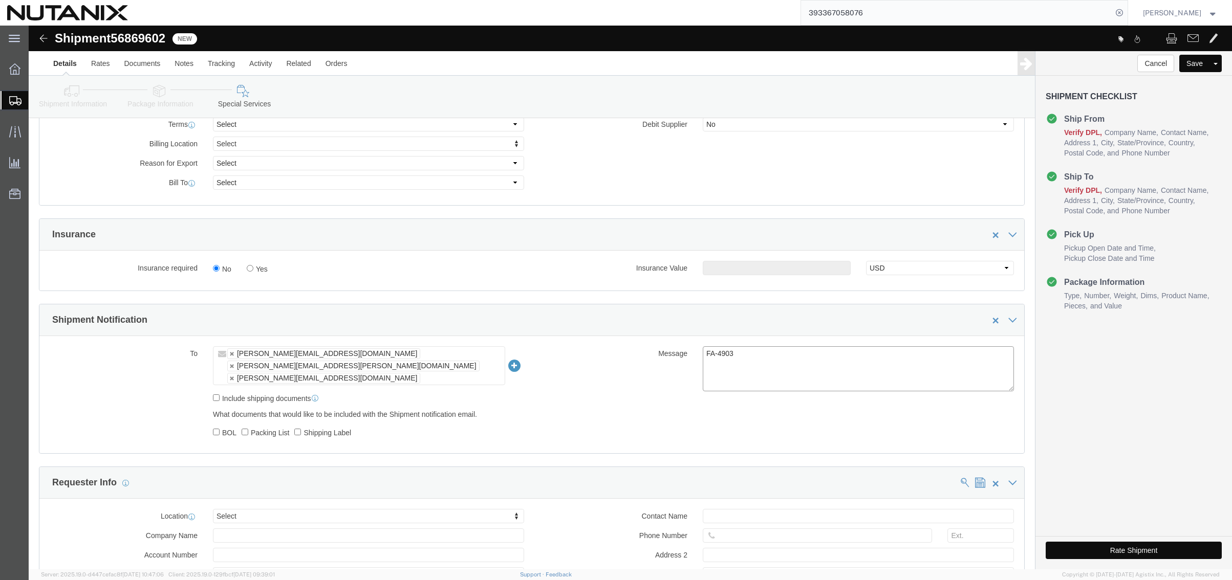
click textarea "FA-4903"
type textarea "FA-4940"
click button "Rate Shipment"
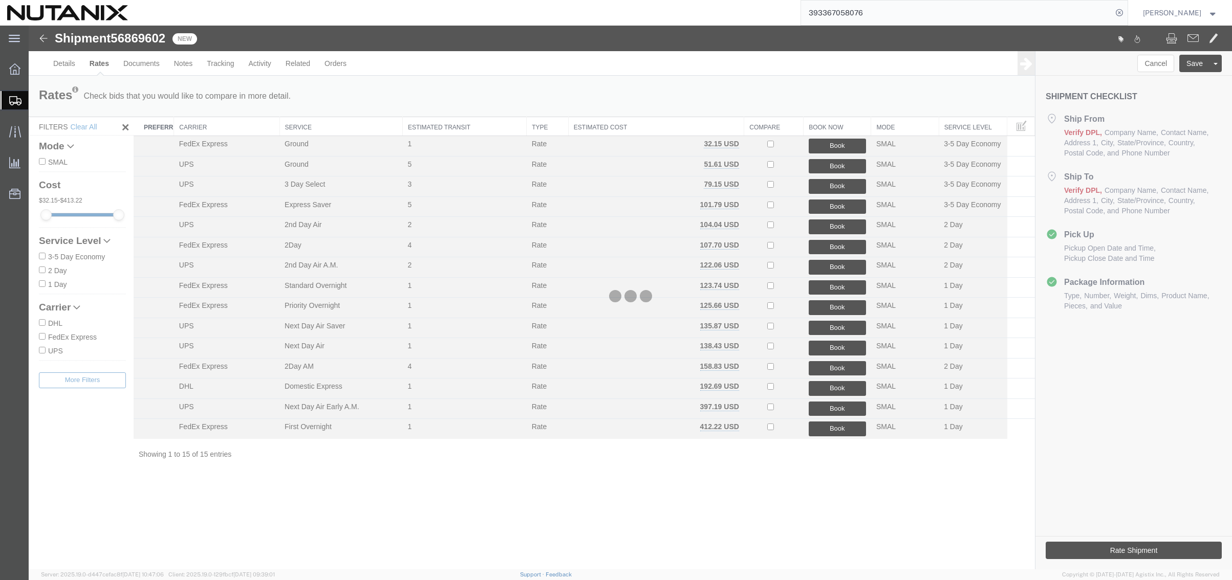
scroll to position [0, 0]
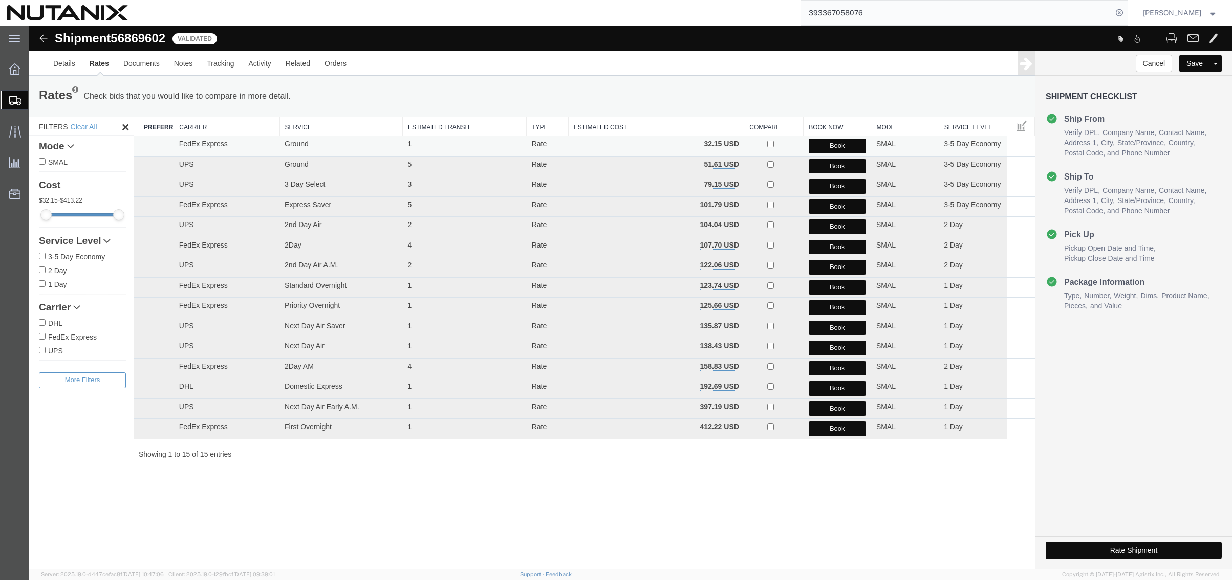
click at [855, 147] on button "Book" at bounding box center [837, 146] width 57 height 15
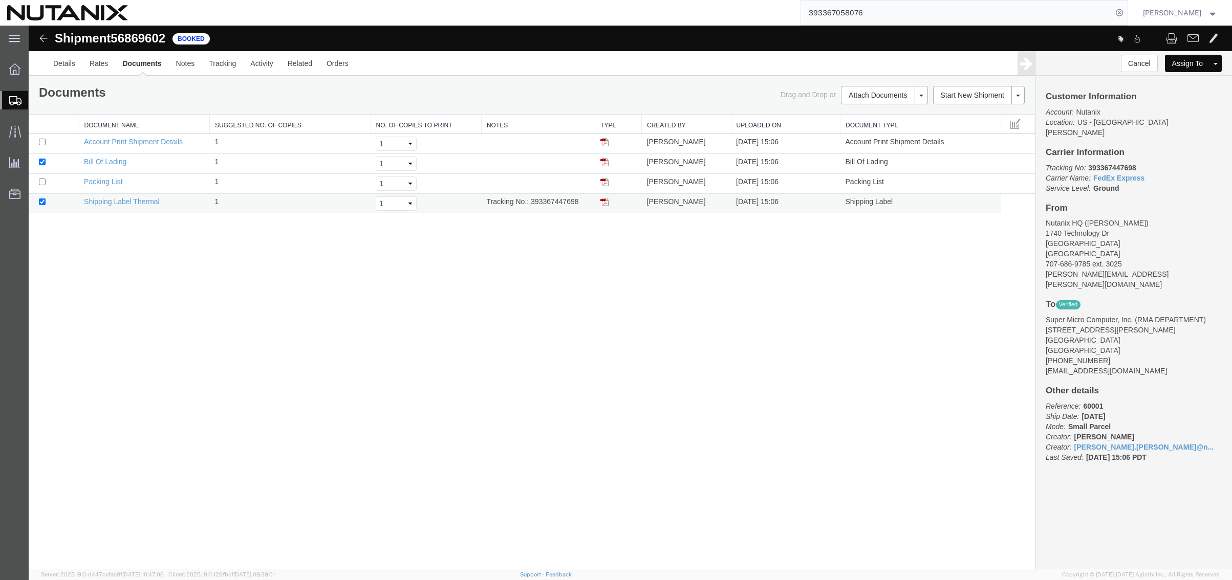
click at [606, 203] on img at bounding box center [604, 202] width 8 height 8
click at [1002, 111] on link "Clone Shipment" at bounding box center [980, 112] width 89 height 15
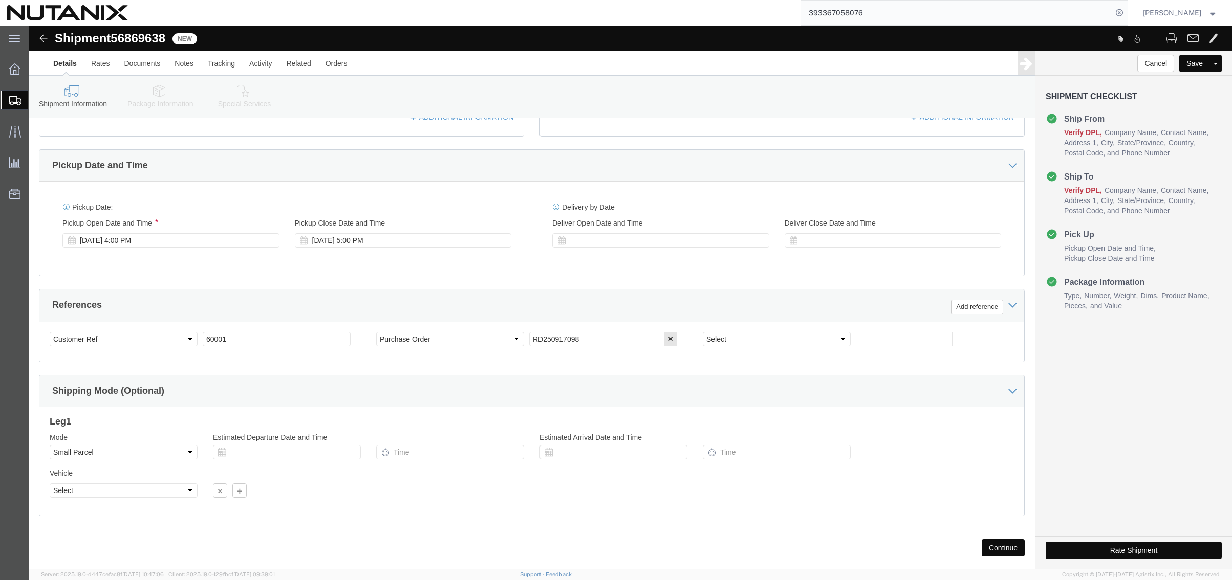
scroll to position [335, 0]
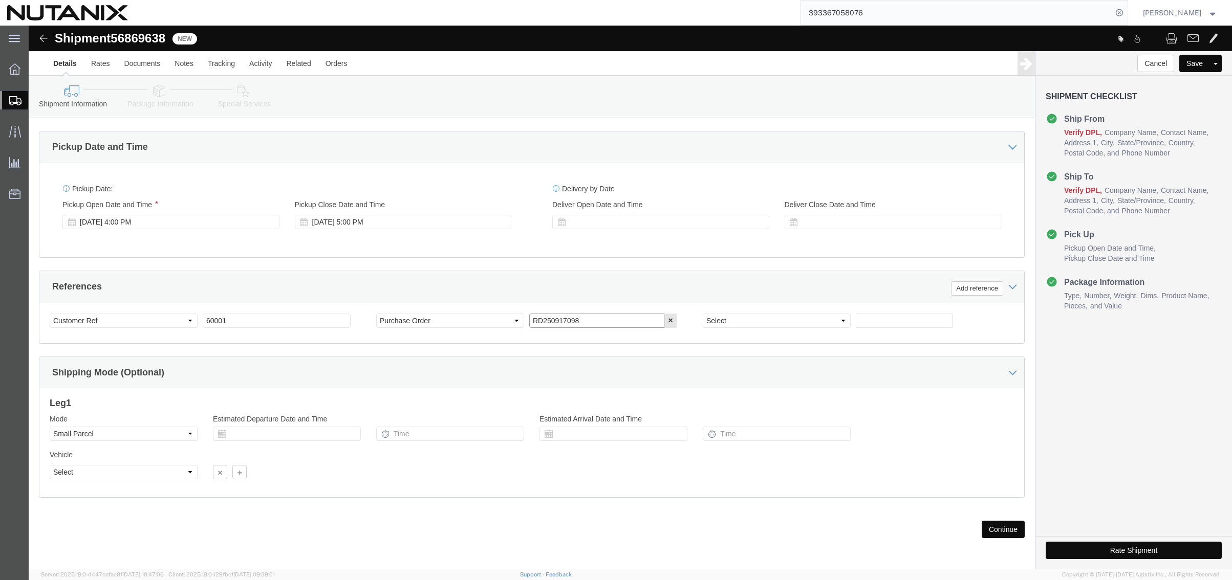
click input "RD250917098"
type input "RD250917101"
click icon
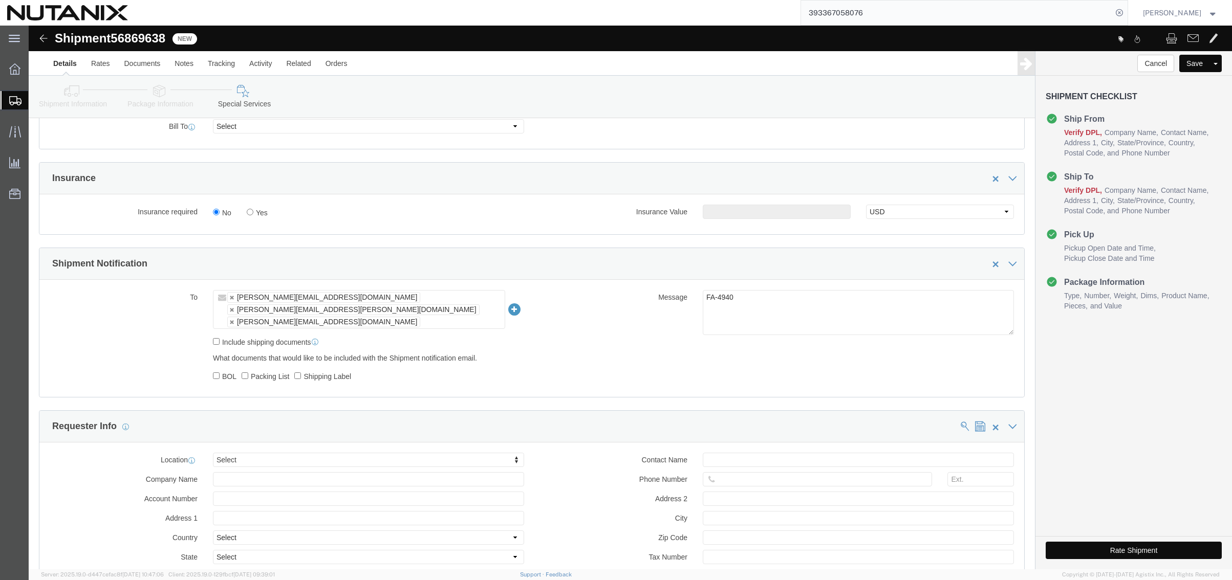
scroll to position [568, 0]
click textarea "FA-4940"
type textarea "FA-4953"
click button "Rate Shipment"
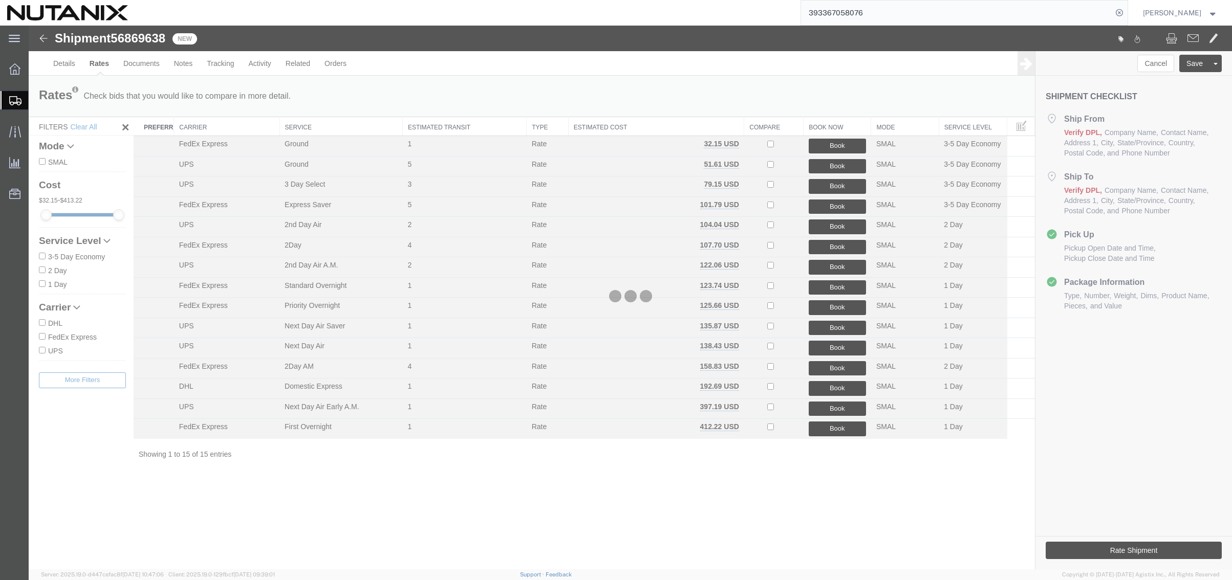
scroll to position [0, 0]
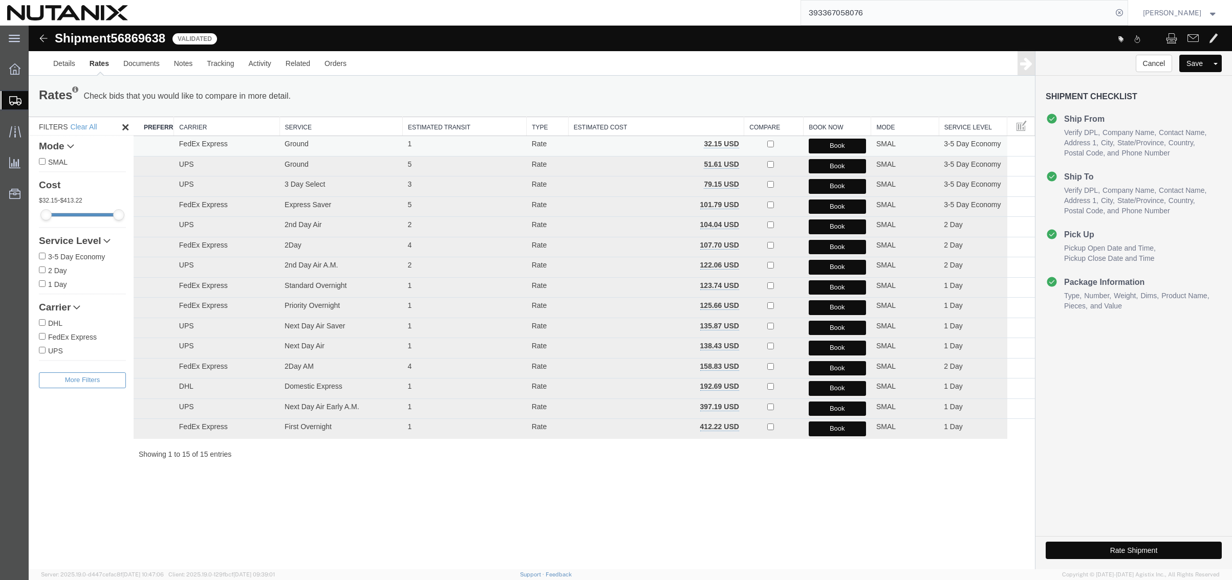
click at [831, 144] on button "Book" at bounding box center [837, 146] width 57 height 15
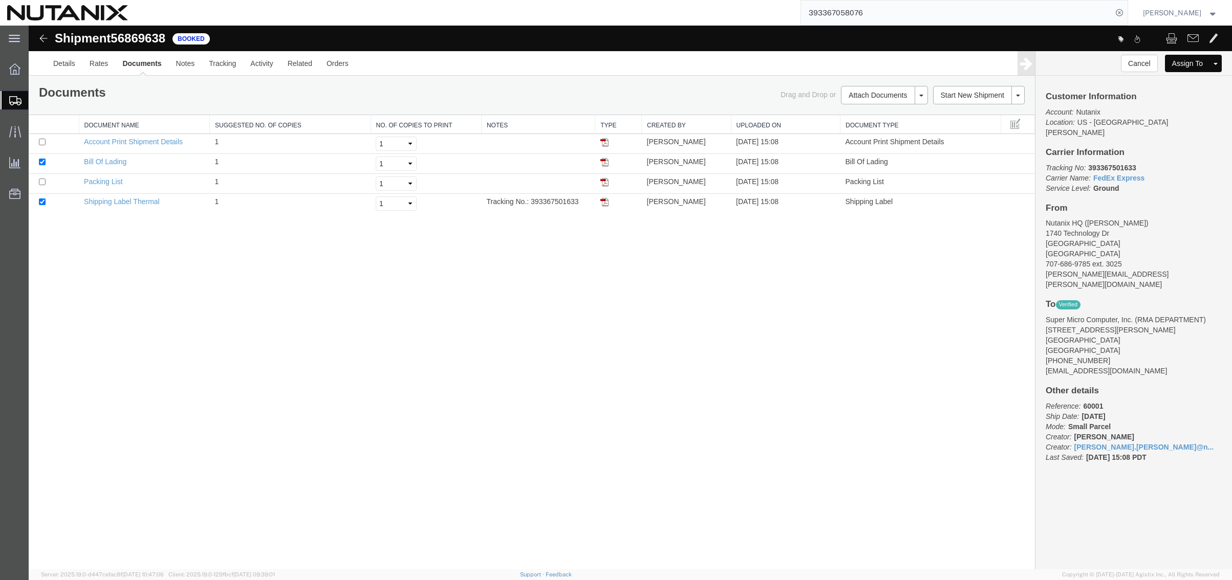
drag, startPoint x: 608, startPoint y: 202, endPoint x: 1128, endPoint y: 194, distance: 520.0
click at [608, 202] on img at bounding box center [604, 202] width 8 height 8
click at [143, 401] on div "Shipment 56869638 4 of 4 Booked Details Rates Documents Notes Tracking Activity…" at bounding box center [630, 298] width 1203 height 544
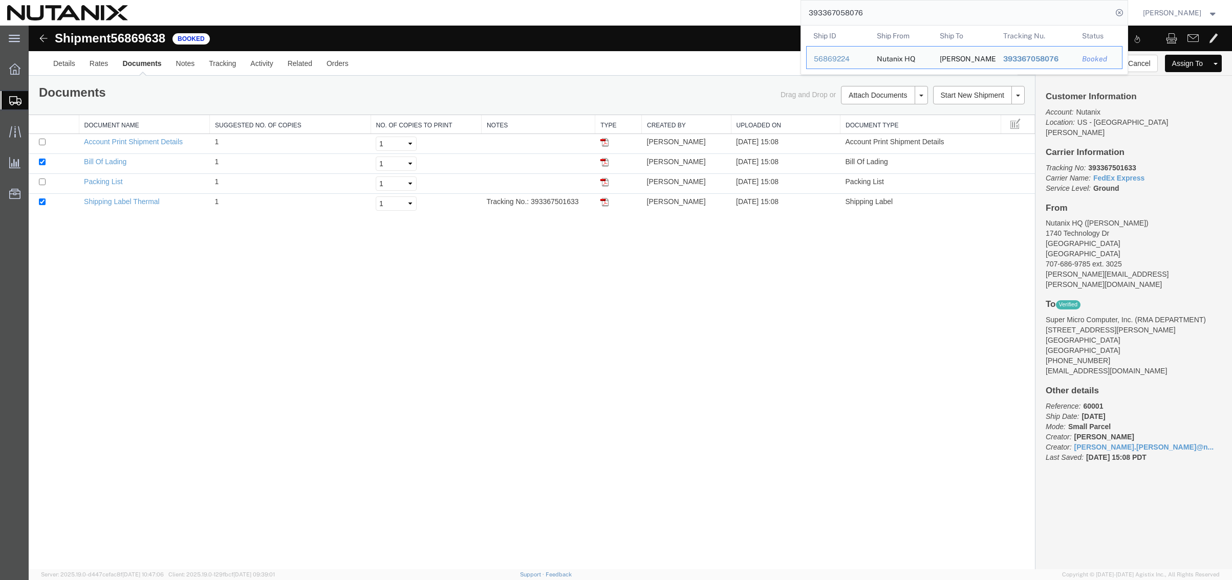
drag, startPoint x: 862, startPoint y: 18, endPoint x: 730, endPoint y: 3, distance: 132.9
click at [730, 3] on div "393367058076 Ship ID Ship From Ship To Tracking Nu. Status Ship ID 56869224 Shi…" at bounding box center [631, 13] width 993 height 26
paste input "6668228"
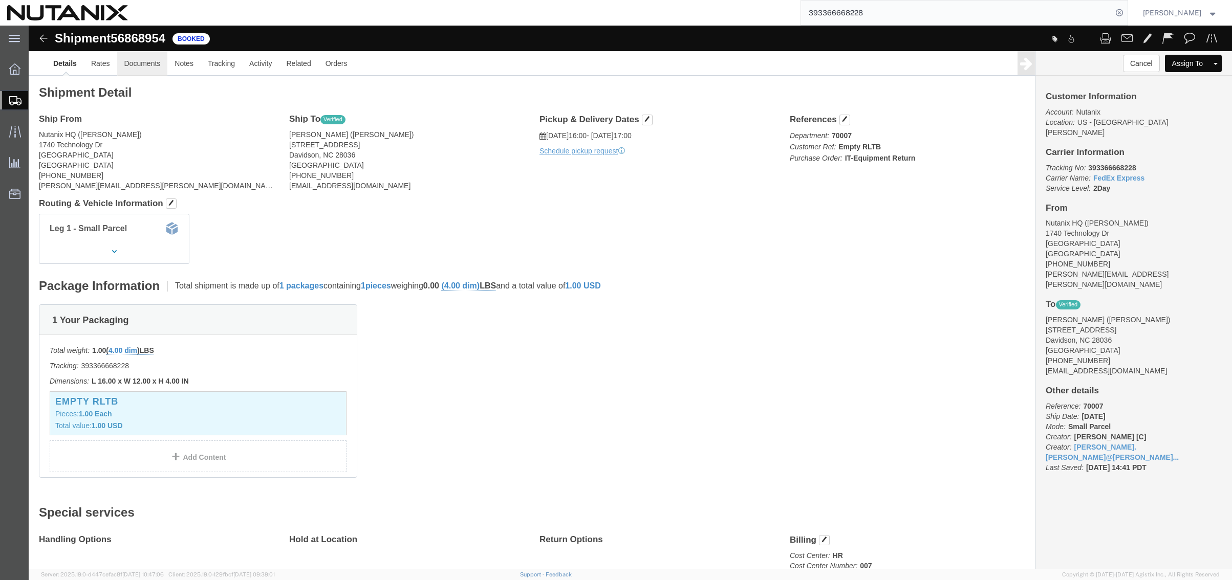
click link "Documents"
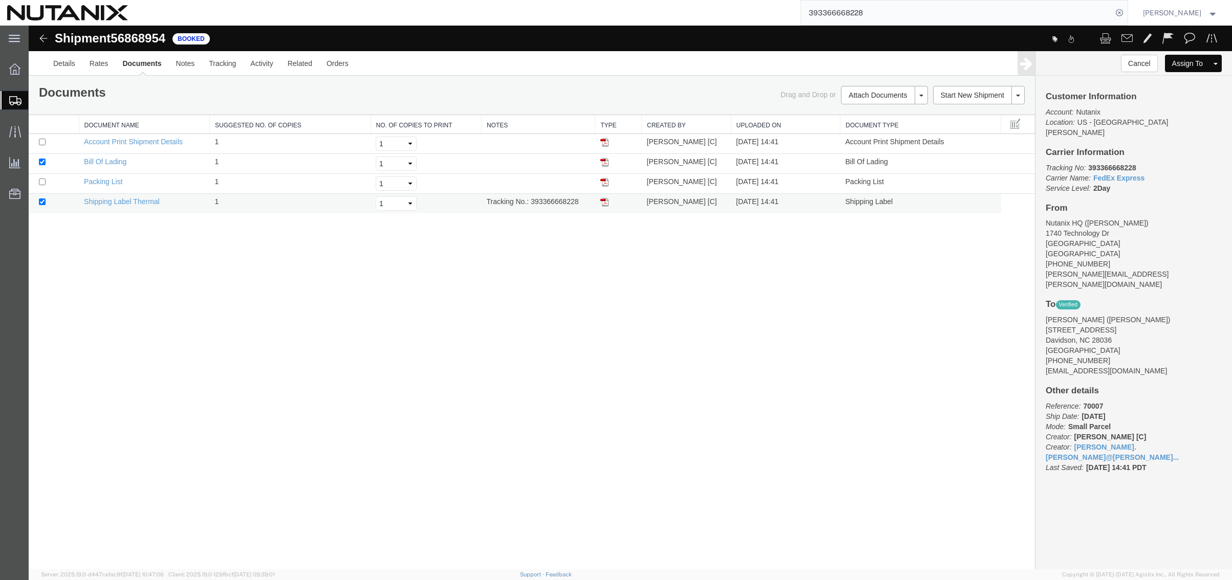
click at [600, 203] on img at bounding box center [604, 202] width 8 height 8
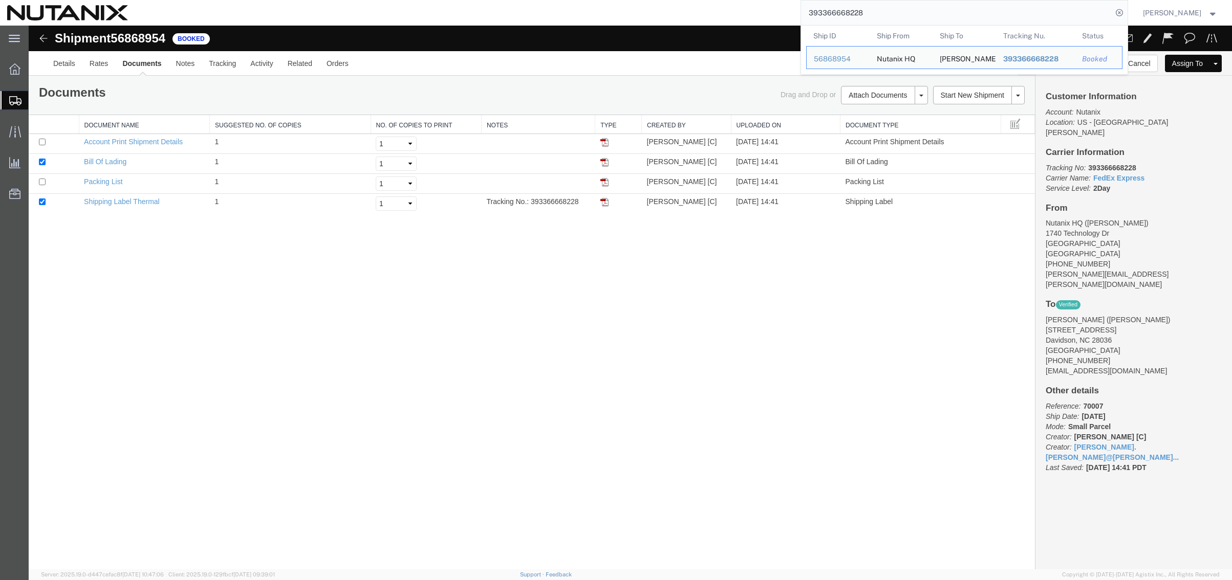
drag, startPoint x: 729, startPoint y: 18, endPoint x: 473, endPoint y: 7, distance: 255.7
click at [475, 7] on div "393366668228 Ship ID Ship From Ship To Tracking Nu. Status Ship ID 56868954 Shi…" at bounding box center [631, 13] width 993 height 26
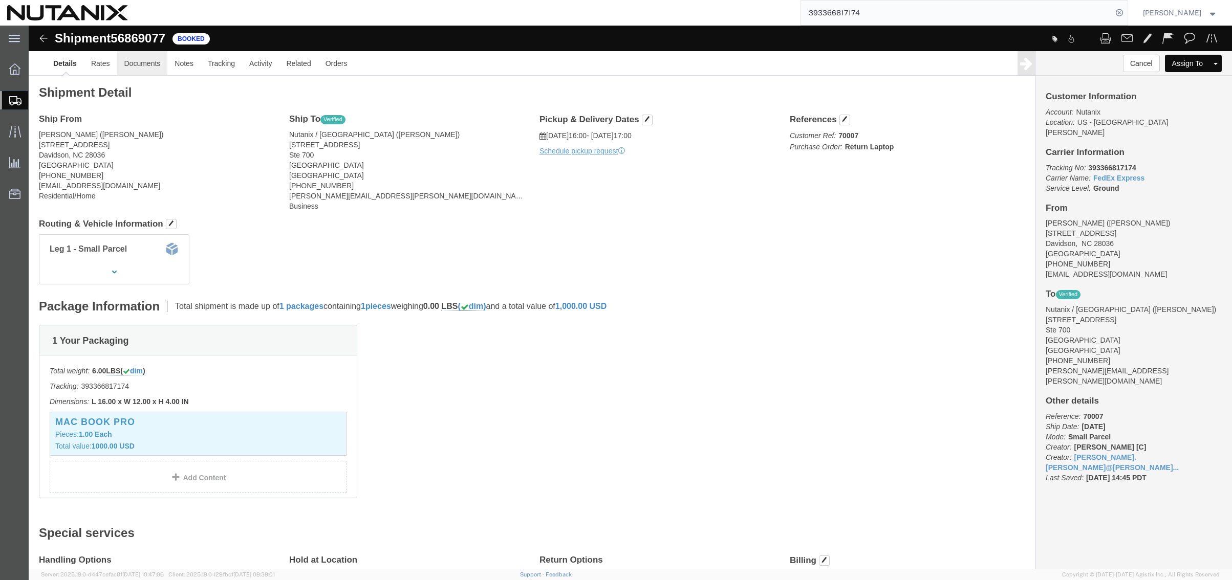
click link "Documents"
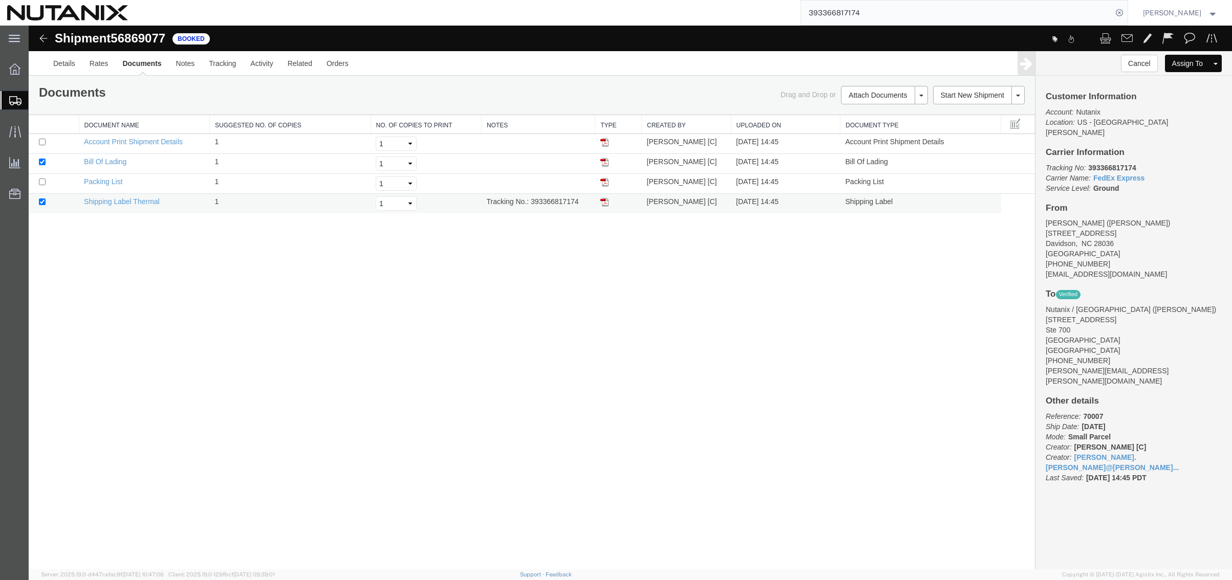
click at [602, 204] on img at bounding box center [604, 202] width 8 height 8
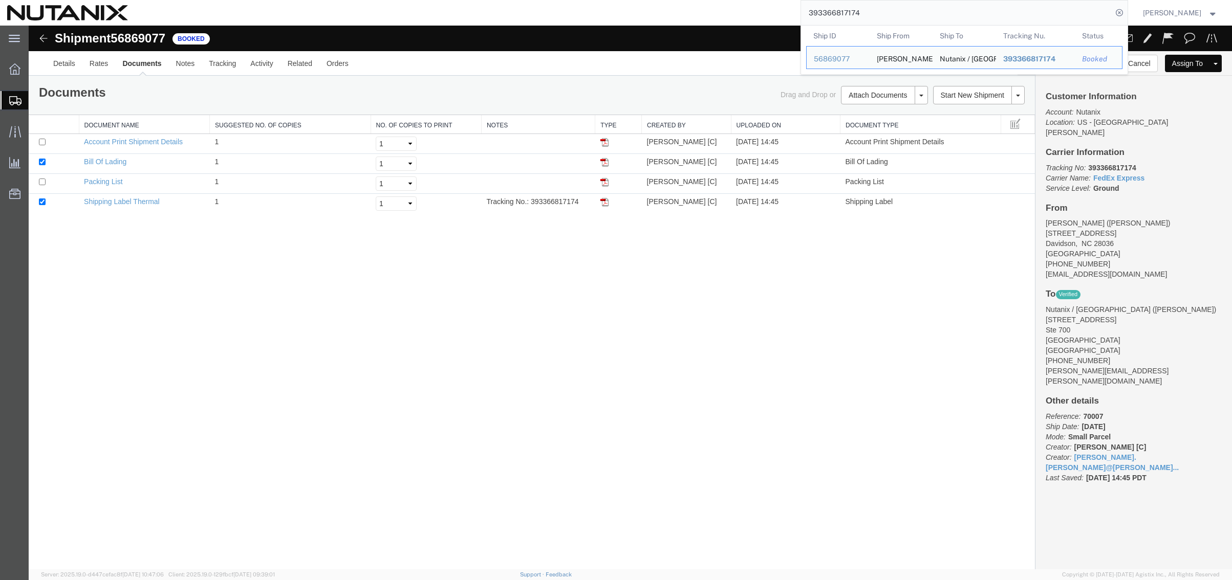
drag, startPoint x: 859, startPoint y: 6, endPoint x: 682, endPoint y: 2, distance: 177.1
click at [682, 2] on div "393366817174 Ship ID Ship From Ship To Tracking Nu. Status Ship ID 56869077 Shi…" at bounding box center [631, 13] width 993 height 26
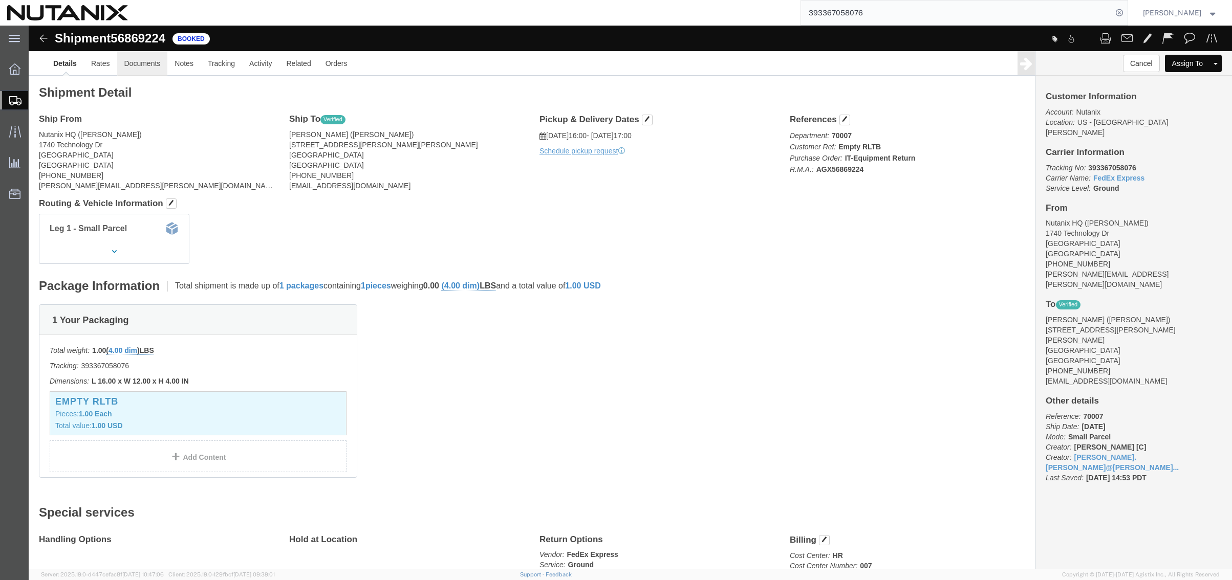
click link "Documents"
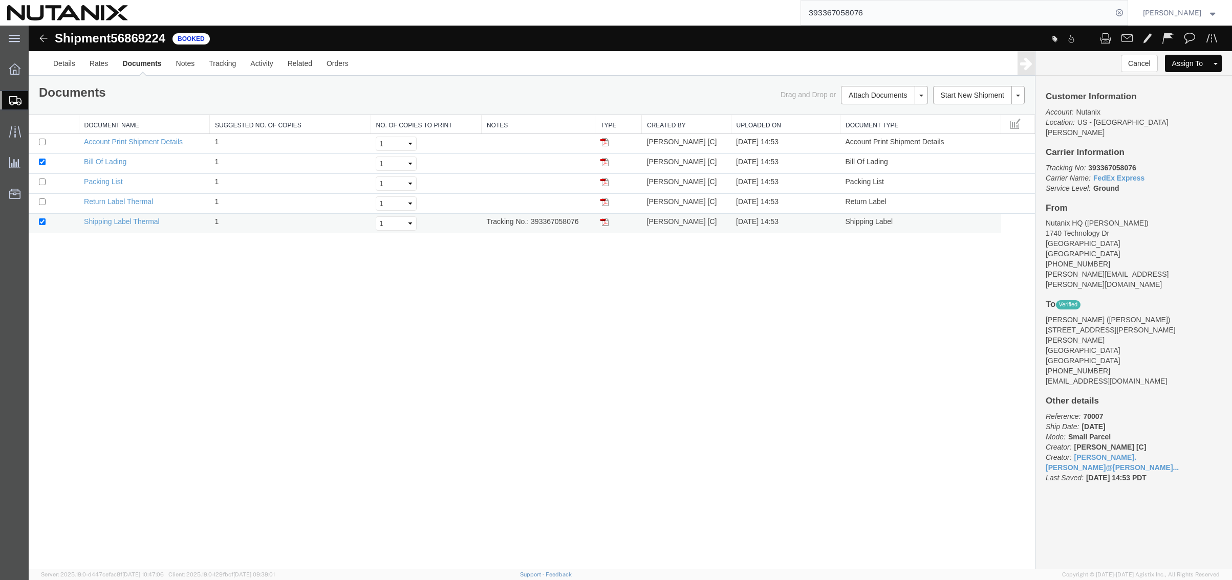
click at [605, 222] on img at bounding box center [604, 222] width 8 height 8
click at [601, 203] on img at bounding box center [604, 202] width 8 height 8
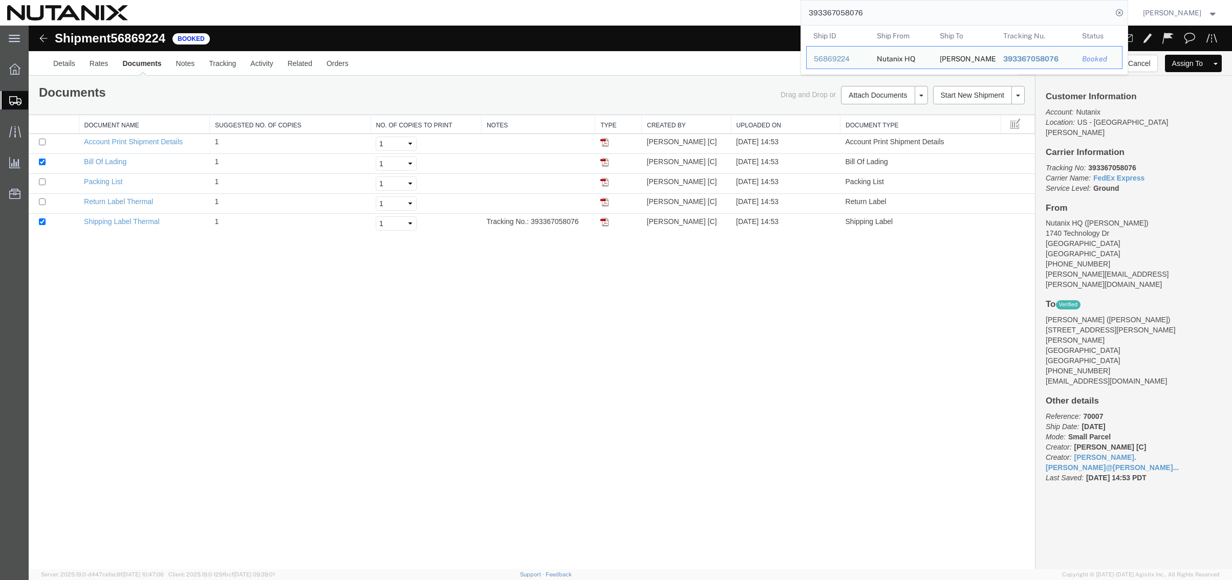
drag, startPoint x: 864, startPoint y: 17, endPoint x: 732, endPoint y: 4, distance: 133.3
click at [732, 4] on div "393367058076 Ship ID Ship From Ship To Tracking Nu. Status Ship ID 56869224 Shi…" at bounding box center [631, 13] width 993 height 26
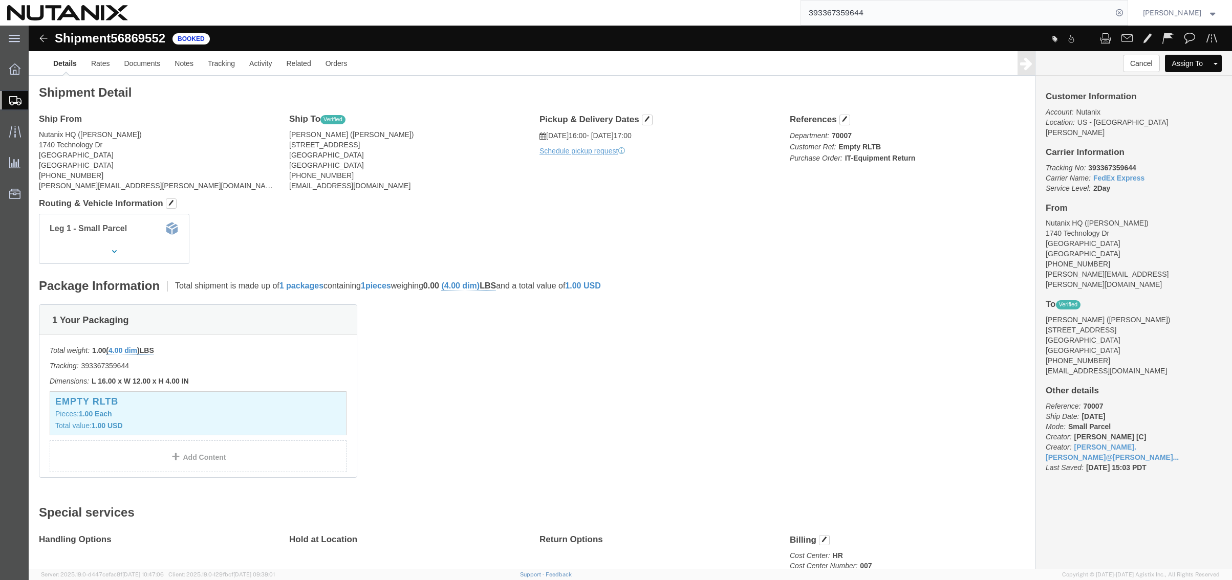
click div "Leg 1 - Small Parcel"
click link "Documents"
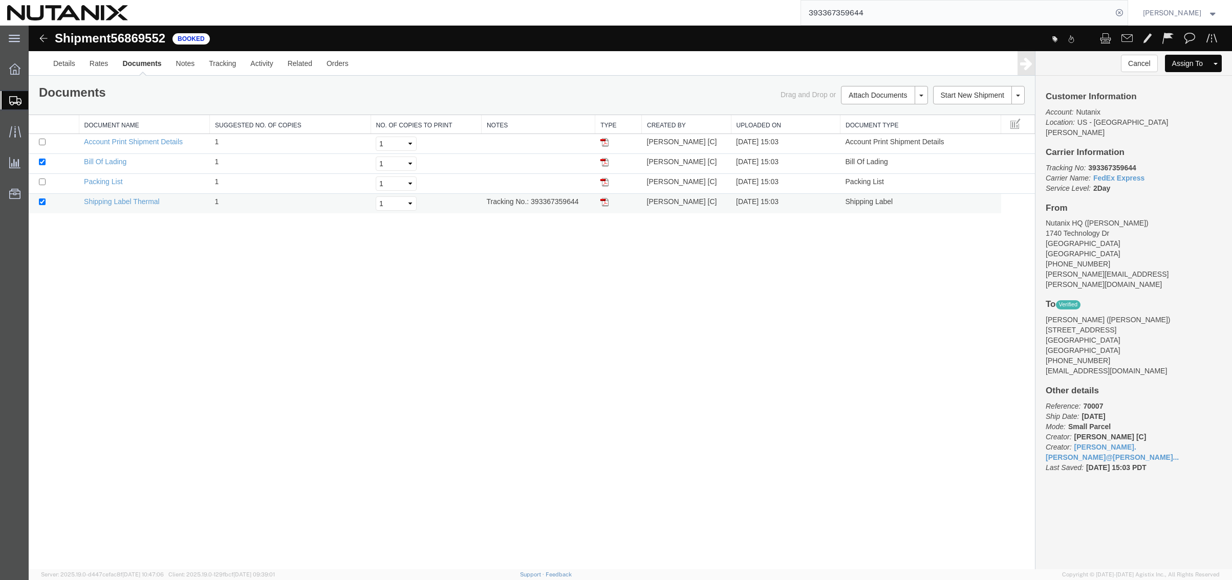
click at [605, 202] on img at bounding box center [604, 202] width 8 height 8
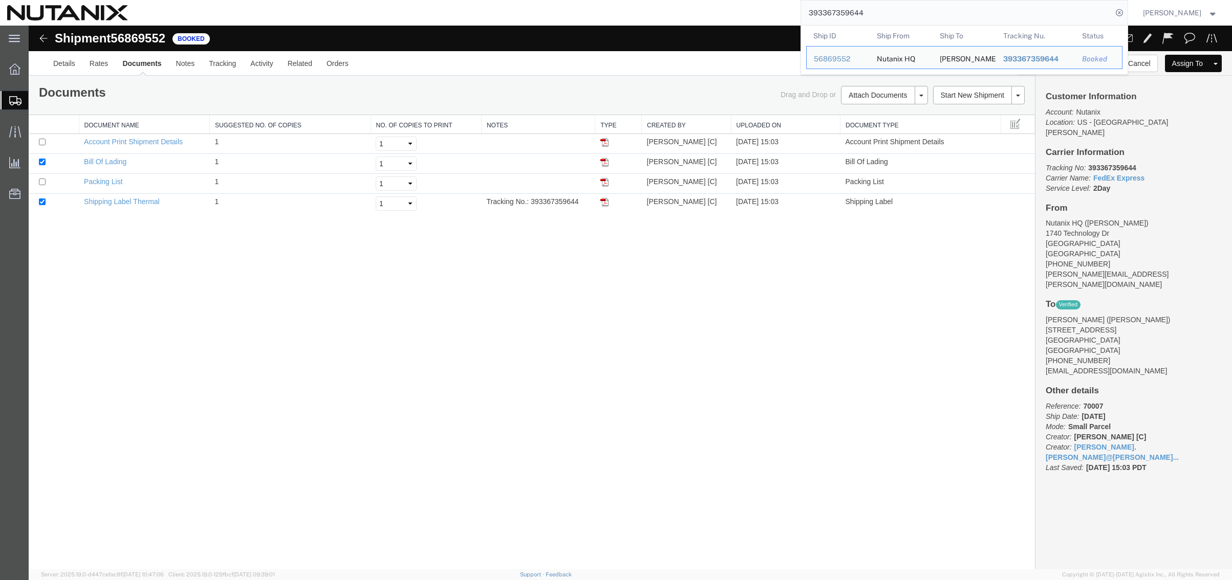
drag, startPoint x: 808, startPoint y: 9, endPoint x: 722, endPoint y: 4, distance: 86.1
click at [722, 4] on div "393367359644 Ship ID Ship From Ship To Tracking Nu. Status Ship ID 56869552 Shi…" at bounding box center [631, 13] width 993 height 26
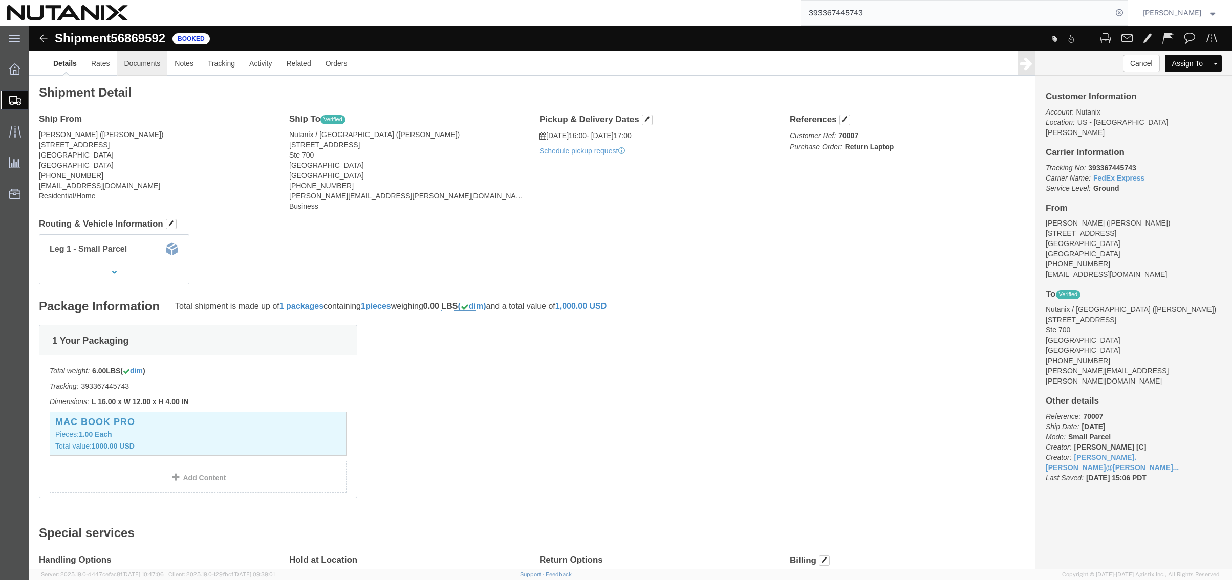
click link "Documents"
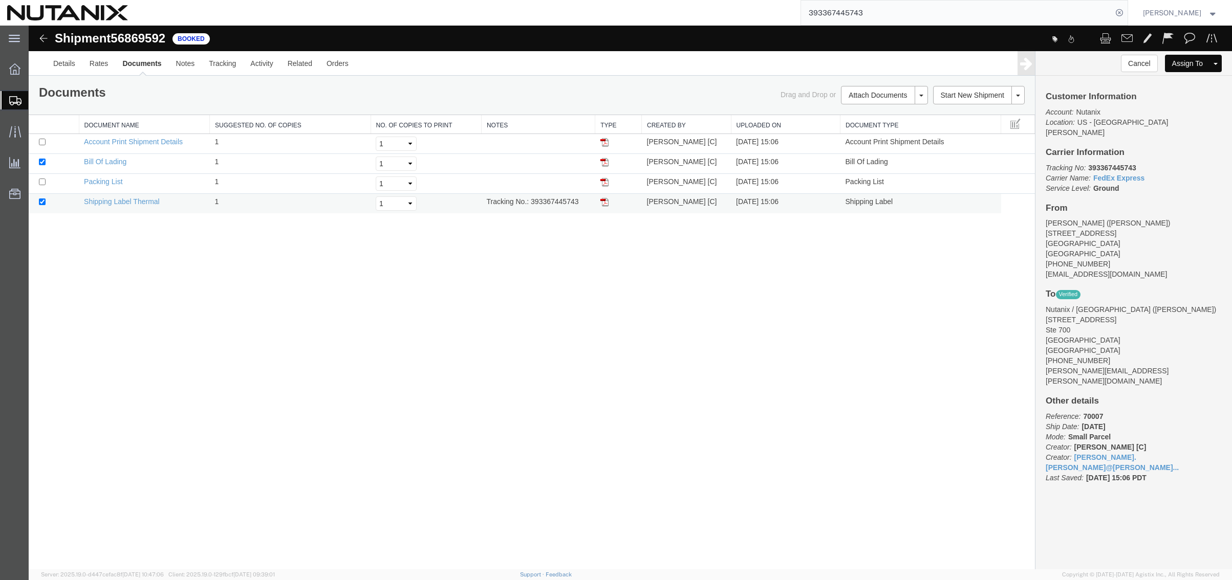
drag, startPoint x: 604, startPoint y: 202, endPoint x: 614, endPoint y: 47, distance: 155.9
click at [604, 202] on img at bounding box center [604, 202] width 8 height 8
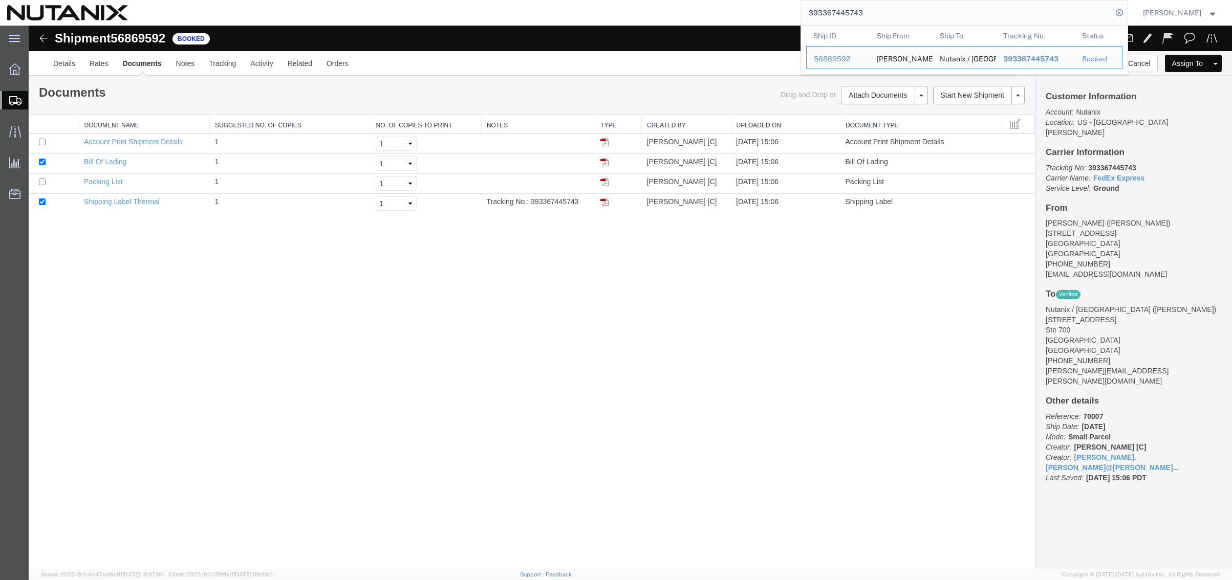
drag, startPoint x: 877, startPoint y: 12, endPoint x: 772, endPoint y: 13, distance: 104.4
click at [772, 13] on div "393367445743 Ship ID Ship From Ship To Tracking Nu. Status Ship ID 56869592 Shi…" at bounding box center [631, 13] width 993 height 26
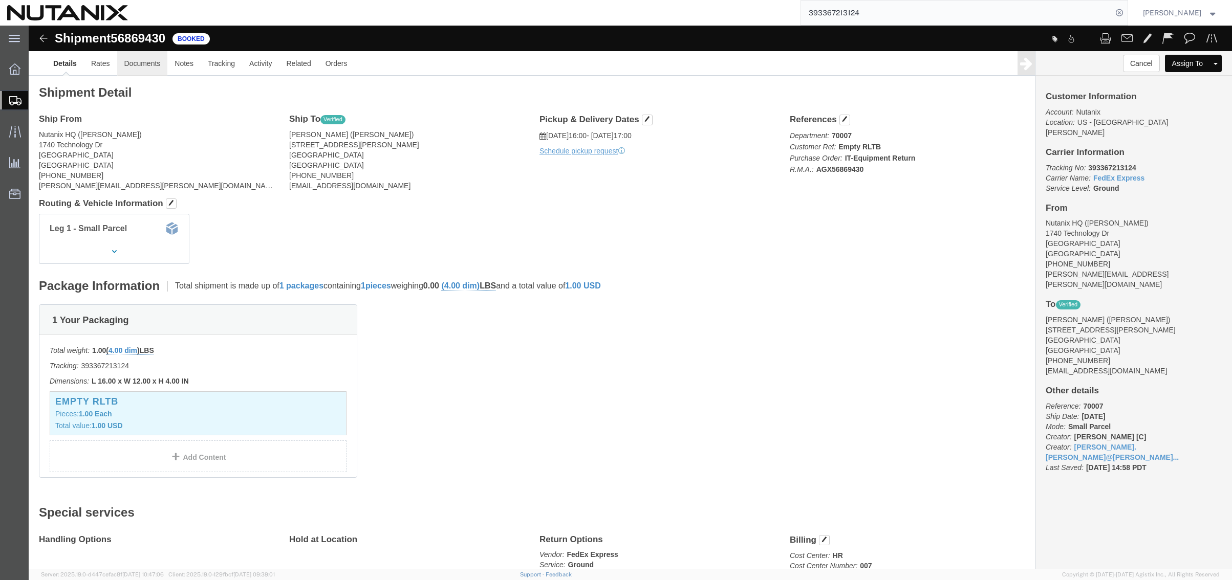
click link "Documents"
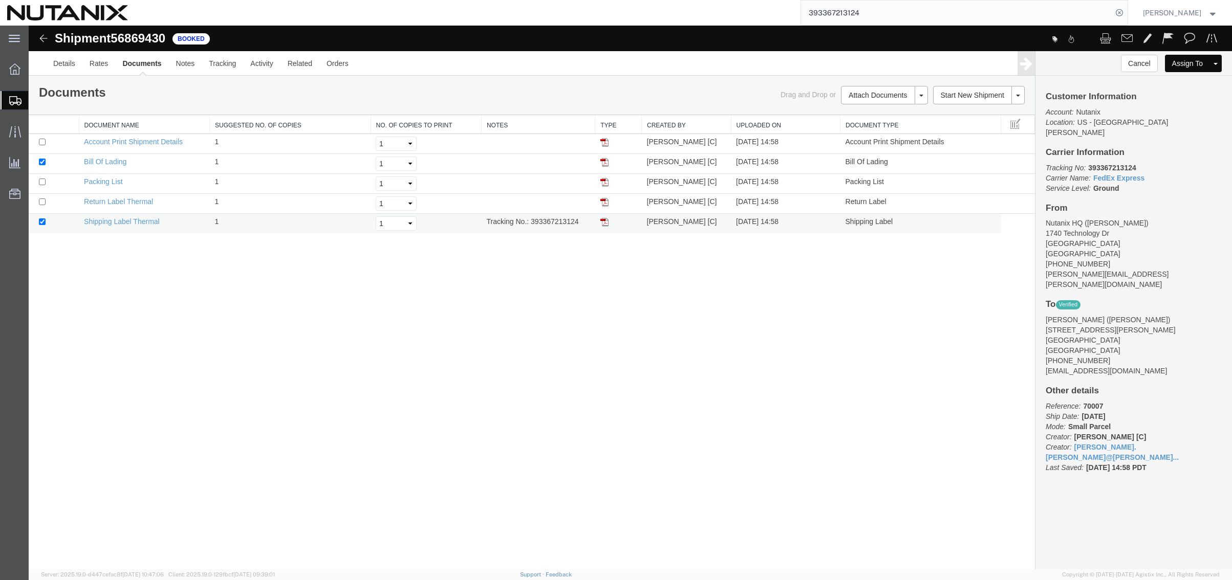
click at [607, 223] on img at bounding box center [604, 222] width 8 height 8
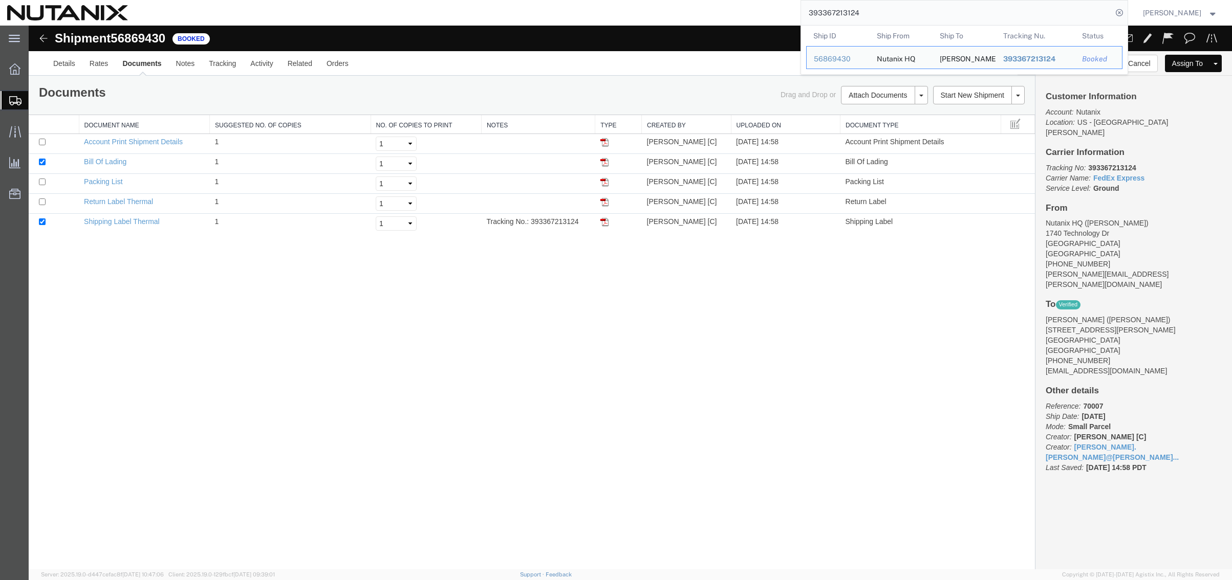
drag, startPoint x: 876, startPoint y: 12, endPoint x: 523, endPoint y: -7, distance: 353.1
click at [523, 0] on html "main_menu Created with Sketch. Collapse Menu Overview Shipments Shipment Manage…" at bounding box center [616, 290] width 1232 height 580
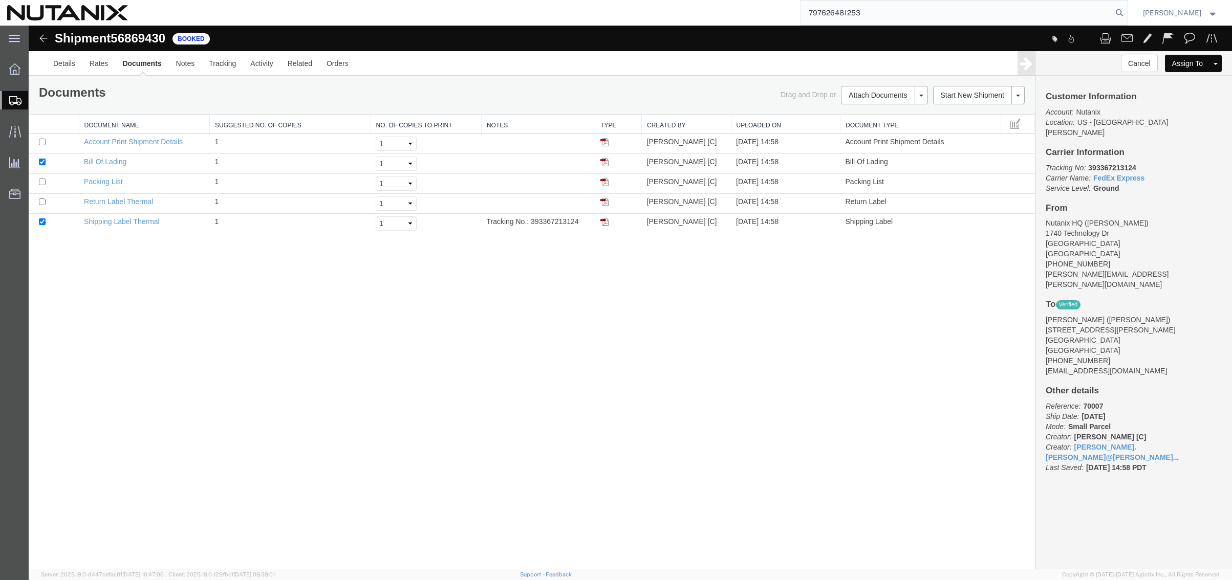
type input "797626481253"
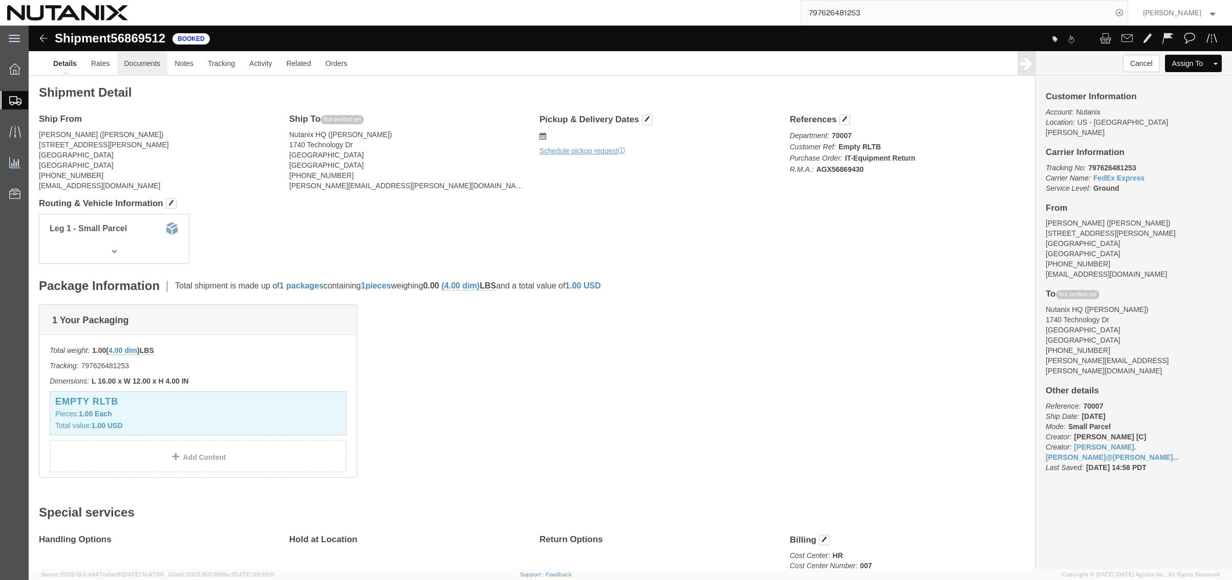
click link "Documents"
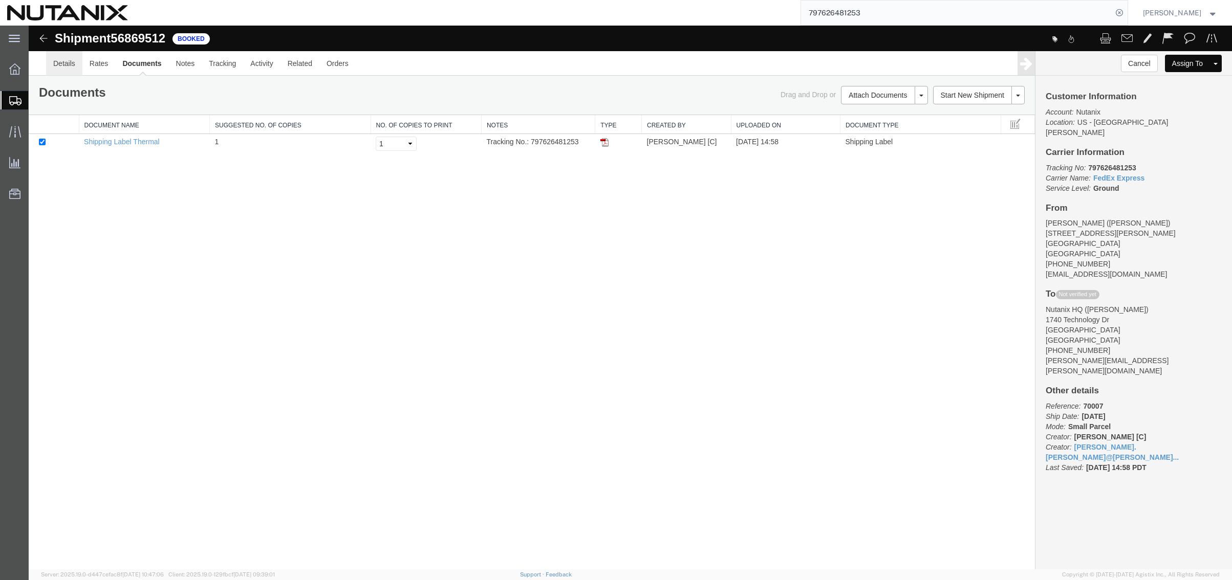
click at [50, 62] on link "Details" at bounding box center [64, 63] width 36 height 25
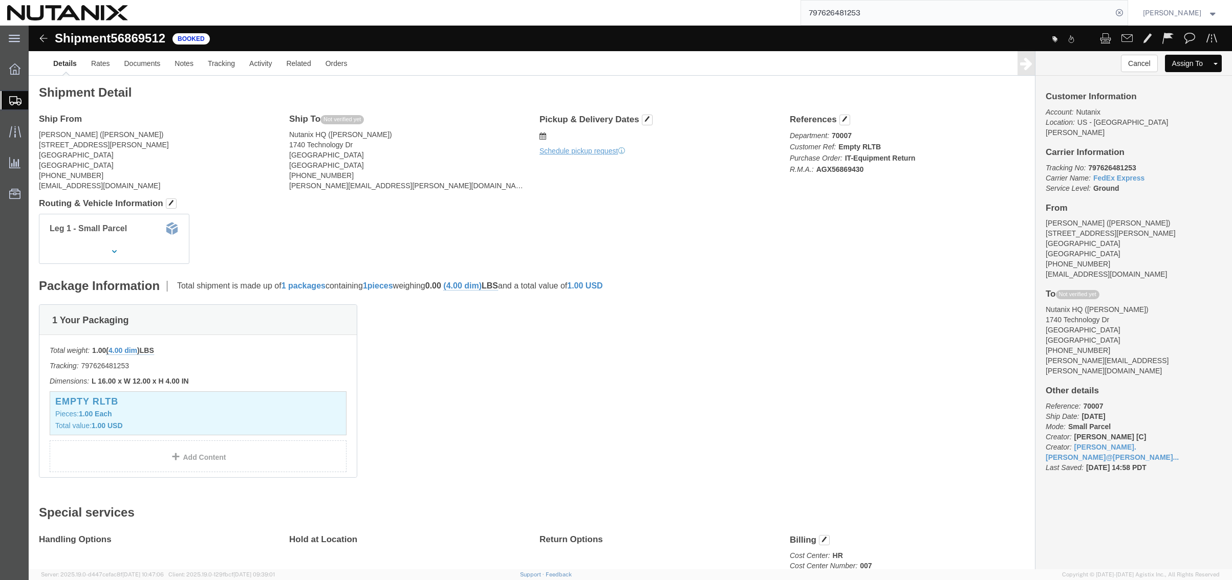
click div "Leg 1 - Small Parcel"
click link "Documents"
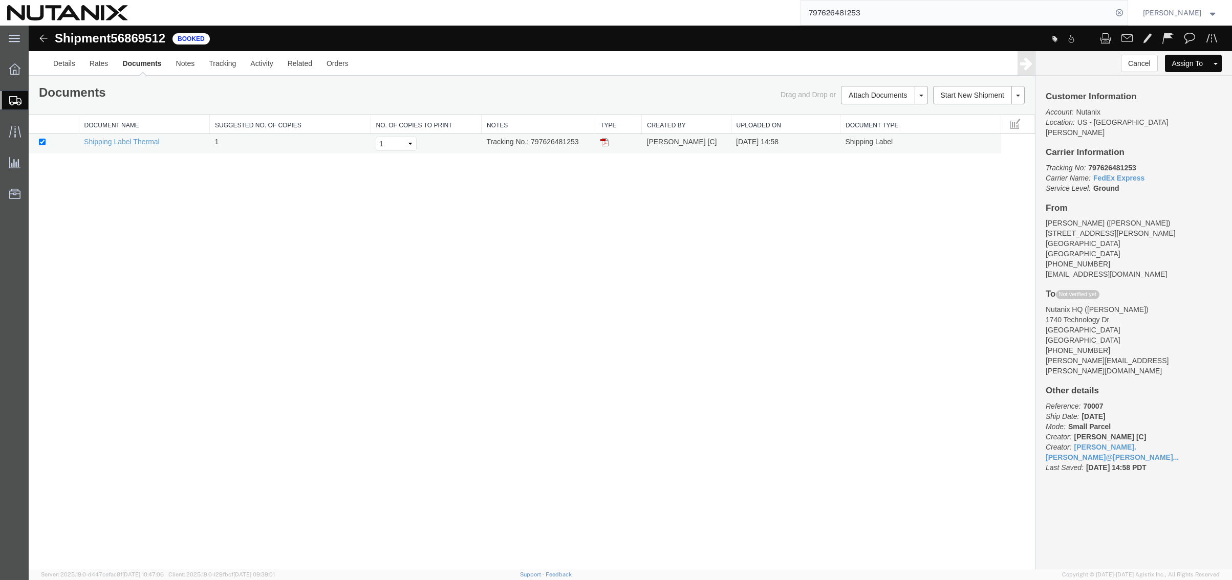
click at [607, 145] on img at bounding box center [604, 142] width 8 height 8
click at [313, 268] on div "Shipment 56869512 1 of 1 Booked Details Rates Documents Notes Tracking Activity…" at bounding box center [630, 298] width 1203 height 544
click at [0, 0] on span "Create Shipment" at bounding box center [0, 0] width 0 height 0
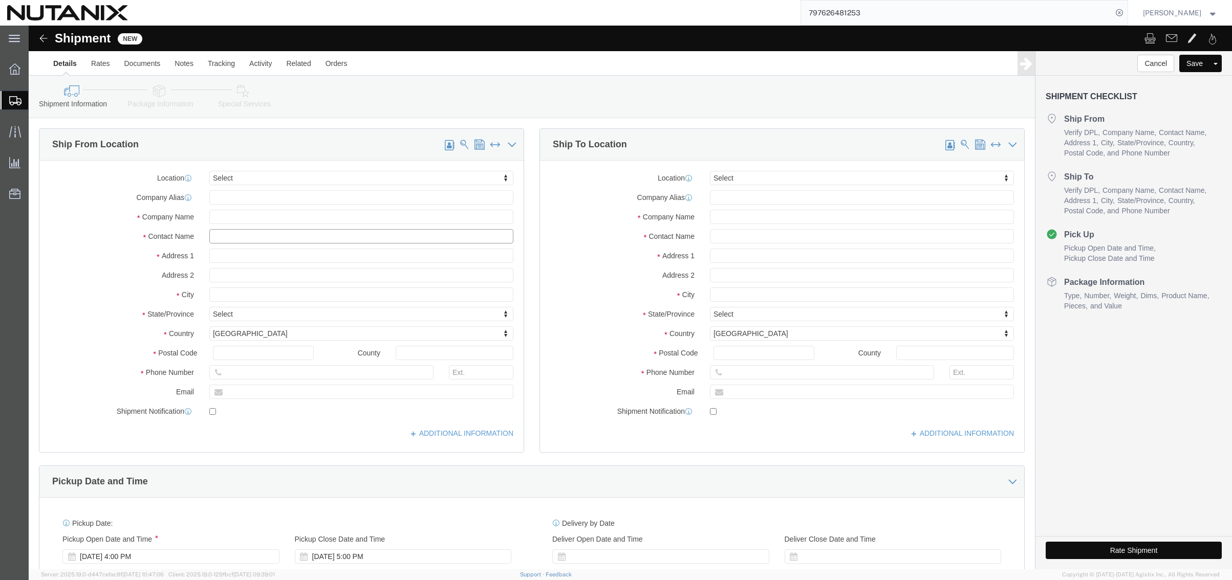
click input "text"
type input "[PERSON_NAME]"
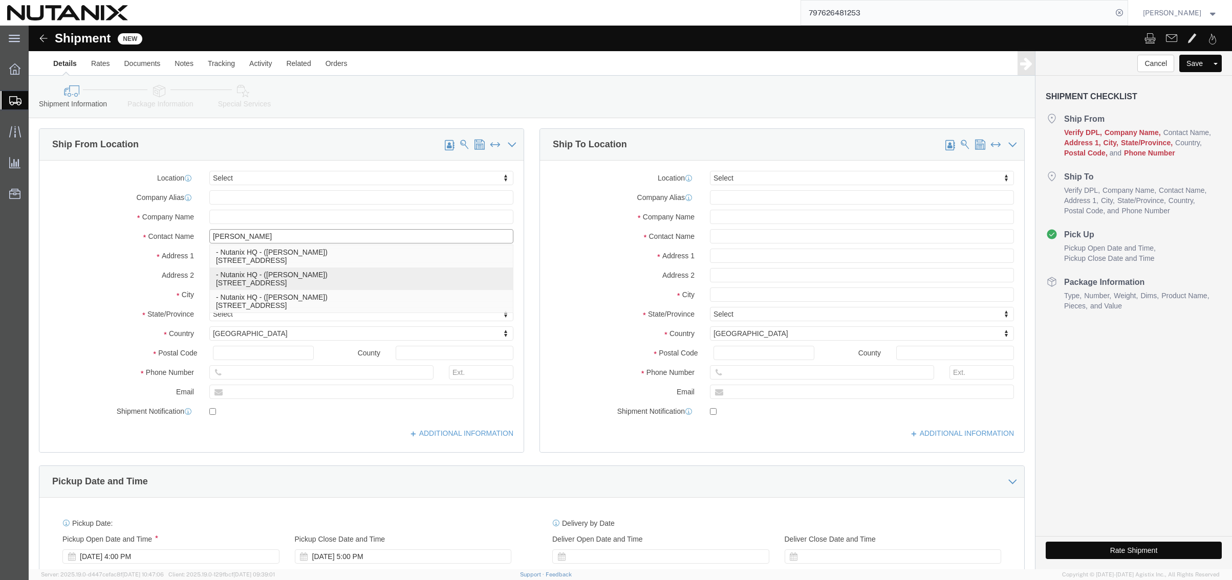
click p "- Nutanix HQ - ([PERSON_NAME]) [STREET_ADDRESS]"
type input "1740 Technology Dr"
type input "95110"
type input "[PHONE_NUMBER]"
type input "3025"
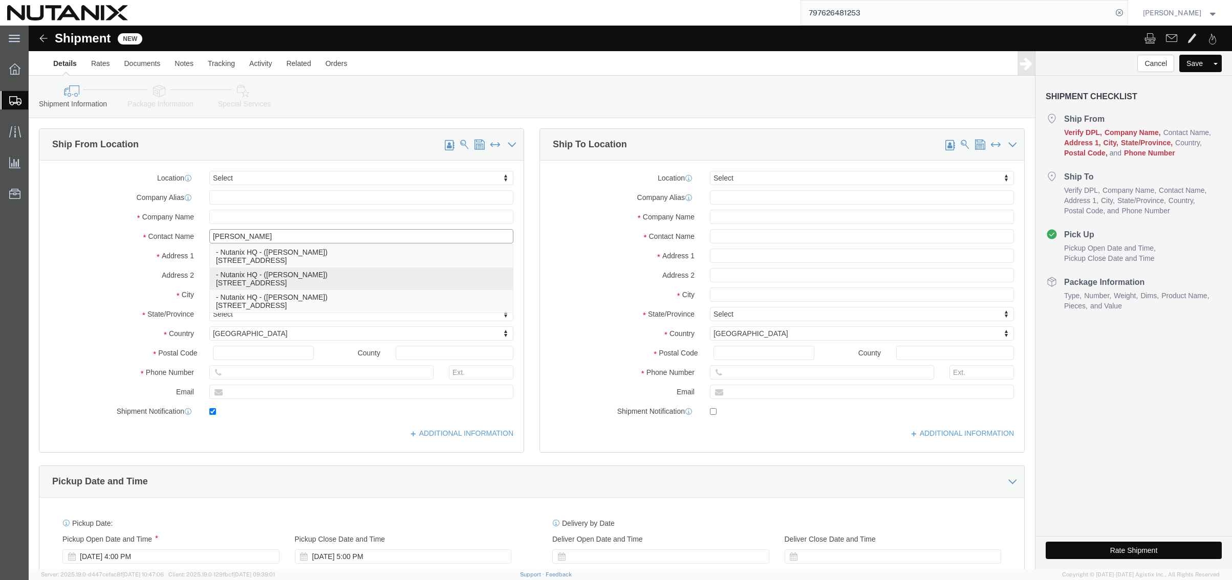
type input "[PERSON_NAME][EMAIL_ADDRESS][PERSON_NAME][DOMAIN_NAME]"
checkbox input "true"
type input "Nutanix HQ"
type input "[PERSON_NAME]"
type input "[GEOGRAPHIC_DATA][PERSON_NAME]"
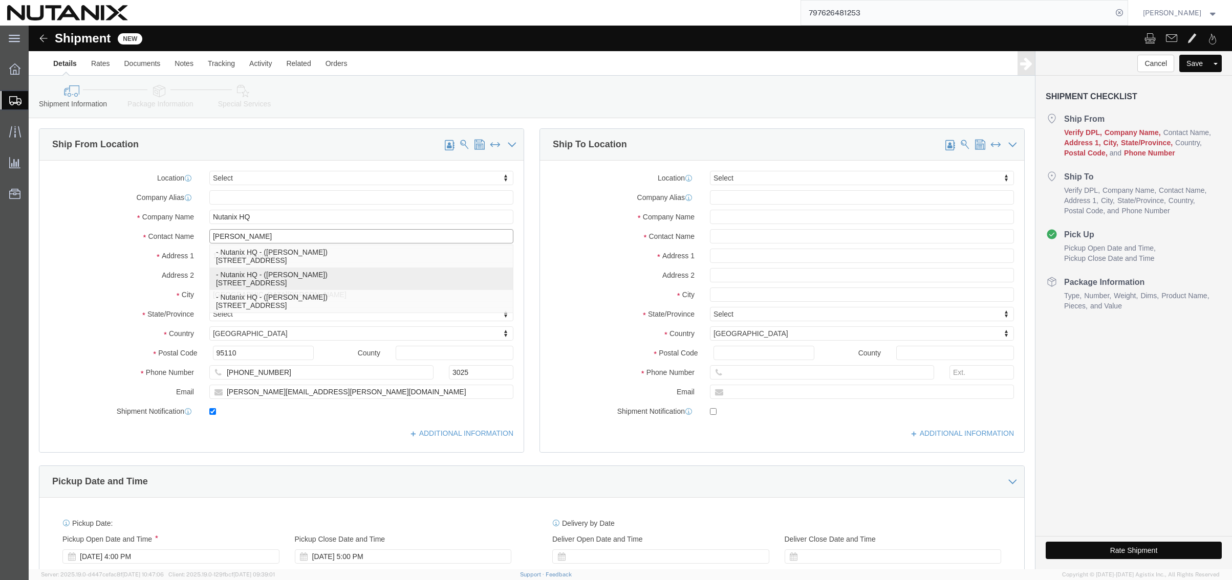
select select "CA"
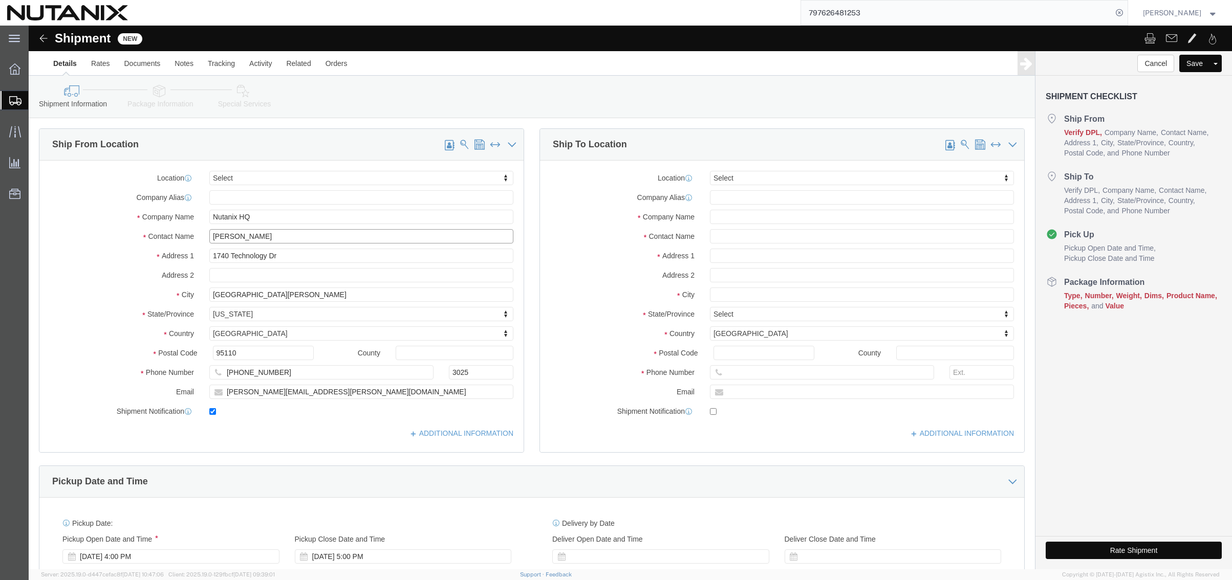
type input "[PERSON_NAME]"
click input "text"
type input "[PERSON_NAME]"
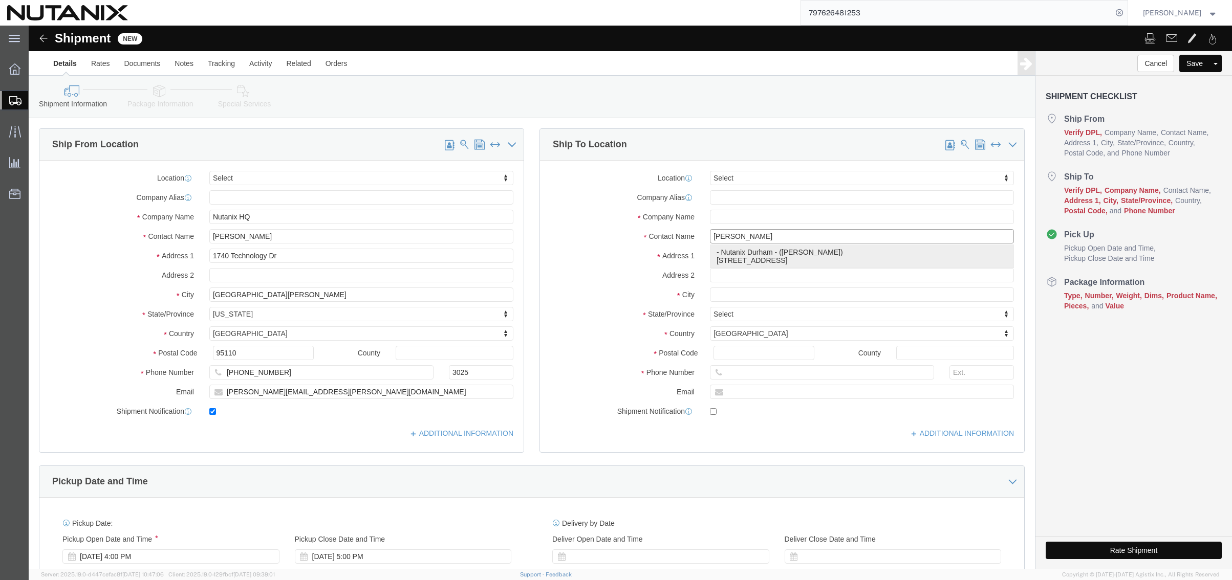
click p "- Nutanix Durham - ([PERSON_NAME]) [STREET_ADDRESS]"
type input "[STREET_ADDRESS]"
type input "Ste 700"
type input "27701"
type input "9193233792"
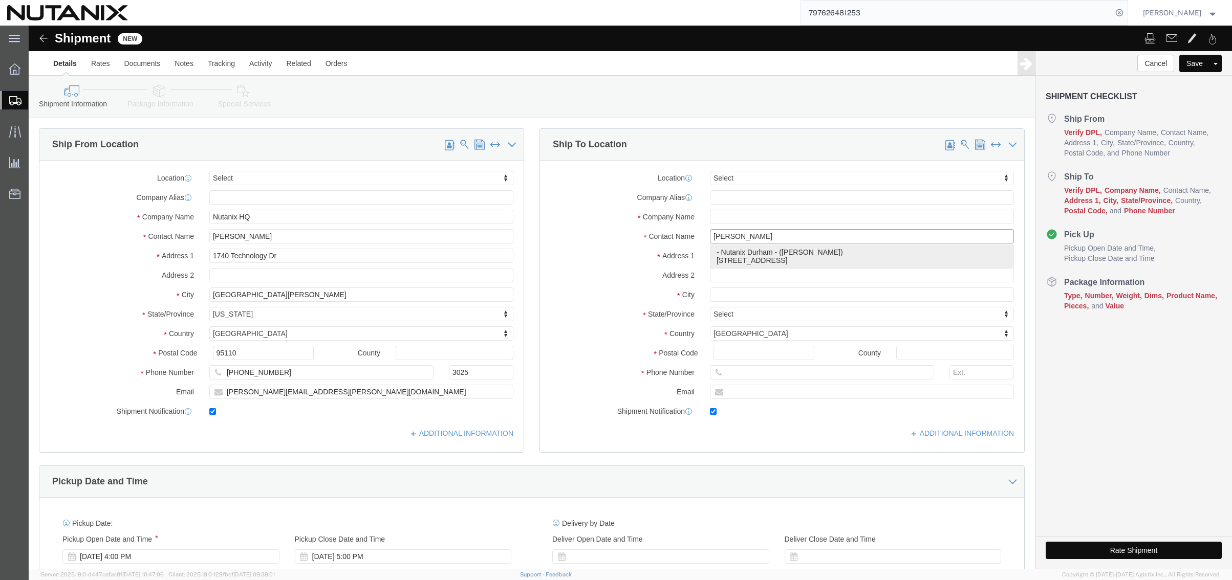
type input "[PERSON_NAME][EMAIL_ADDRESS][PERSON_NAME][DOMAIN_NAME]"
checkbox input "true"
type input "Nutanix Durham"
type input "[PERSON_NAME]"
type input "[GEOGRAPHIC_DATA]"
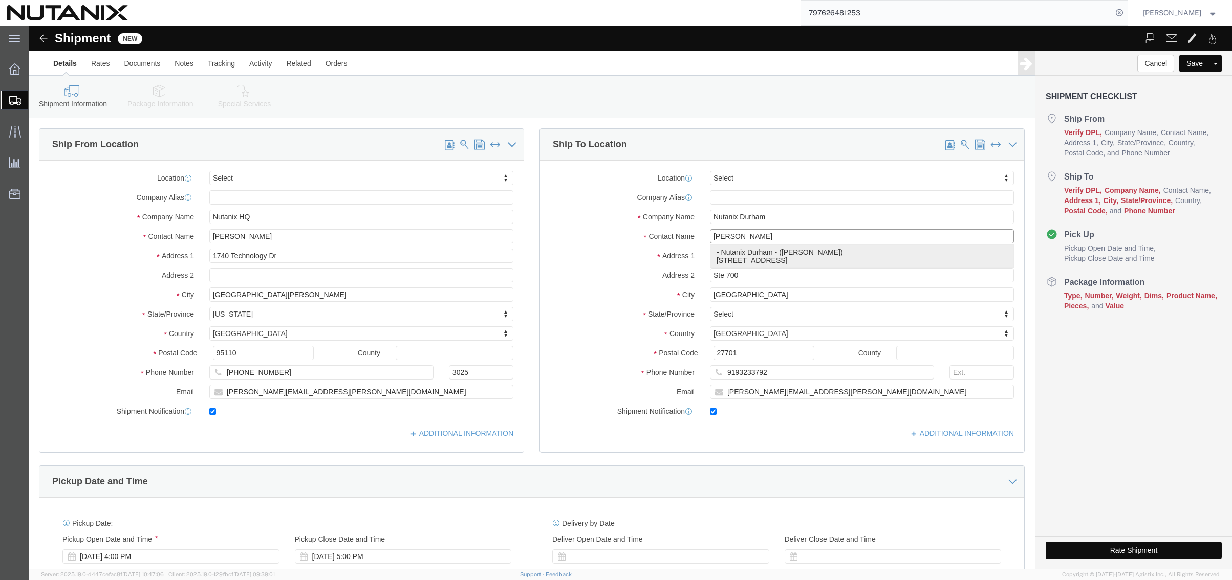
select select "NC"
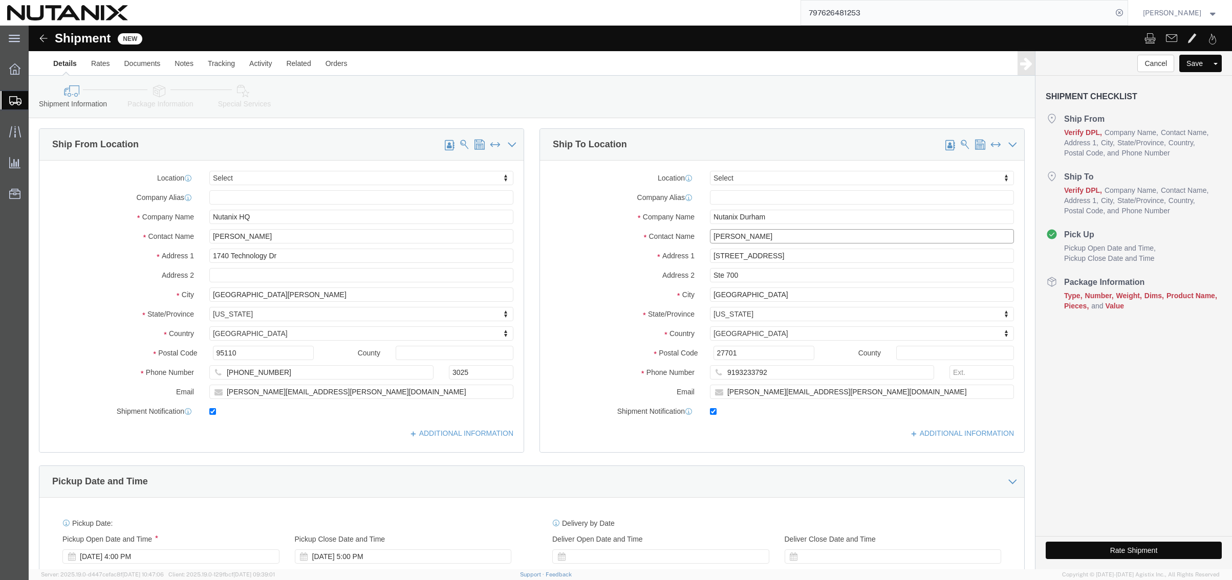
drag, startPoint x: 739, startPoint y: 212, endPoint x: 428, endPoint y: 170, distance: 314.0
click div "Ship From Location Location Select Select My Profile Location [GEOGRAPHIC_DATA]…"
paste input "[PERSON_NAME] [PERSON_NAME]"
type input "[PERSON_NAME] [PERSON_NAME]"
drag, startPoint x: 770, startPoint y: 353, endPoint x: 422, endPoint y: 317, distance: 349.4
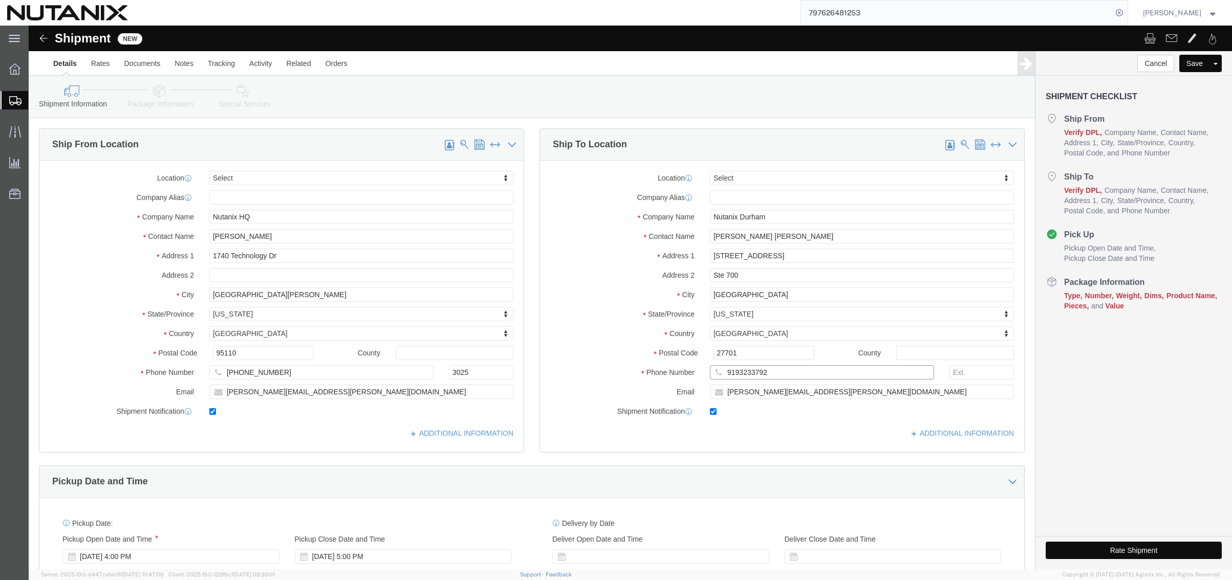
click div "Ship From Location Location Select Select My Profile Location [GEOGRAPHIC_DATA]…"
paste input "[PHONE_NUMBER]"
click div "Postal Code 27701"
click input "[PHONE_NUMBER]"
type input "[PHONE_NUMBER]"
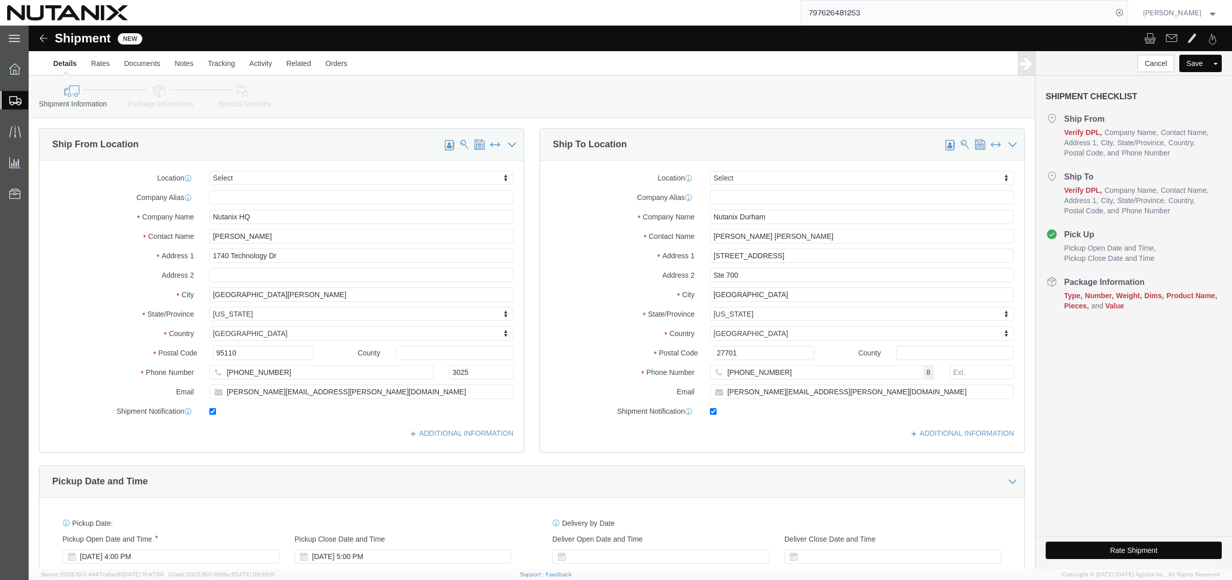
drag, startPoint x: 812, startPoint y: 375, endPoint x: 798, endPoint y: 374, distance: 13.3
click div "Location Select Select My Profile Location [GEOGRAPHIC_DATA] - [GEOGRAPHIC_DATA…"
drag, startPoint x: 785, startPoint y: 369, endPoint x: 526, endPoint y: 353, distance: 259.5
click div "Location Select Select My Profile Location [GEOGRAPHIC_DATA] - [GEOGRAPHIC_DATA…"
paste input "[PERSON_NAME].[PERSON_NAME]"
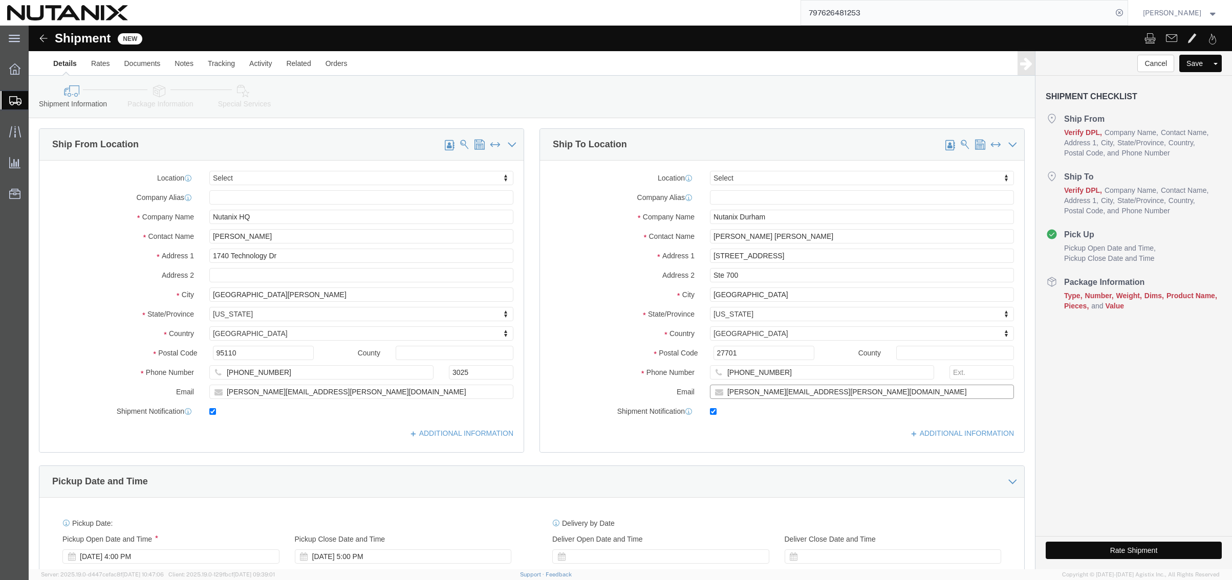
type input "[PERSON_NAME][EMAIL_ADDRESS][PERSON_NAME][DOMAIN_NAME]"
click div "Ship To Location Location Select Select My Profile Location [GEOGRAPHIC_DATA] -…"
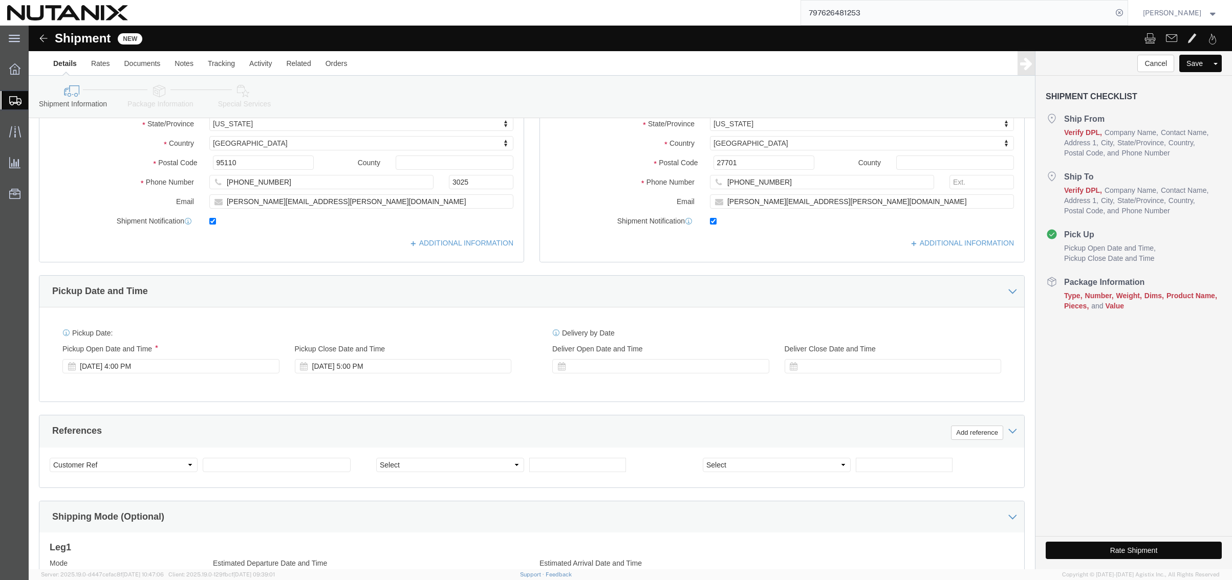
scroll to position [205, 0]
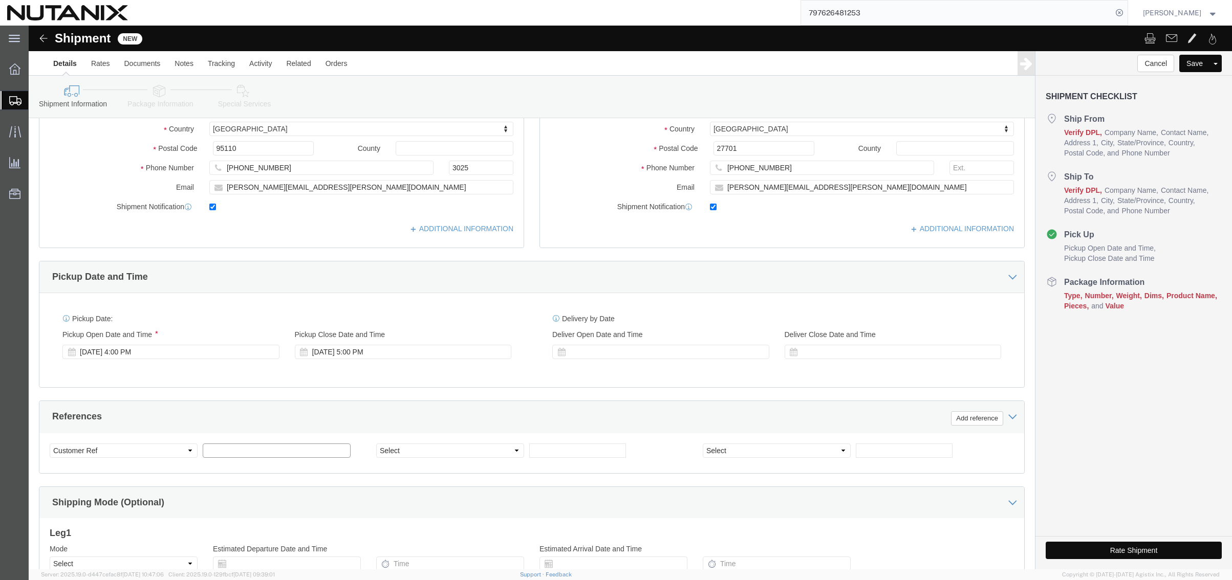
click input "text"
type input "70011"
drag, startPoint x: 1111, startPoint y: 382, endPoint x: 1092, endPoint y: 382, distance: 18.9
click div "Cancel Save Assign To Save As Template Shipment Checklist Ship From Verify DPL …"
click select "Select Account Type Activity ID Airline Appointment Number ASN Batch Request # …"
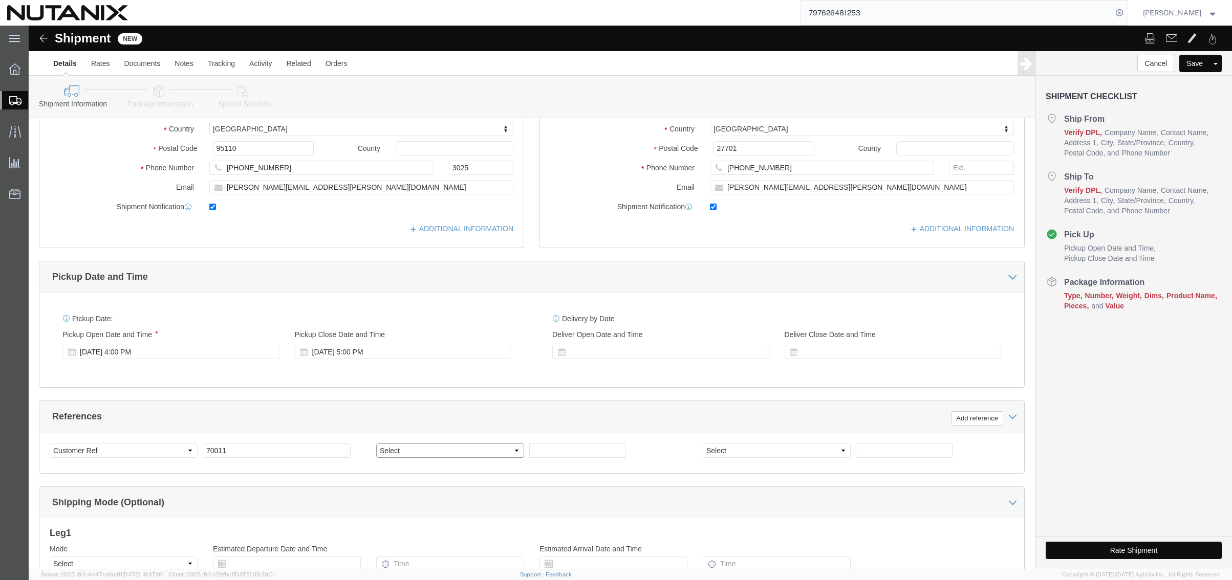
select select "PURCHORD"
click select "Select Account Type Activity ID Airline Appointment Number ASN Batch Request # …"
click input "text"
paste input "[PERSON_NAME] Important Docs"
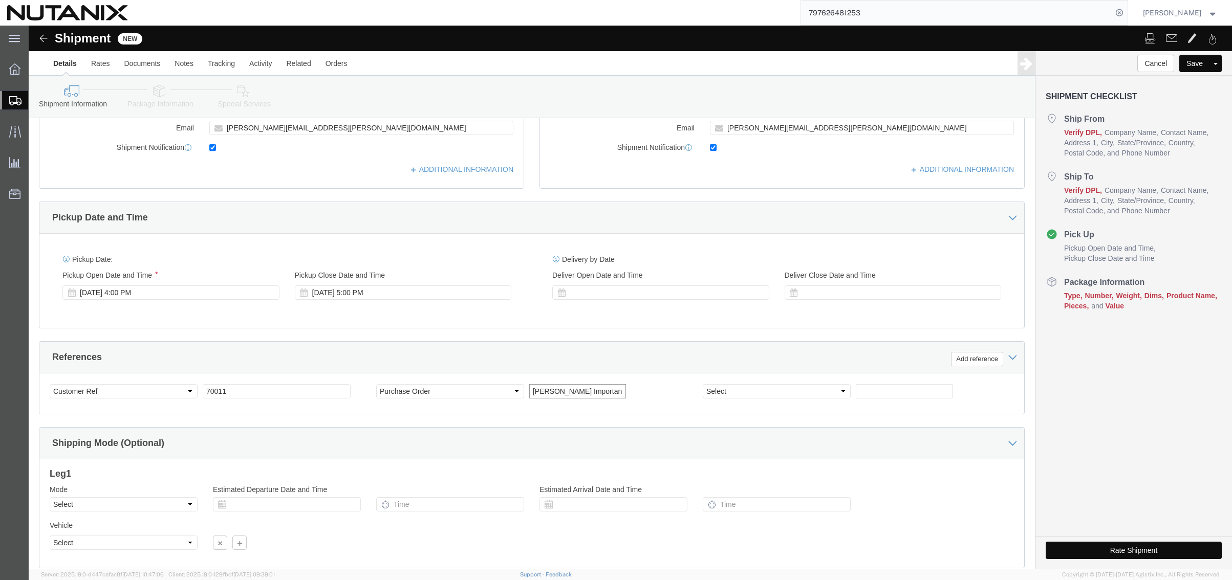
scroll to position [335, 0]
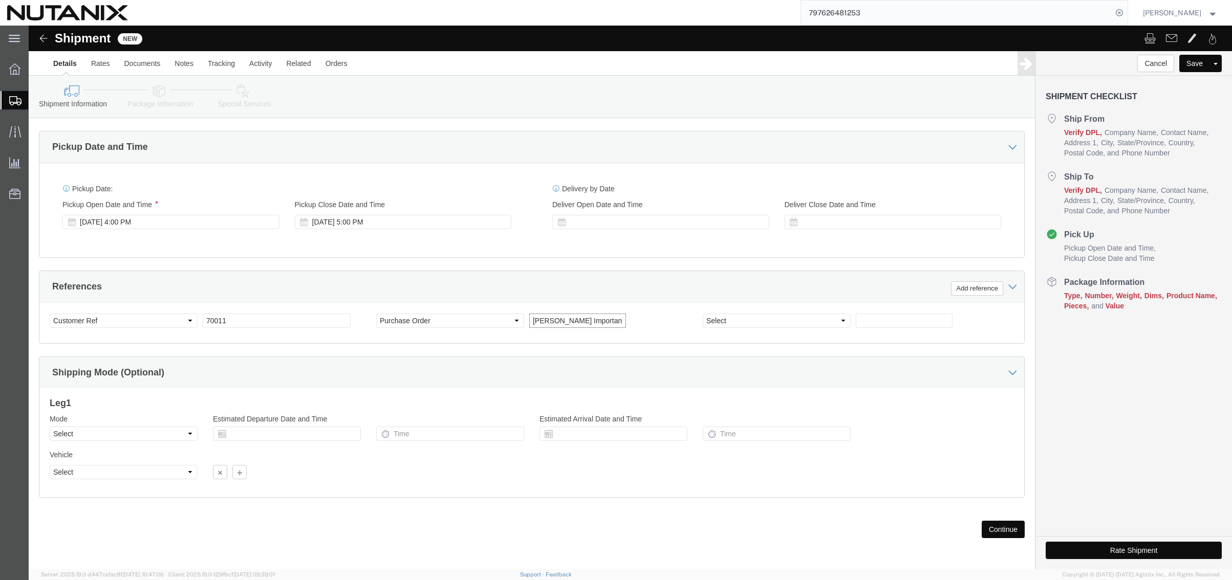
type input "[PERSON_NAME] Important Docs"
click select "Select Air Less than Truckload Multi-Leg Ocean Freight Rail Small Parcel Truckl…"
select select "SMAL"
click select "Select Air Less than Truckload Multi-Leg Ocean Freight Rail Small Parcel Truckl…"
click button "Continue"
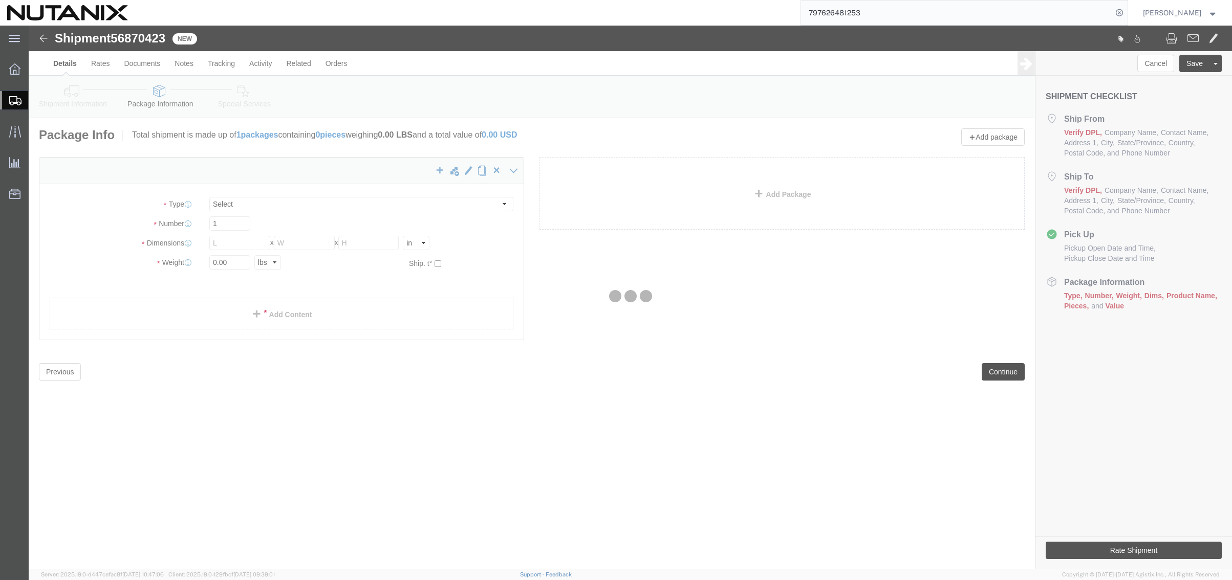
select select "YRPK"
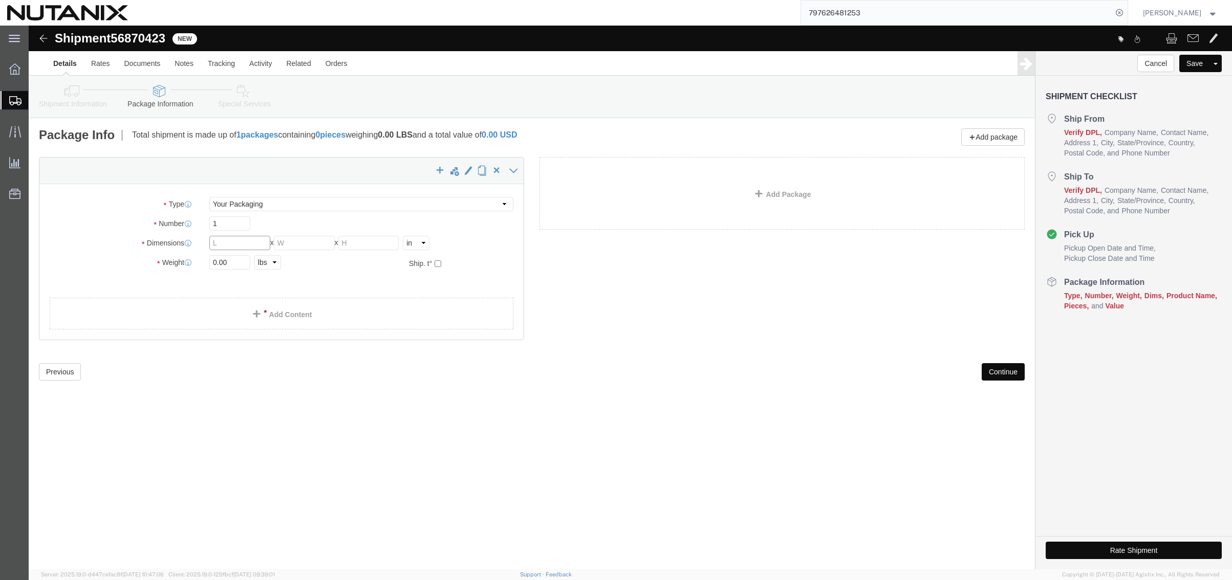
click input "text"
type input "10"
type input "1"
click input "10"
type input "14"
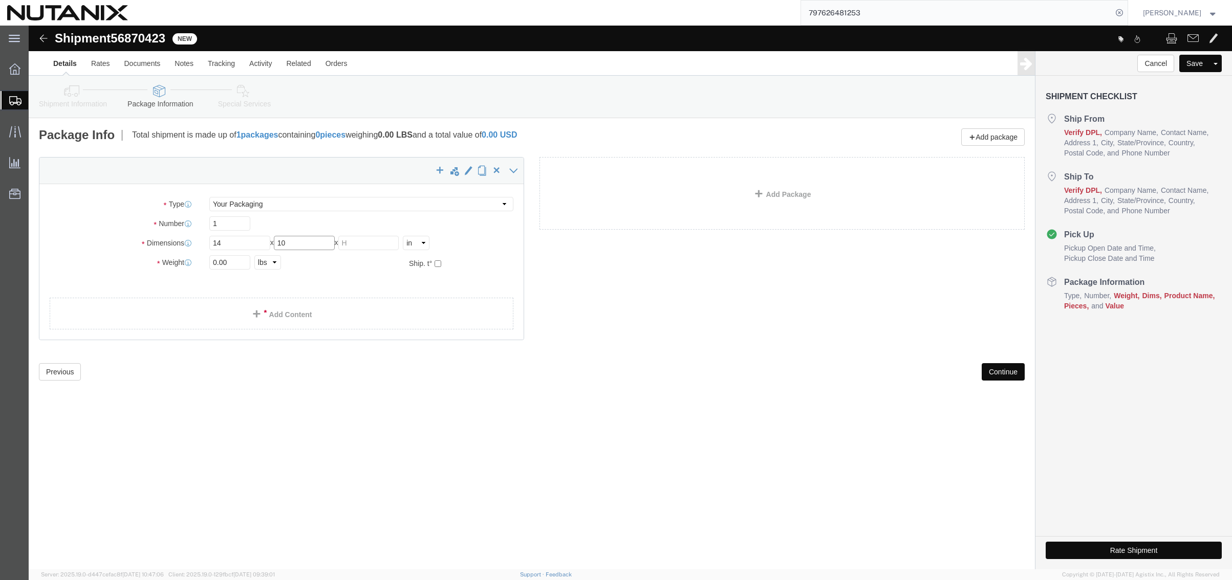
type input "10"
type input "8"
click input "0.00"
drag, startPoint x: 202, startPoint y: 235, endPoint x: 64, endPoint y: 207, distance: 140.9
click div "Package Type Select Envelope Large Box Medium Box PAK Rack Small Box Tube Your …"
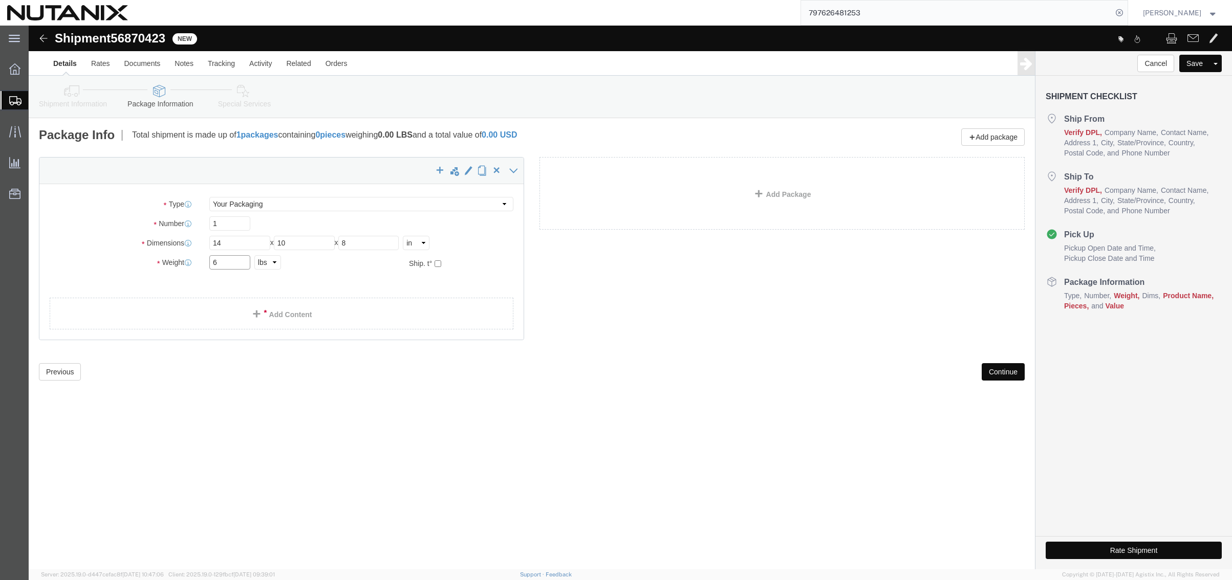
type input "6"
click span
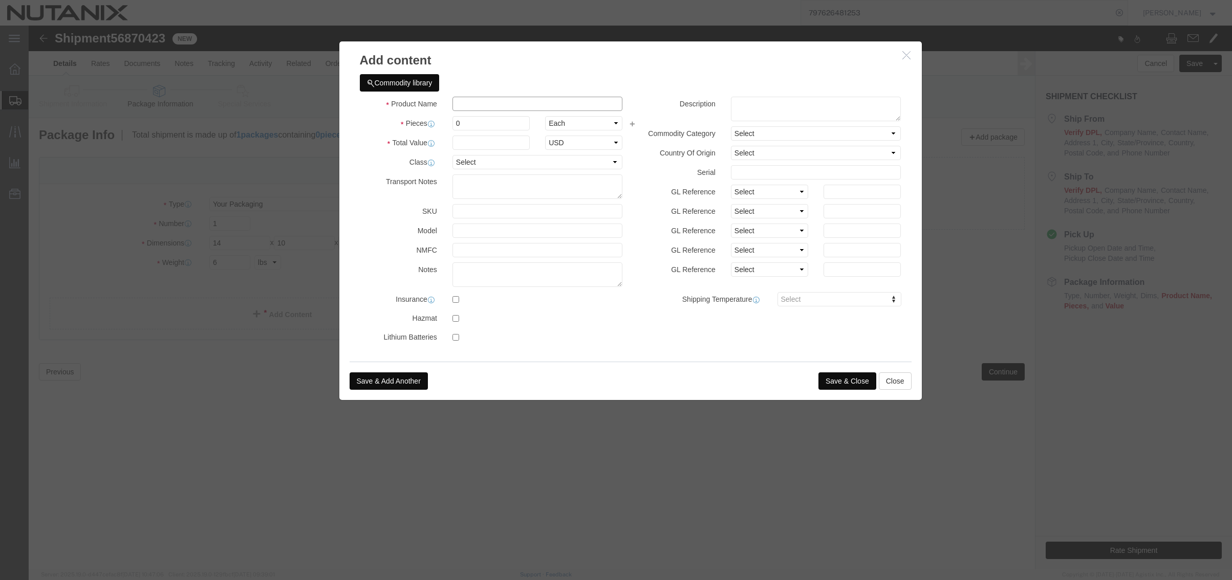
click input "text"
type input "Card Stock"
type input "1"
type input "15"
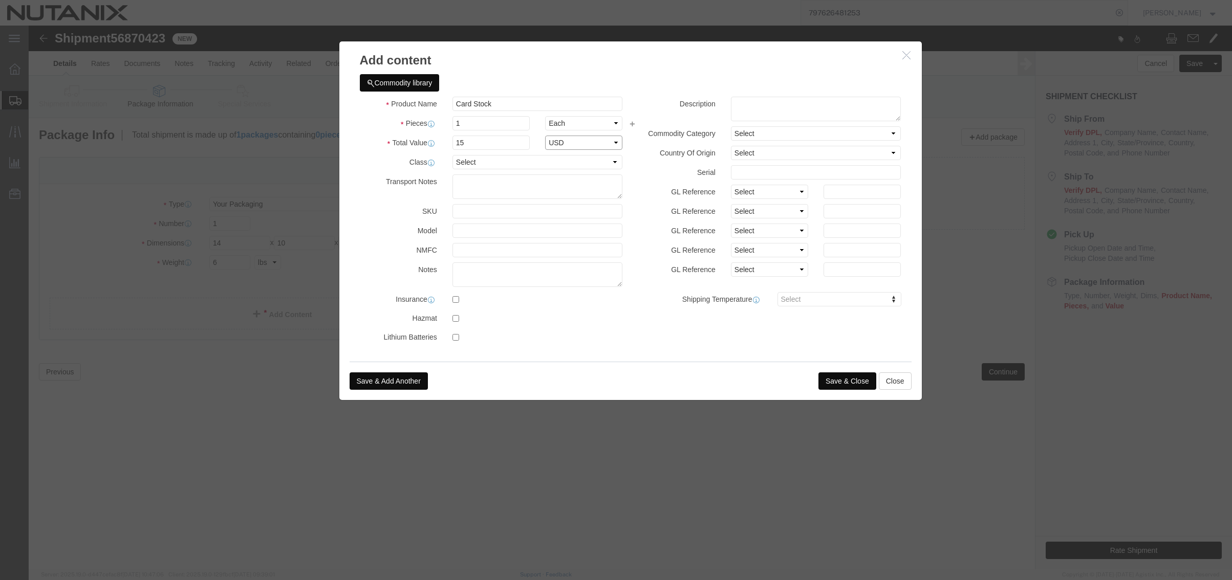
select select "USD"
click button "Save & Close"
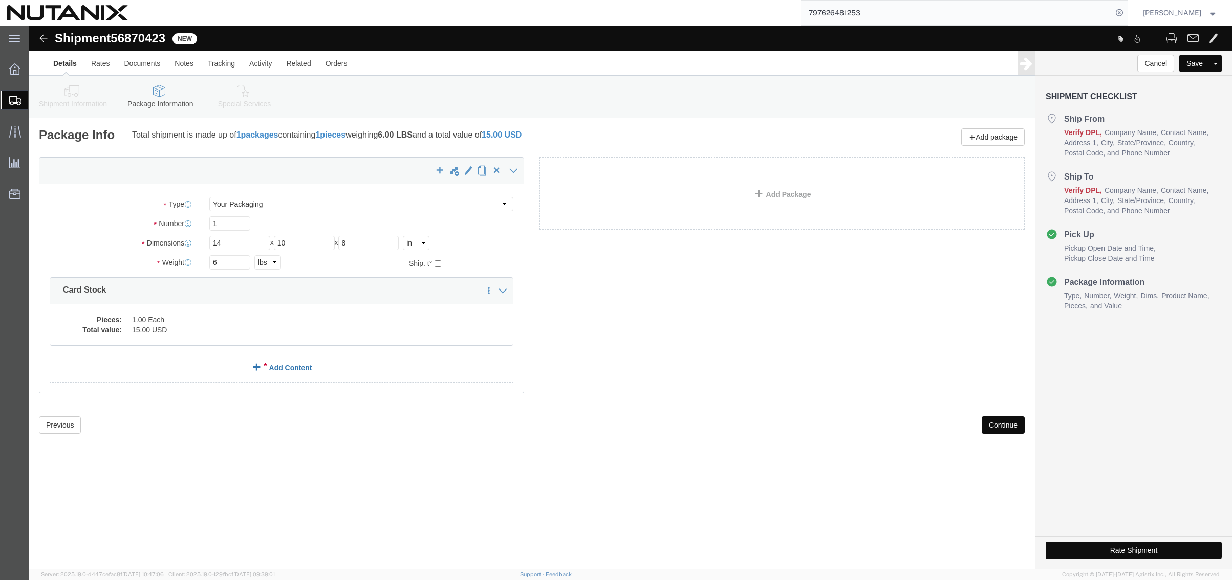
click link "Add Content"
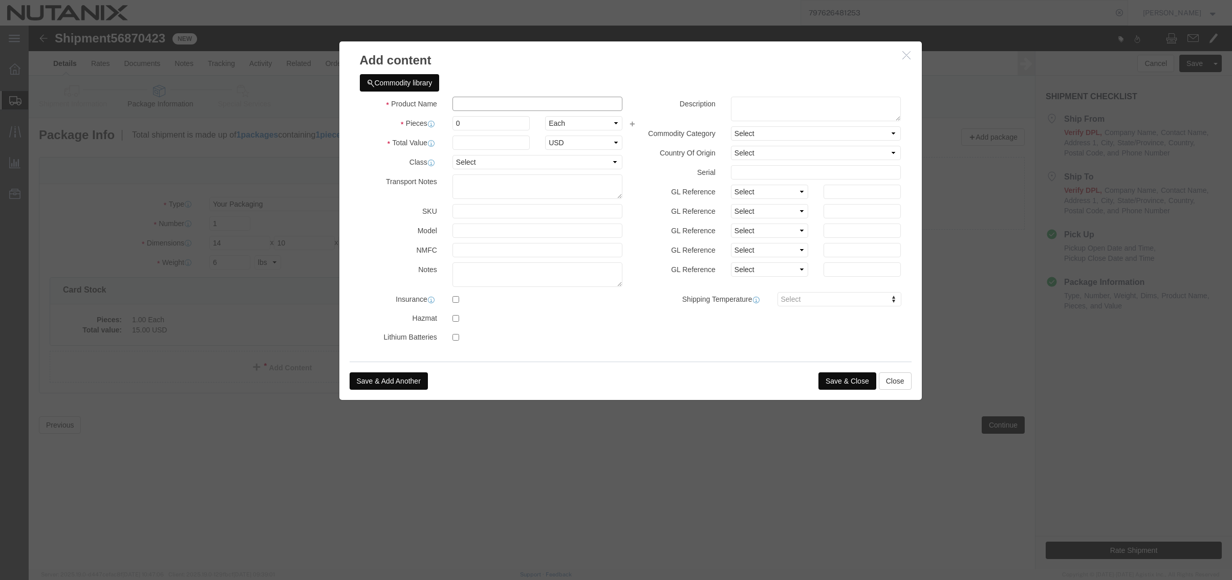
click input "text"
type input "Name Badges"
type input "2"
type input "20"
select select "USD"
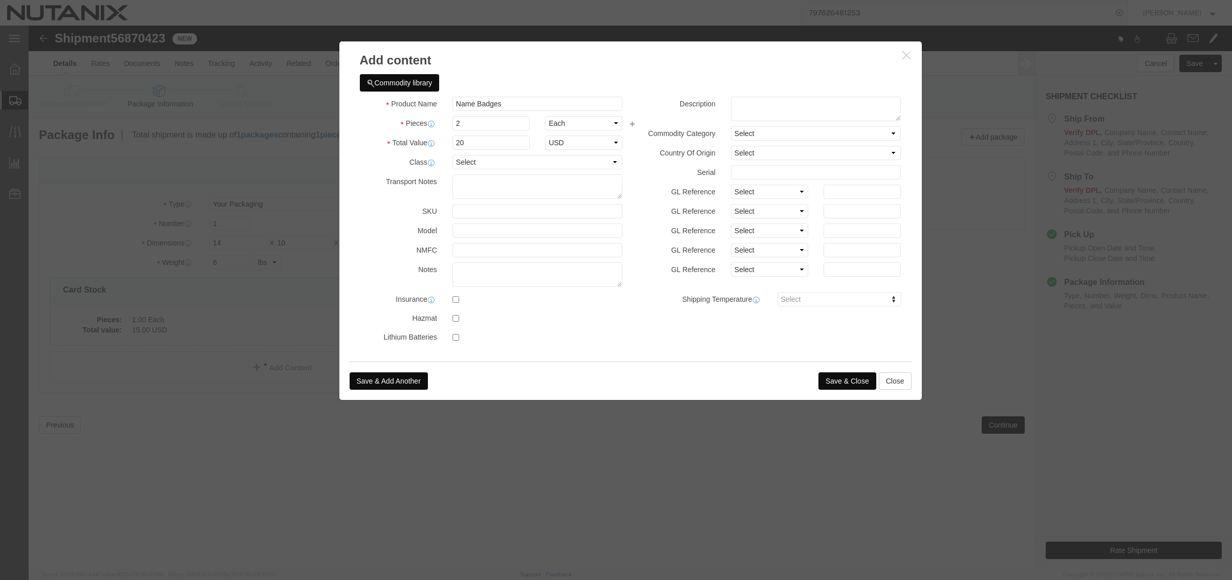
click button "Save & Close"
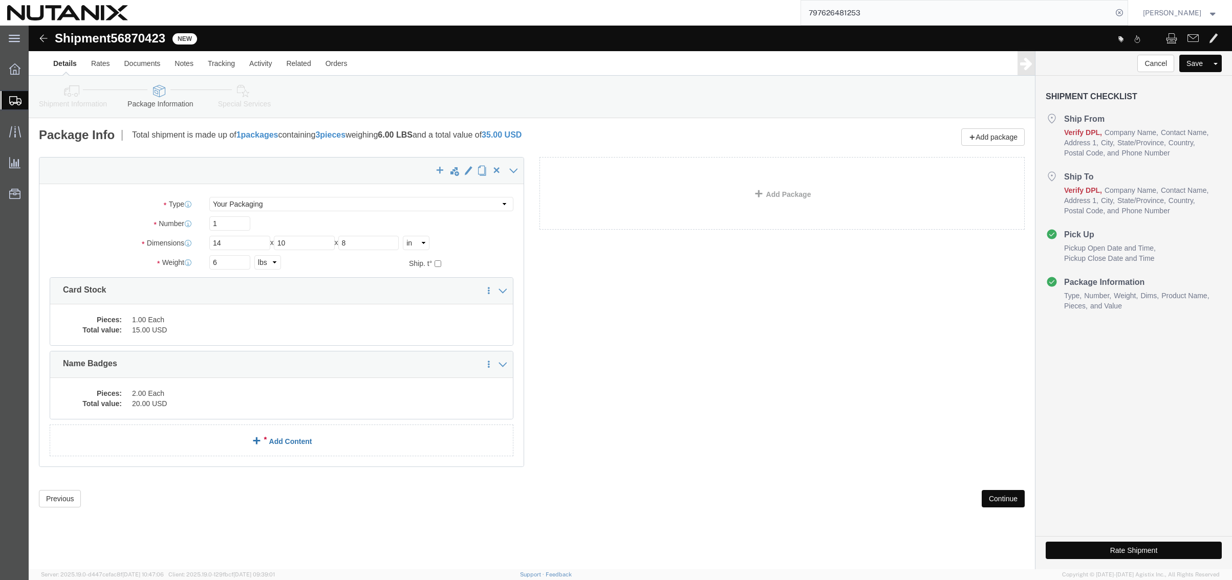
click link "Add Content"
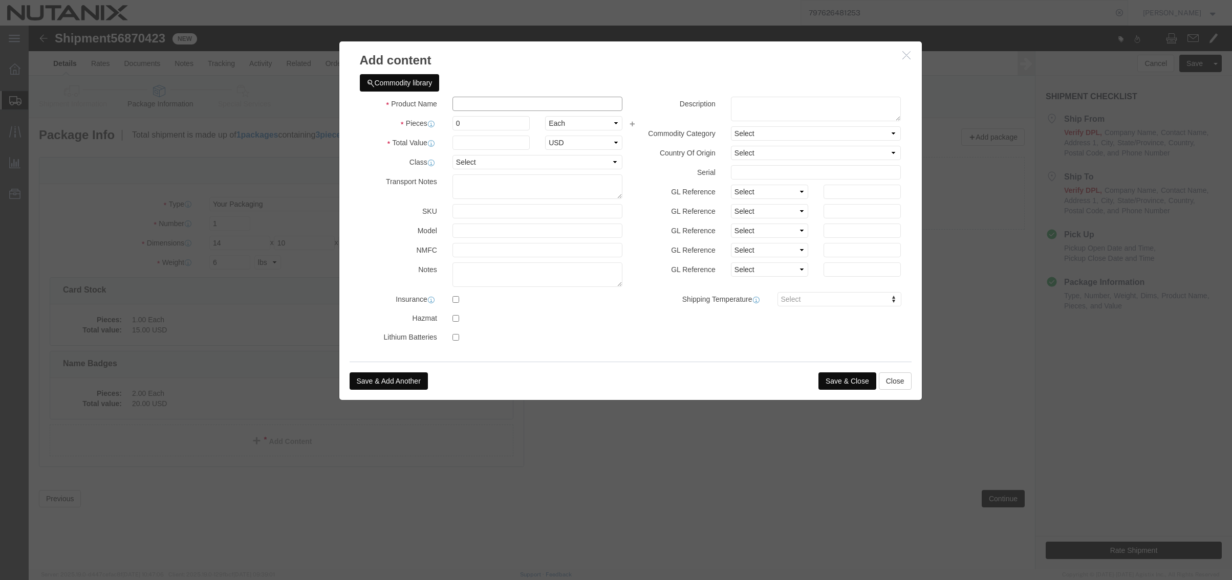
click input "text"
type input "Bags"
type input "1"
type input "5"
select select "USD"
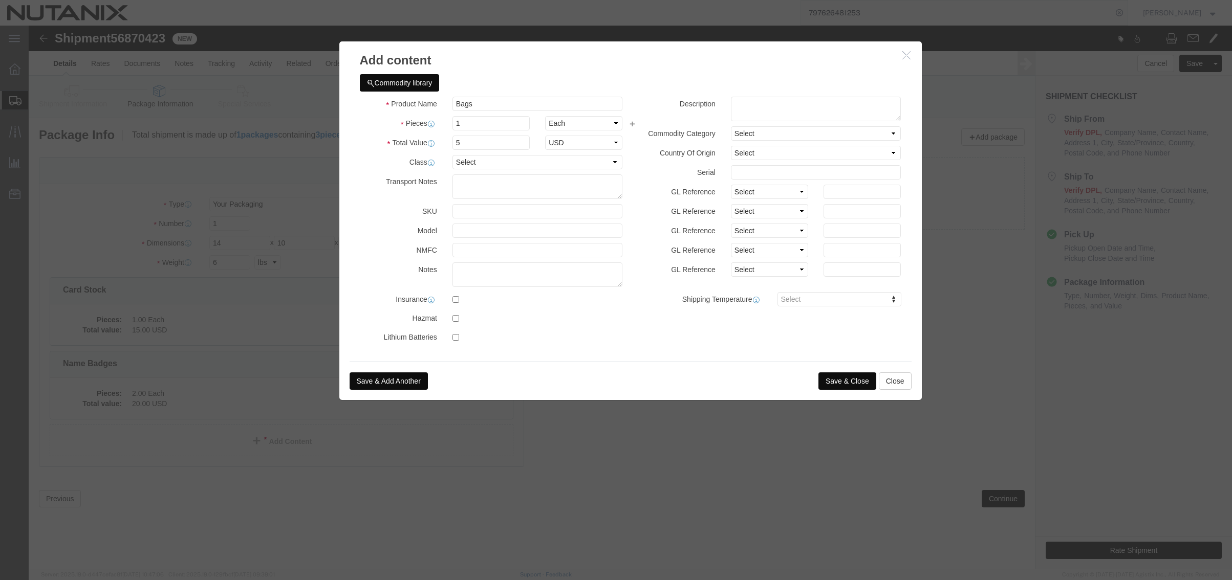
click button "Save & Close"
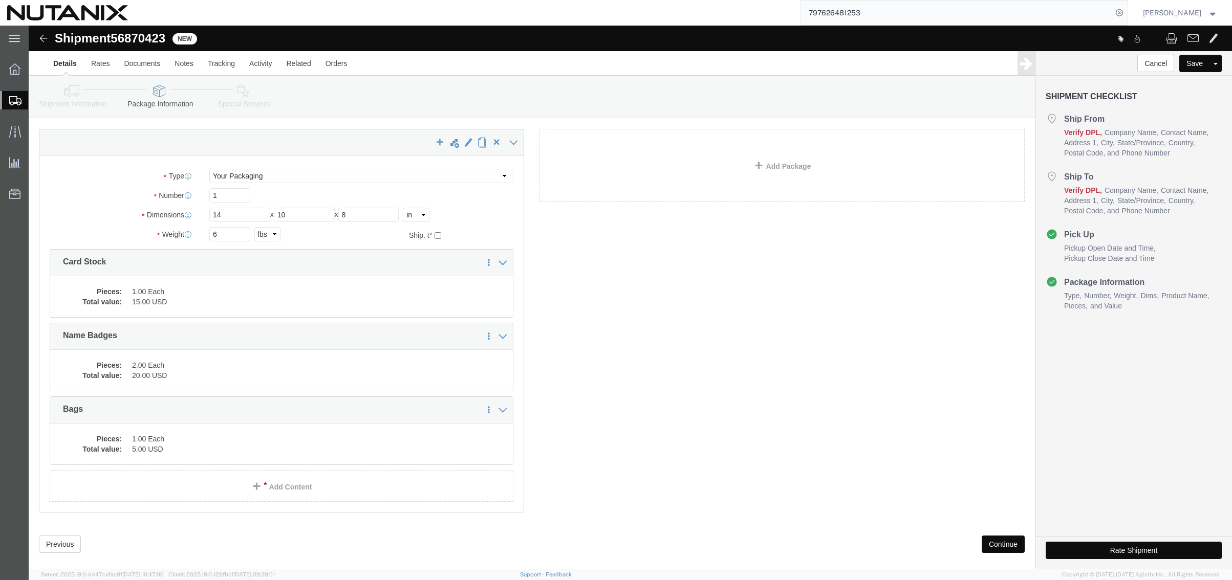
scroll to position [43, 0]
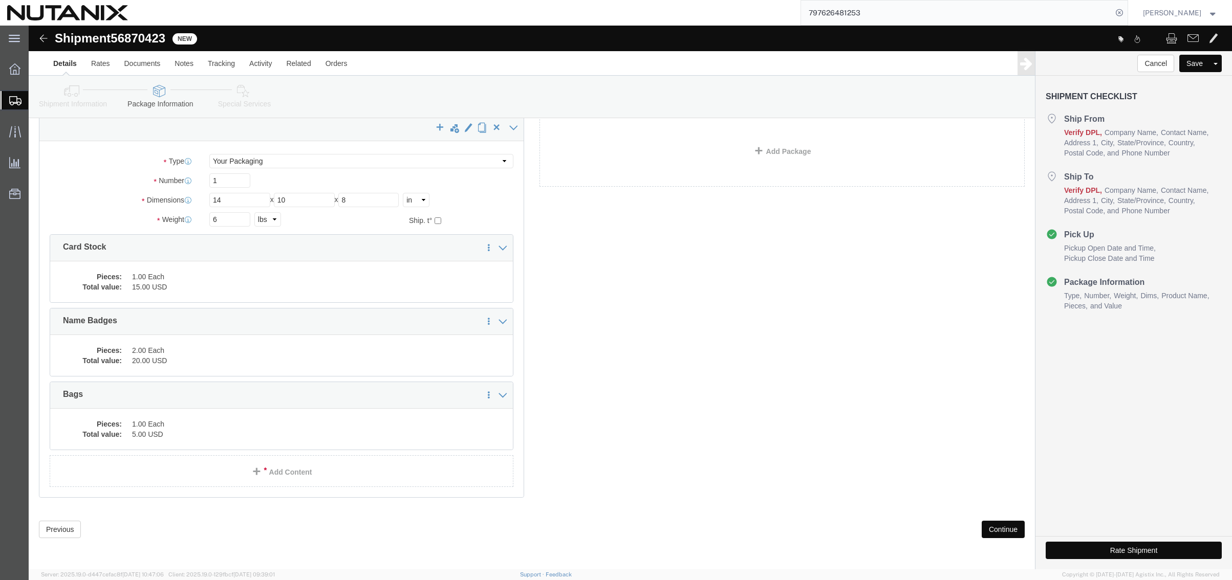
click button "Continue"
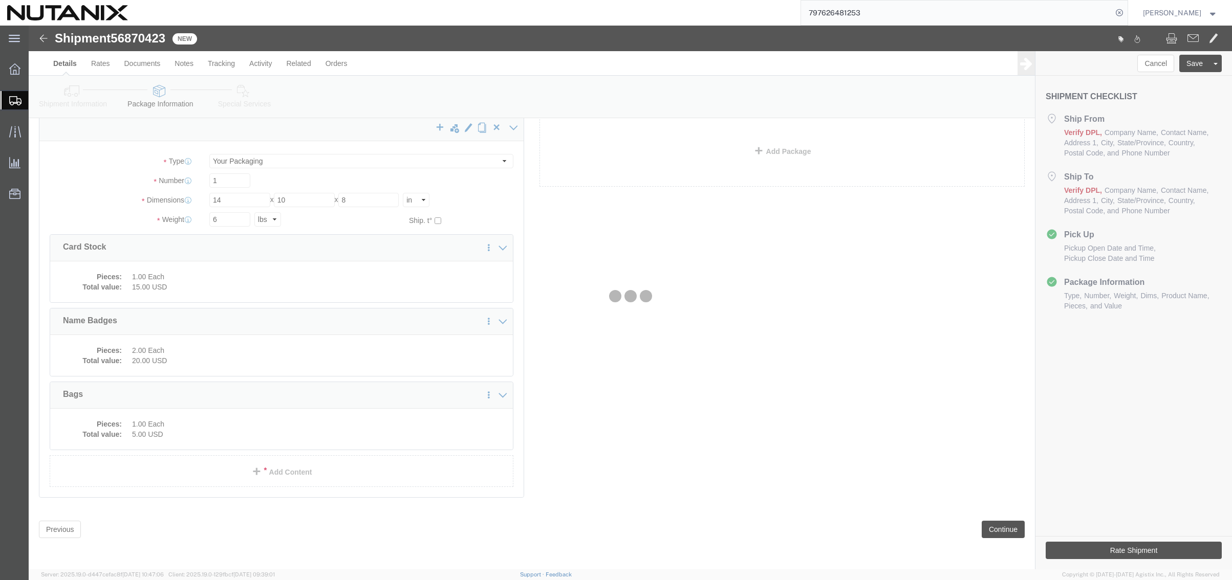
select select
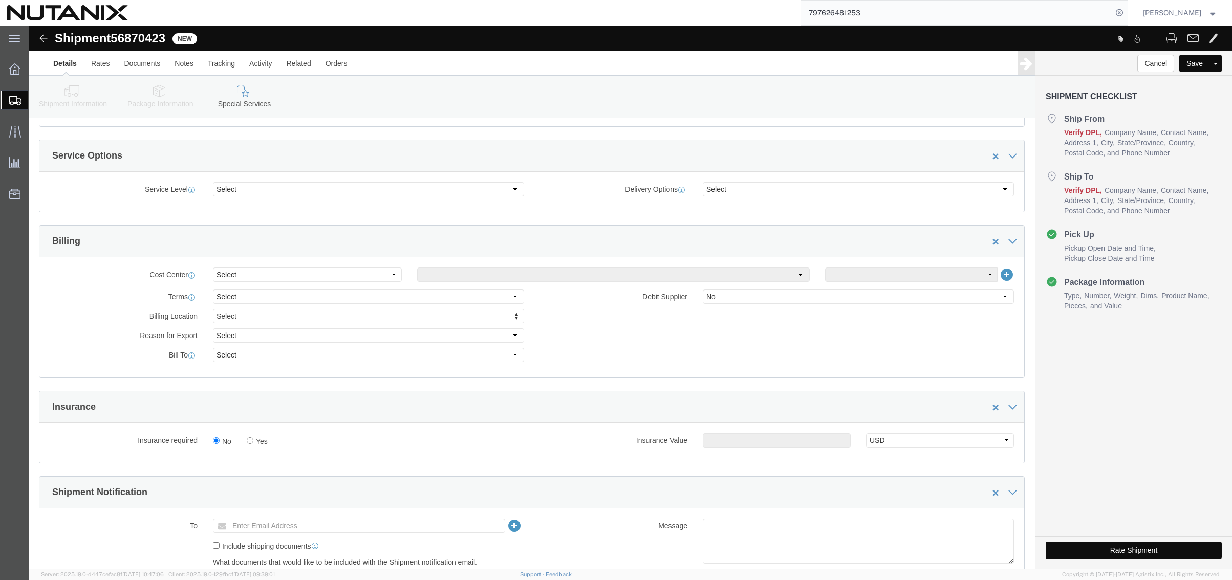
scroll to position [350, 0]
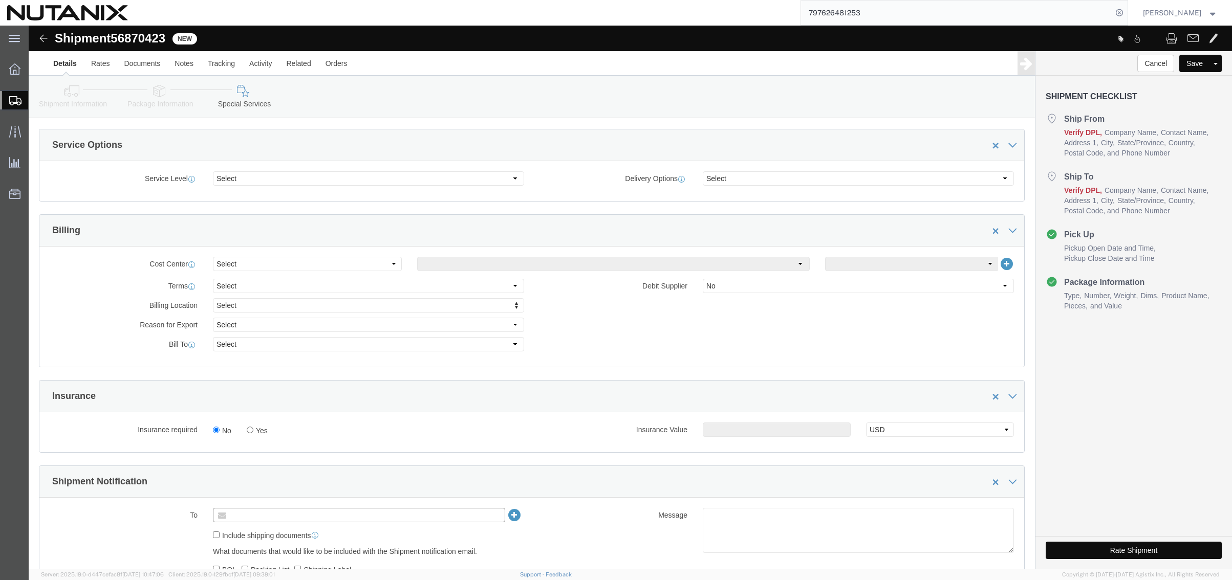
click input "text"
paste input "[PERSON_NAME][EMAIL_ADDRESS][PERSON_NAME][DOMAIN_NAME]"
type input "[PERSON_NAME][EMAIL_ADDRESS][PERSON_NAME][DOMAIN_NAME]"
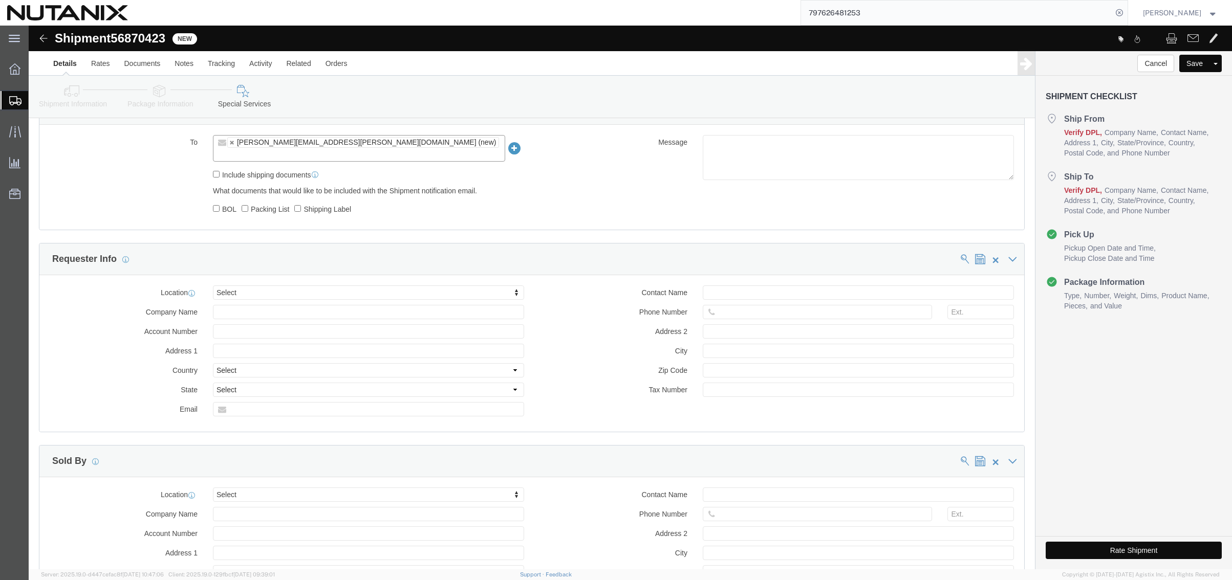
scroll to position [606, 0]
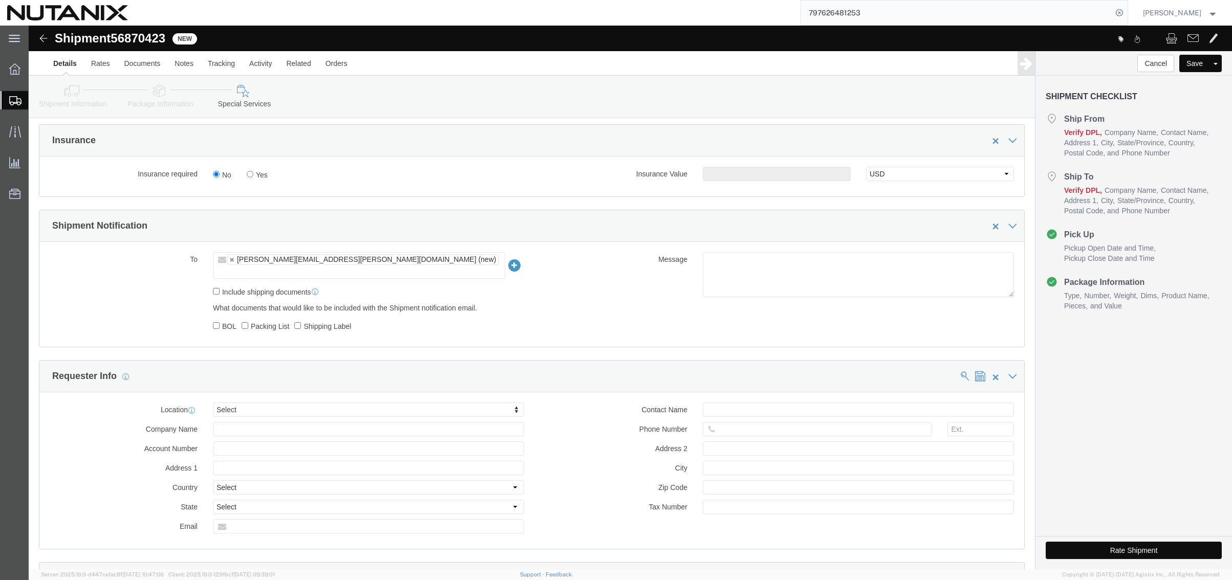
click ul "[PERSON_NAME][EMAIL_ADDRESS][PERSON_NAME][DOMAIN_NAME] (new)"
paste input "[PERSON_NAME][EMAIL_ADDRESS][PERSON_NAME][DOMAIN_NAME]"
type input "[PERSON_NAME][EMAIL_ADDRESS][PERSON_NAME][DOMAIN_NAME]"
type input "[PERSON_NAME][EMAIL_ADDRESS][PERSON_NAME][DOMAIN_NAME],[PERSON_NAME][DOMAIN_NAM…"
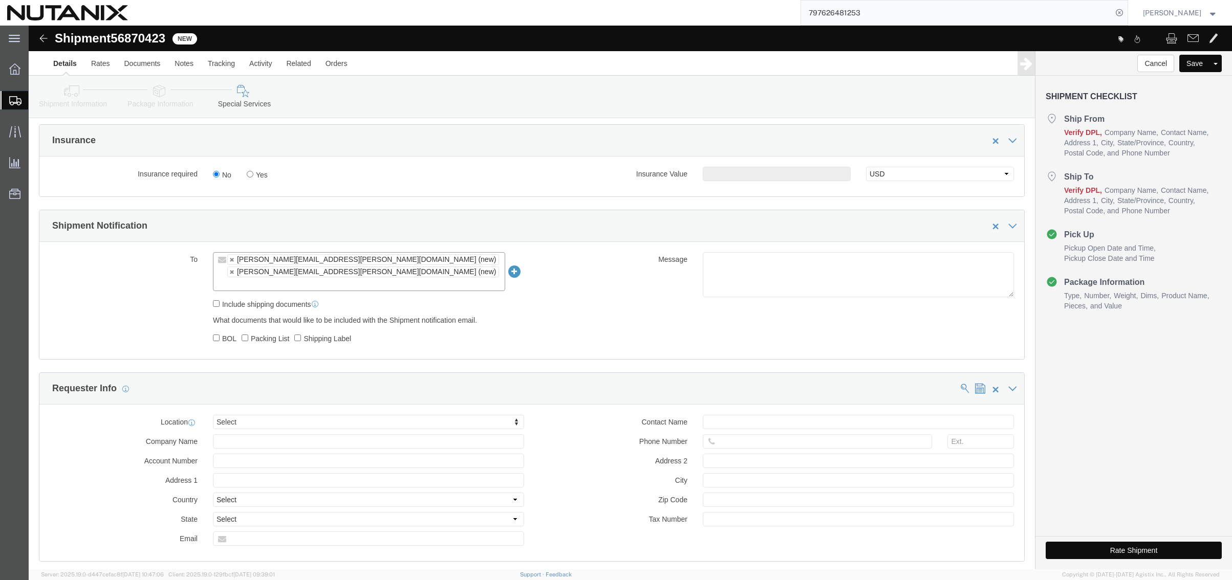
click button "Rate Shipment"
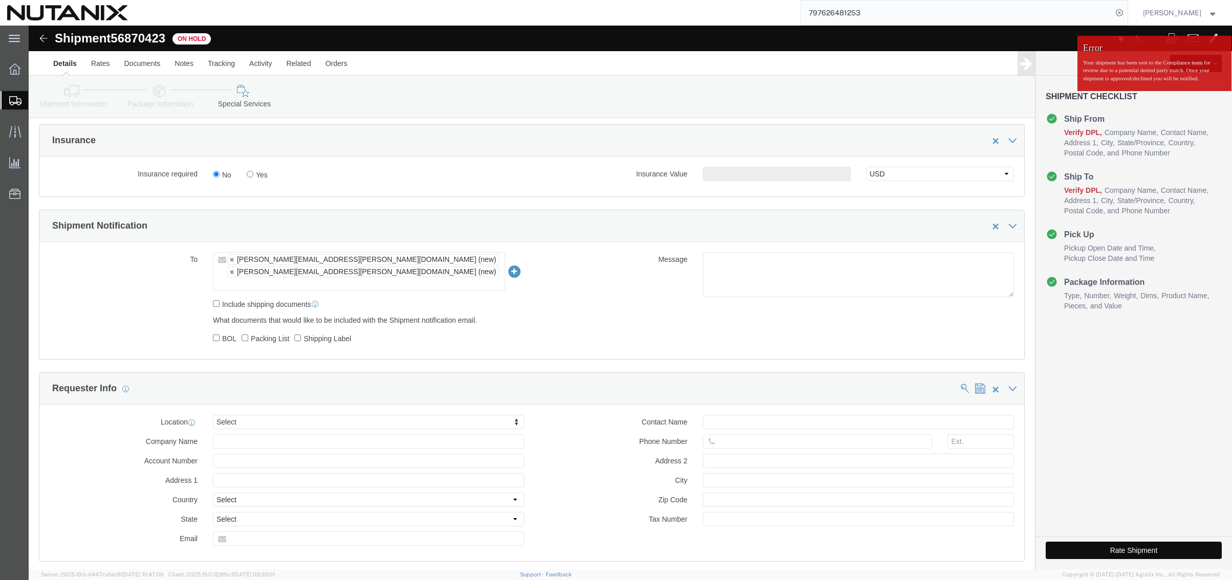
click button "Rate Shipment"
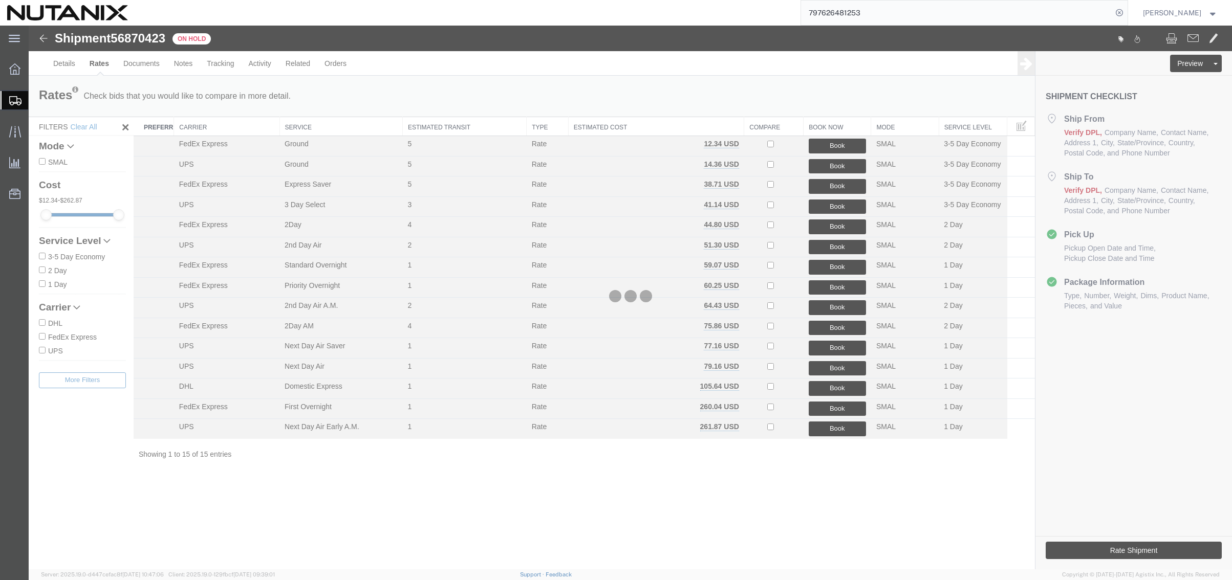
scroll to position [0, 0]
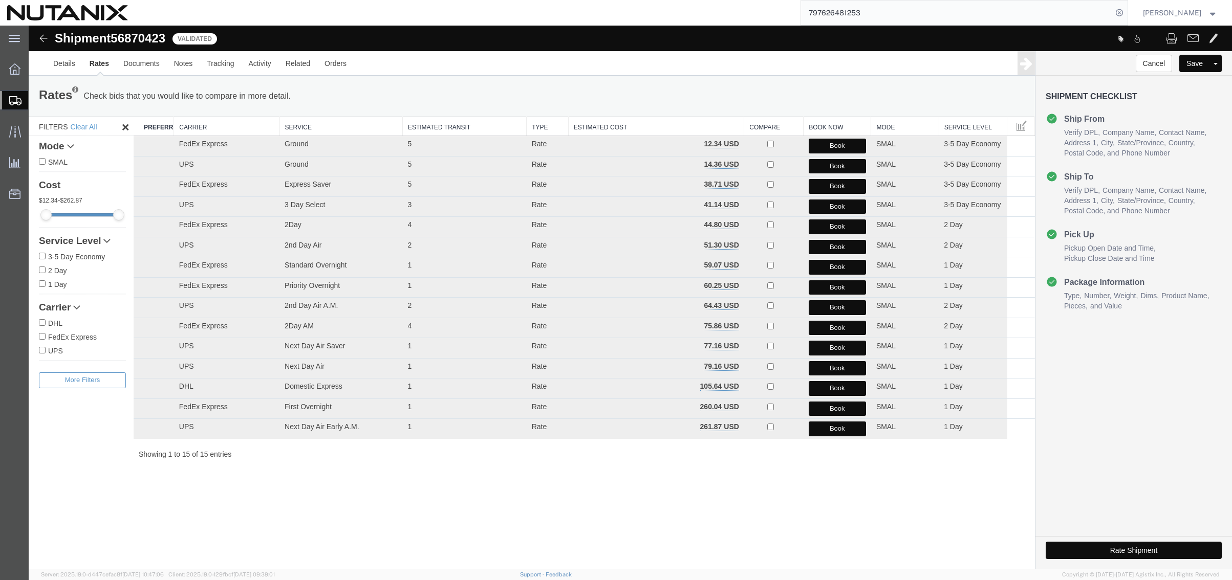
click at [339, 524] on div "Shipment 56870423 15 of 15 Validated Details Rates Documents Notes Tracking Act…" at bounding box center [630, 298] width 1203 height 544
click at [816, 327] on button "Book" at bounding box center [837, 328] width 57 height 15
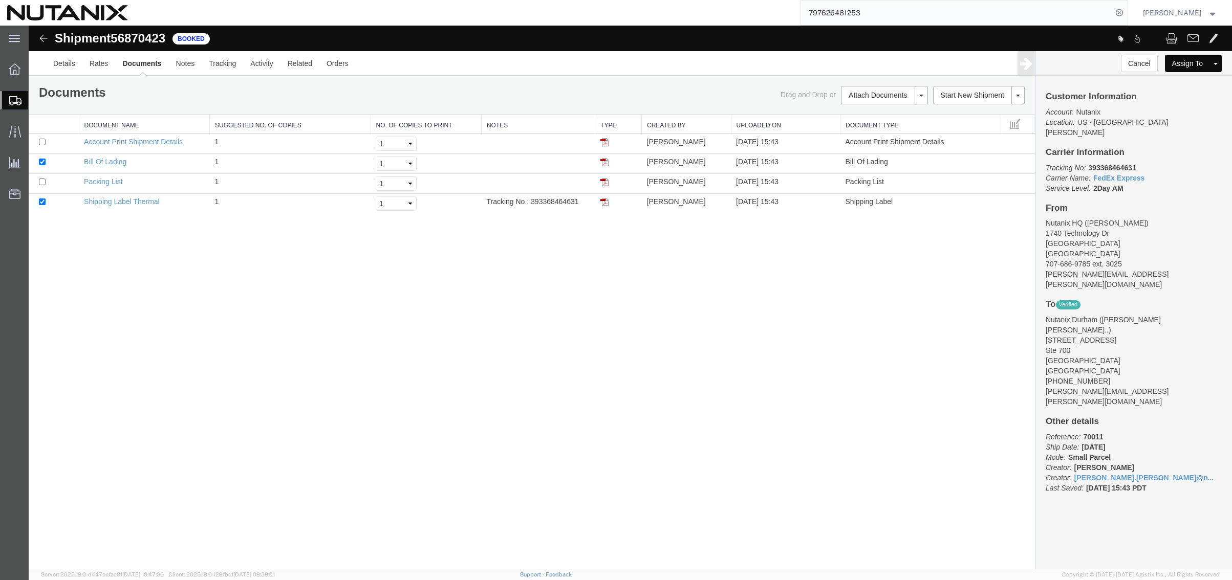
drag, startPoint x: 231, startPoint y: 320, endPoint x: 340, endPoint y: 297, distance: 111.3
click at [231, 320] on div "Shipment 56870423 4 of 4 Booked Details Rates Documents Notes Tracking Activity…" at bounding box center [630, 298] width 1203 height 544
click at [605, 201] on img at bounding box center [604, 202] width 8 height 8
